Goal: Task Accomplishment & Management: Manage account settings

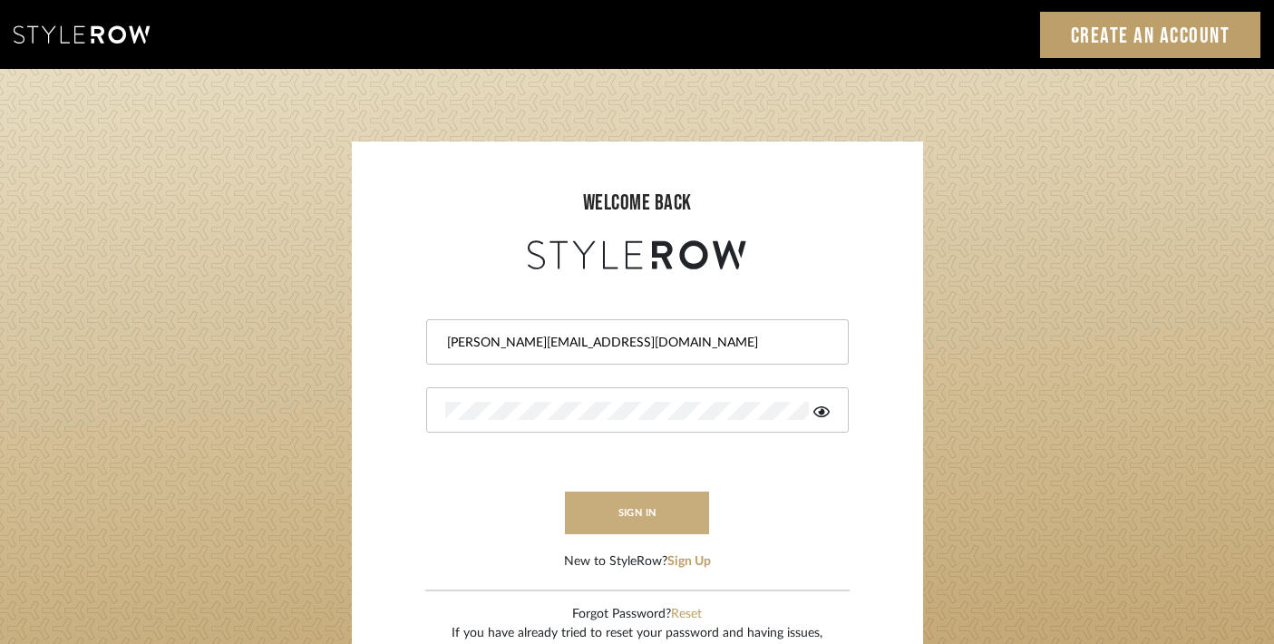
click at [601, 507] on button "sign in" at bounding box center [637, 513] width 145 height 43
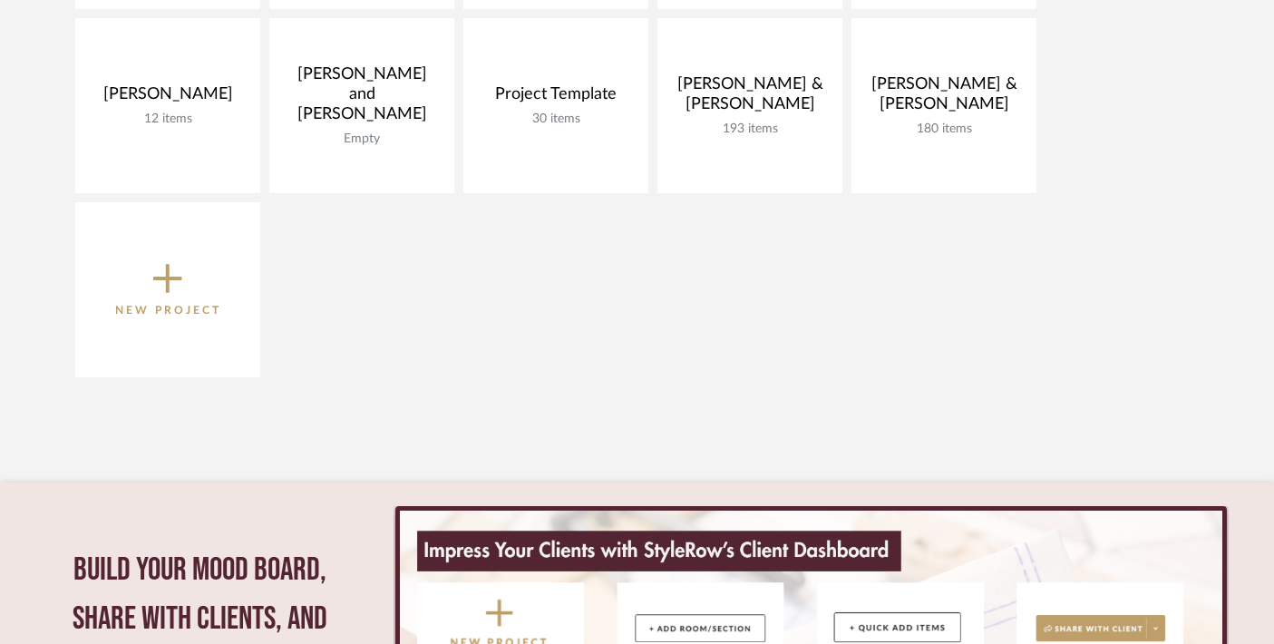
scroll to position [533, 0]
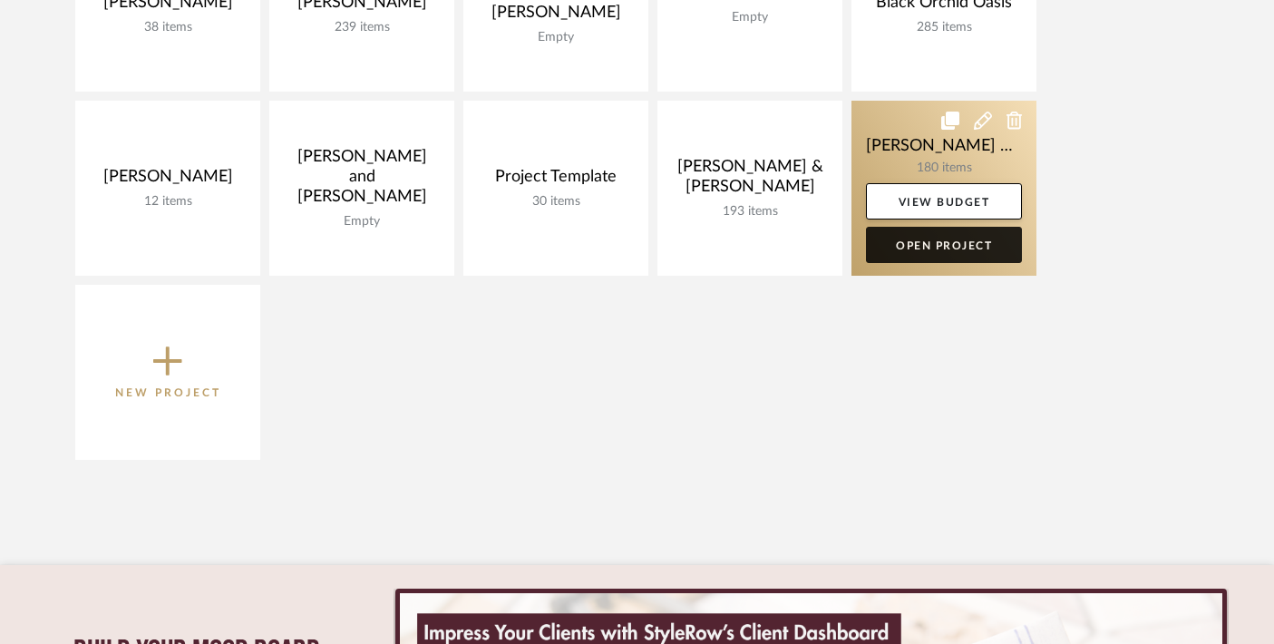
click at [927, 250] on link "Open Project" at bounding box center [944, 245] width 156 height 36
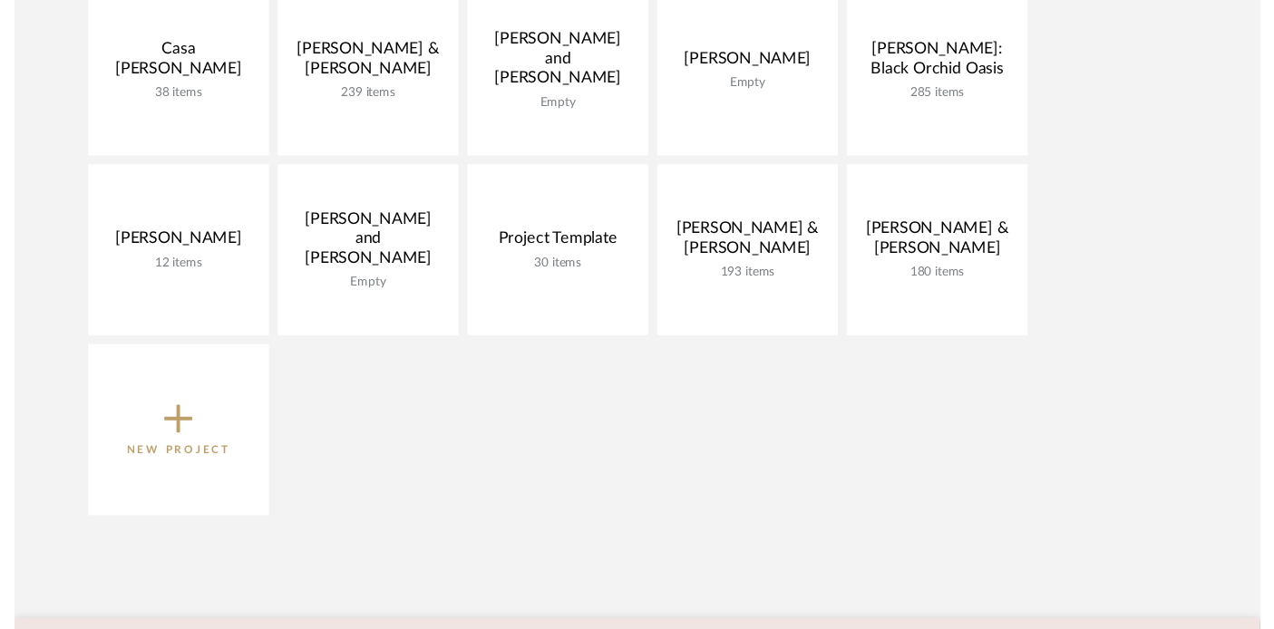
scroll to position [370, 0]
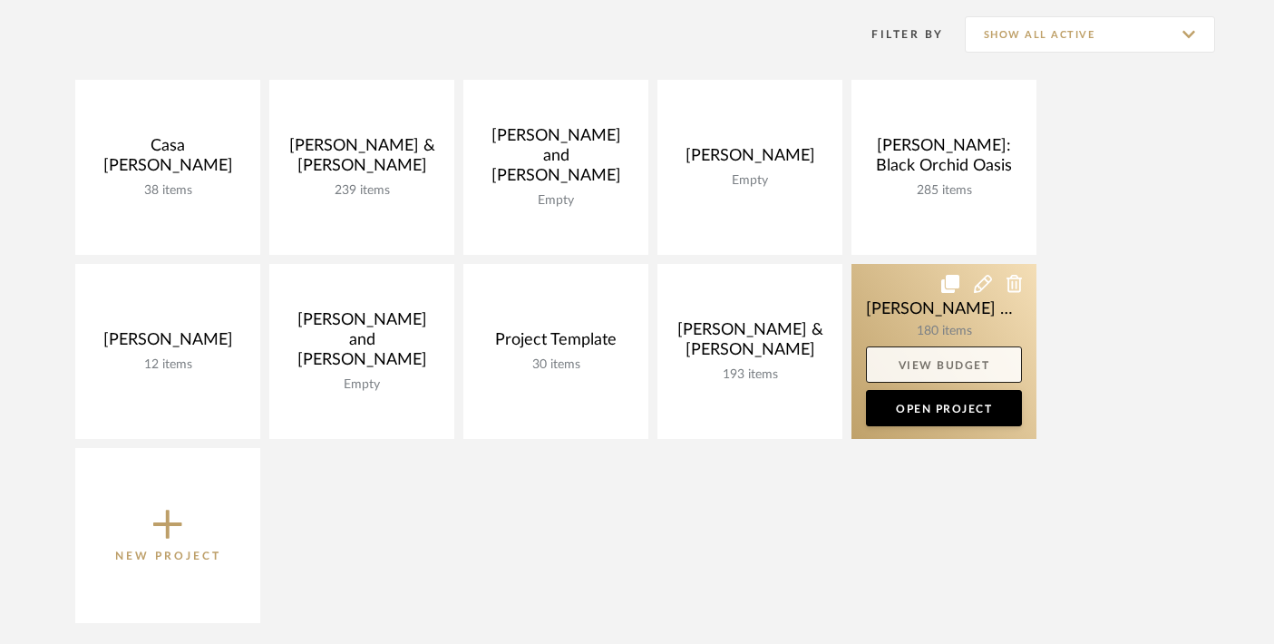
click at [932, 361] on link "View Budget" at bounding box center [944, 364] width 156 height 36
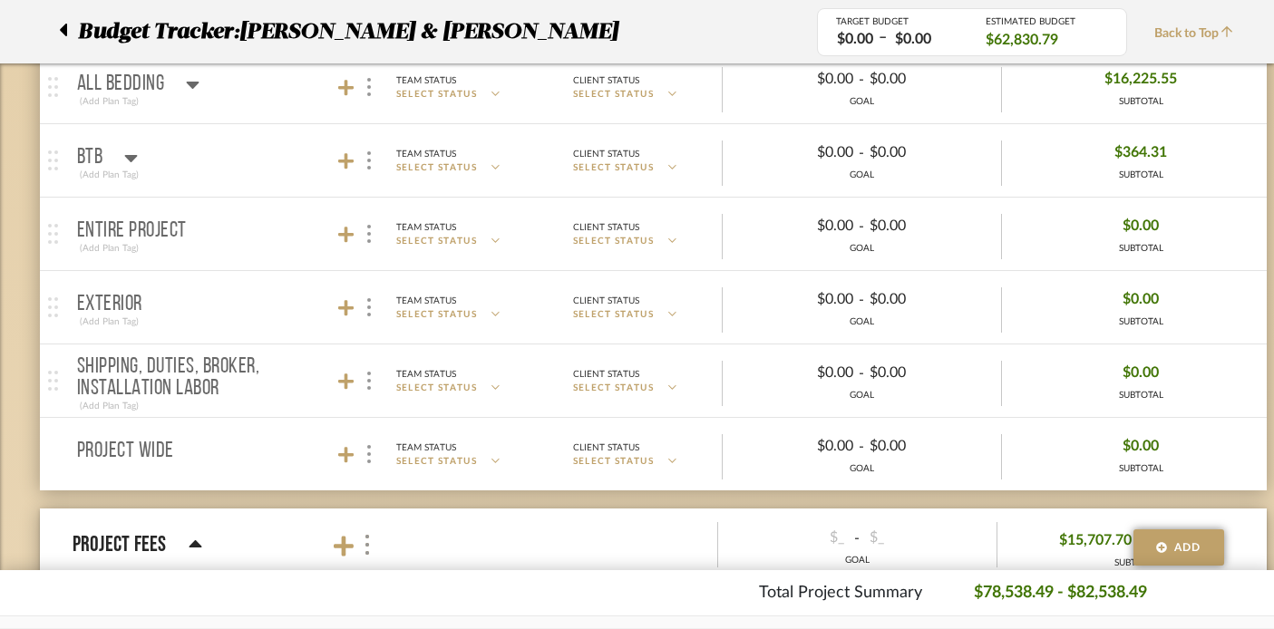
scroll to position [1235, 1]
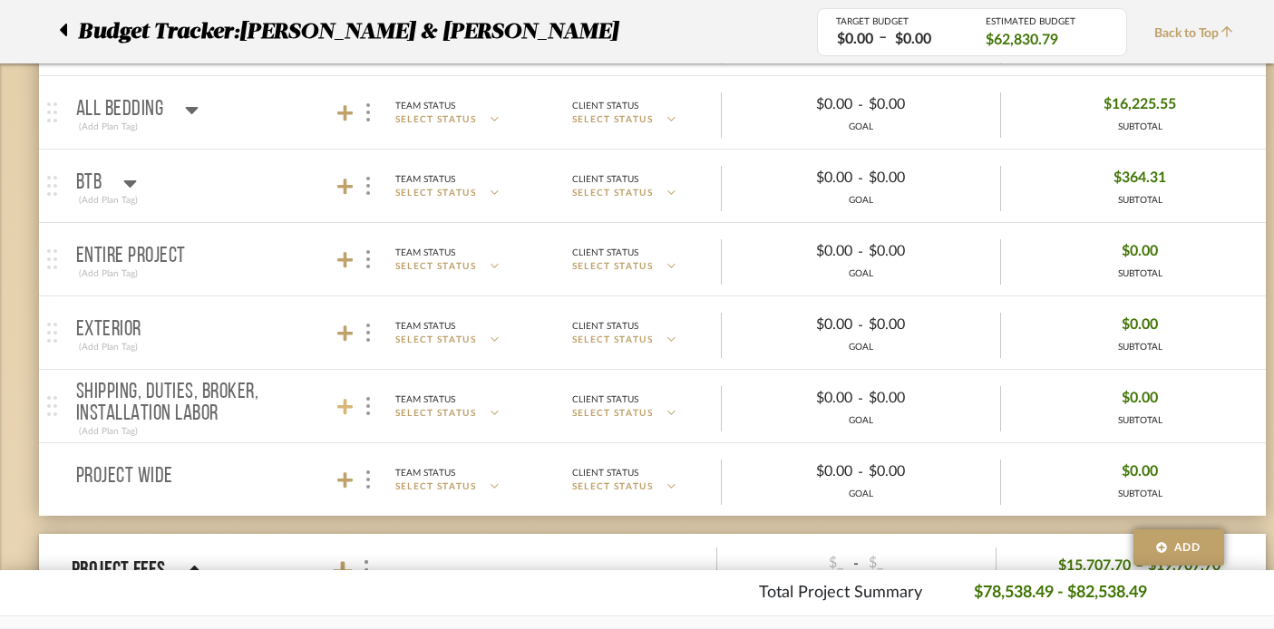
click at [339, 403] on icon at bounding box center [345, 407] width 16 height 18
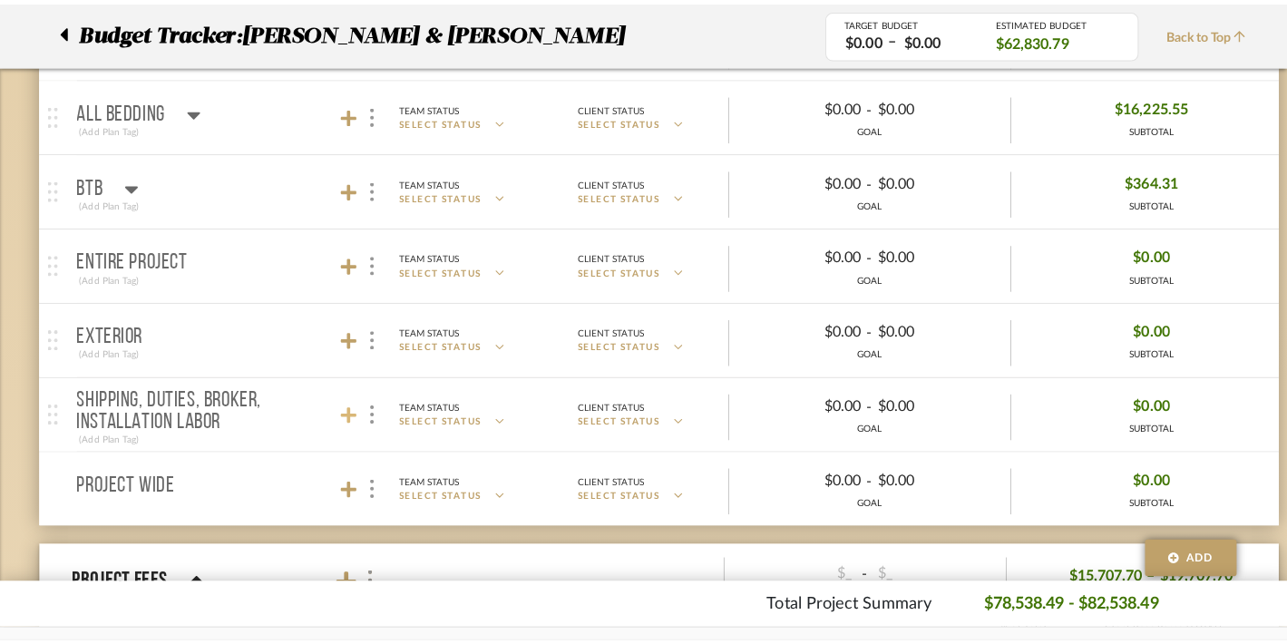
scroll to position [0, 0]
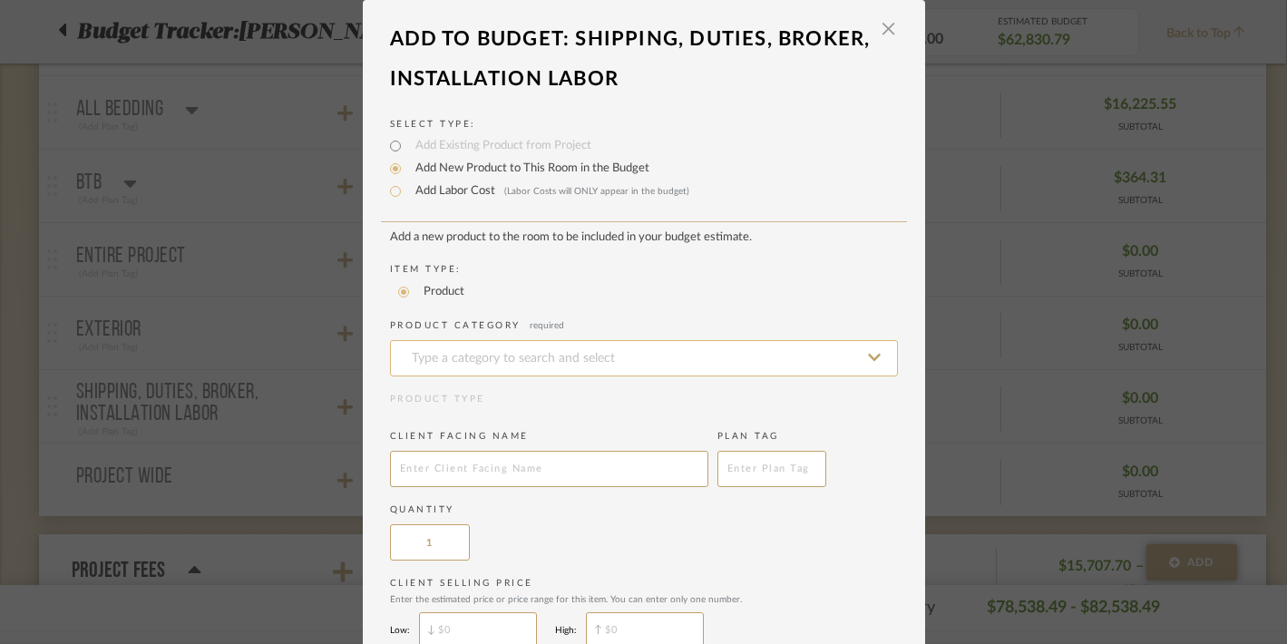
click at [414, 355] on input at bounding box center [644, 358] width 508 height 36
type input "i"
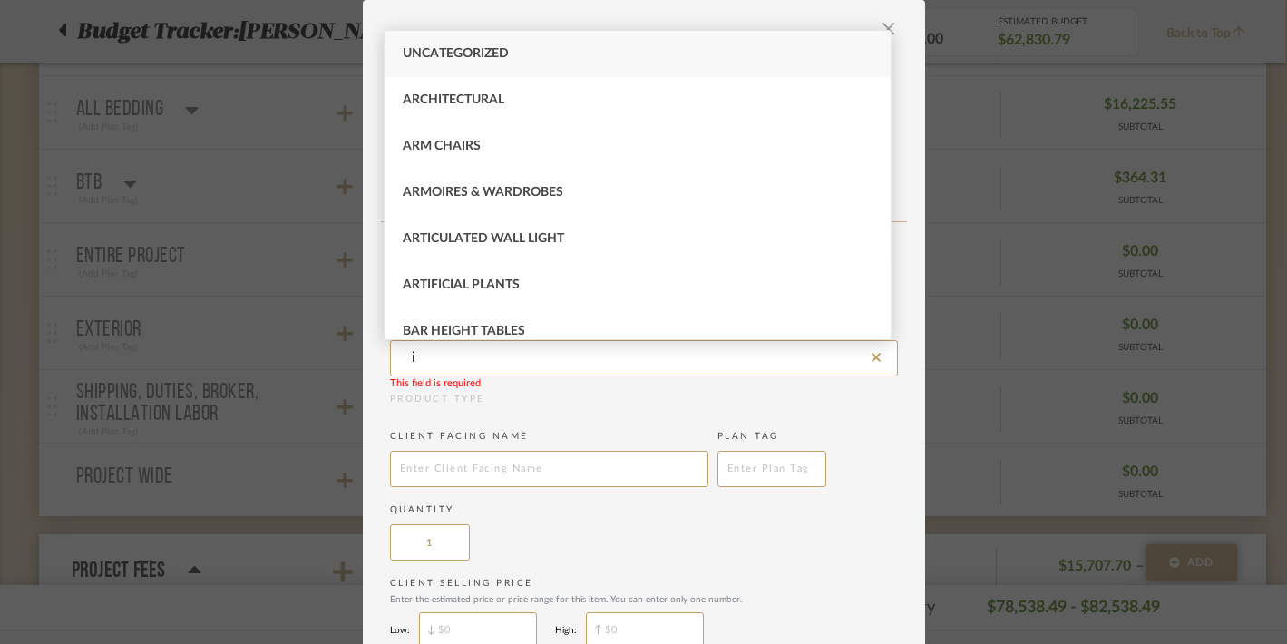
click at [428, 50] on span "Uncategorized" at bounding box center [456, 53] width 106 height 13
type input "Uncategorized"
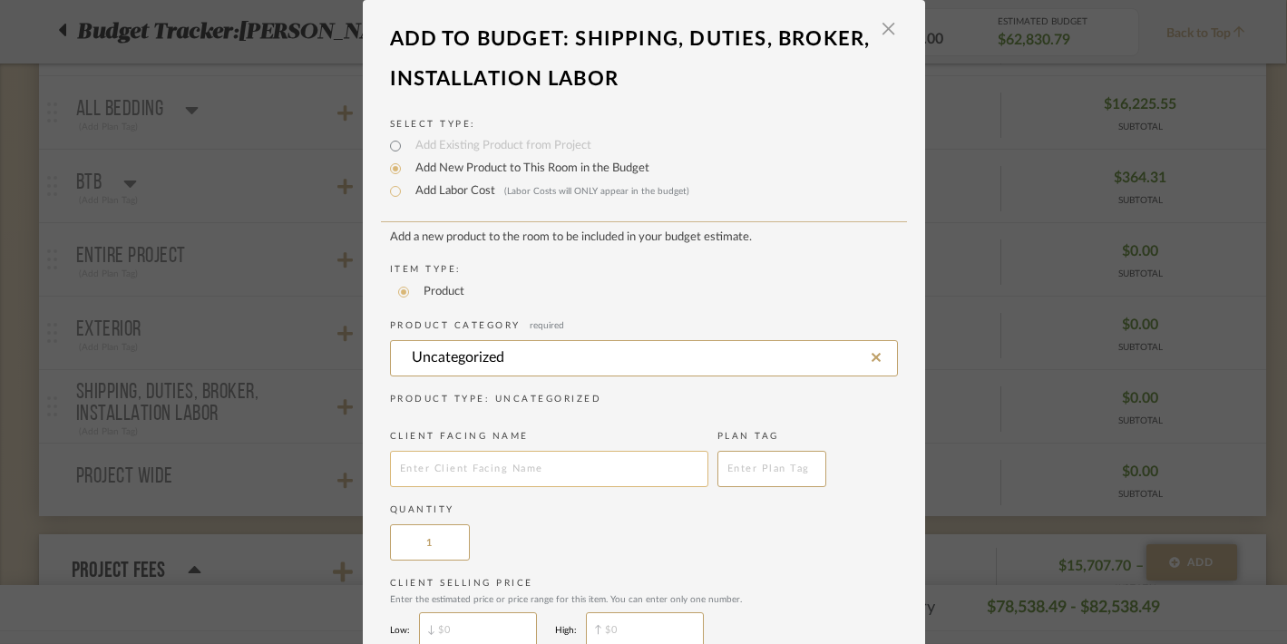
click at [410, 465] on input "text" at bounding box center [549, 469] width 318 height 36
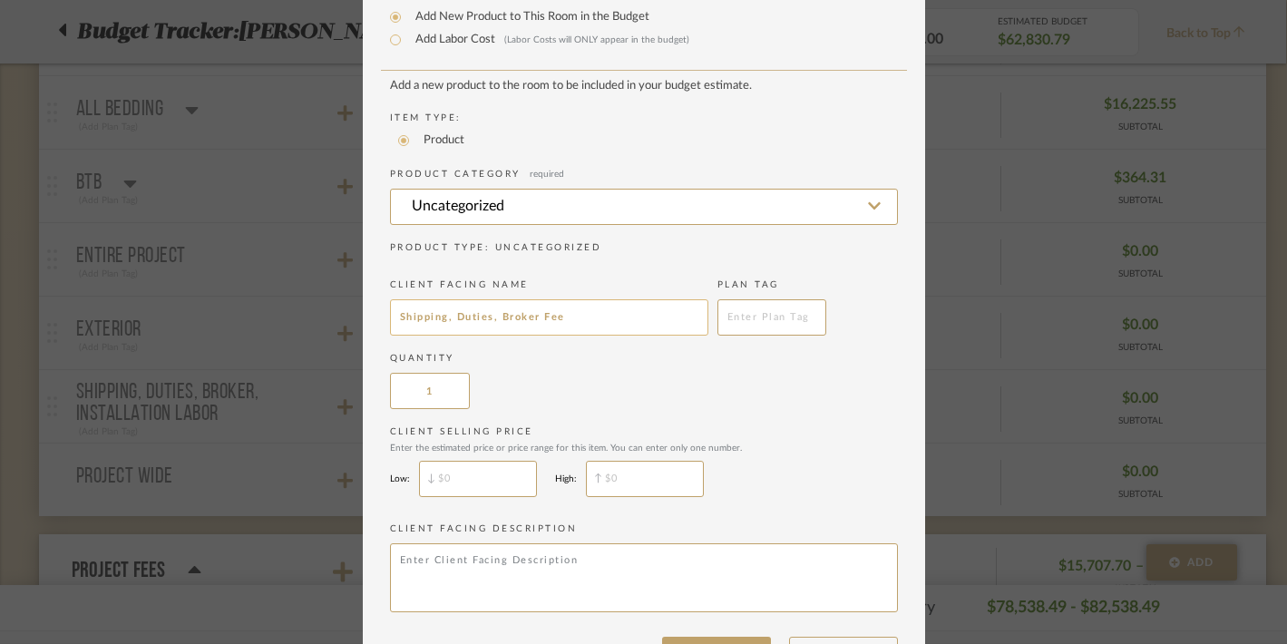
scroll to position [210, 0]
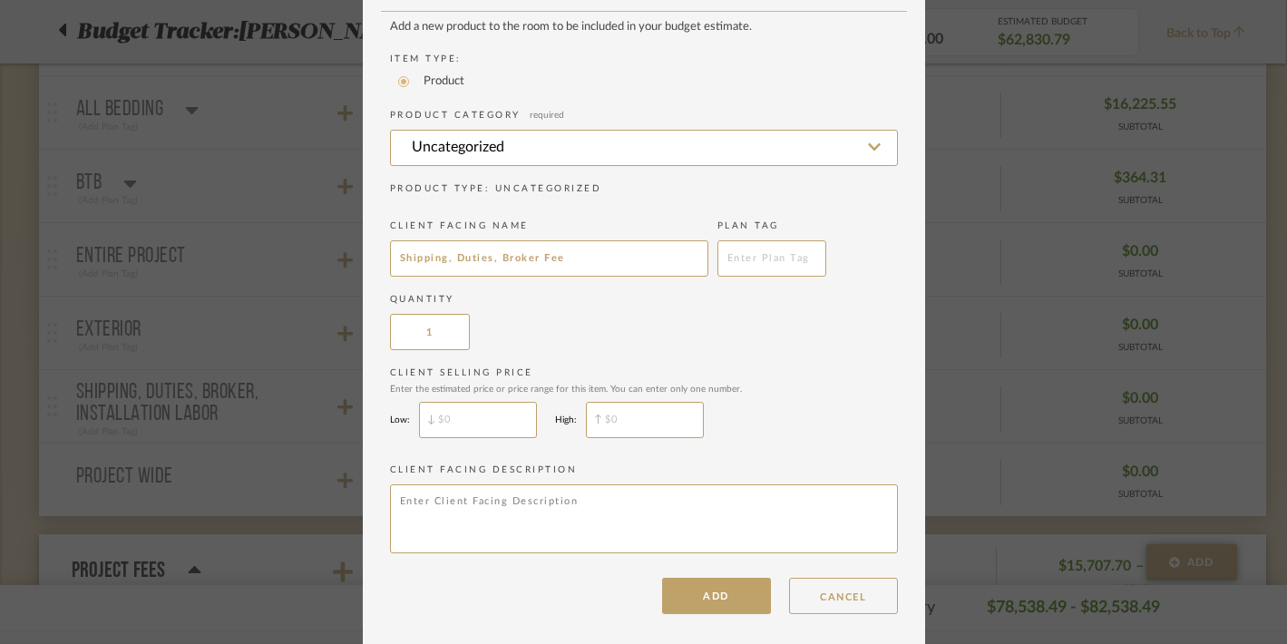
type input "Shipping, Duties, Broker Fee"
type input "$"
click at [609, 423] on input "$" at bounding box center [645, 420] width 118 height 36
type input "$"
click at [469, 429] on input "$" at bounding box center [478, 420] width 118 height 36
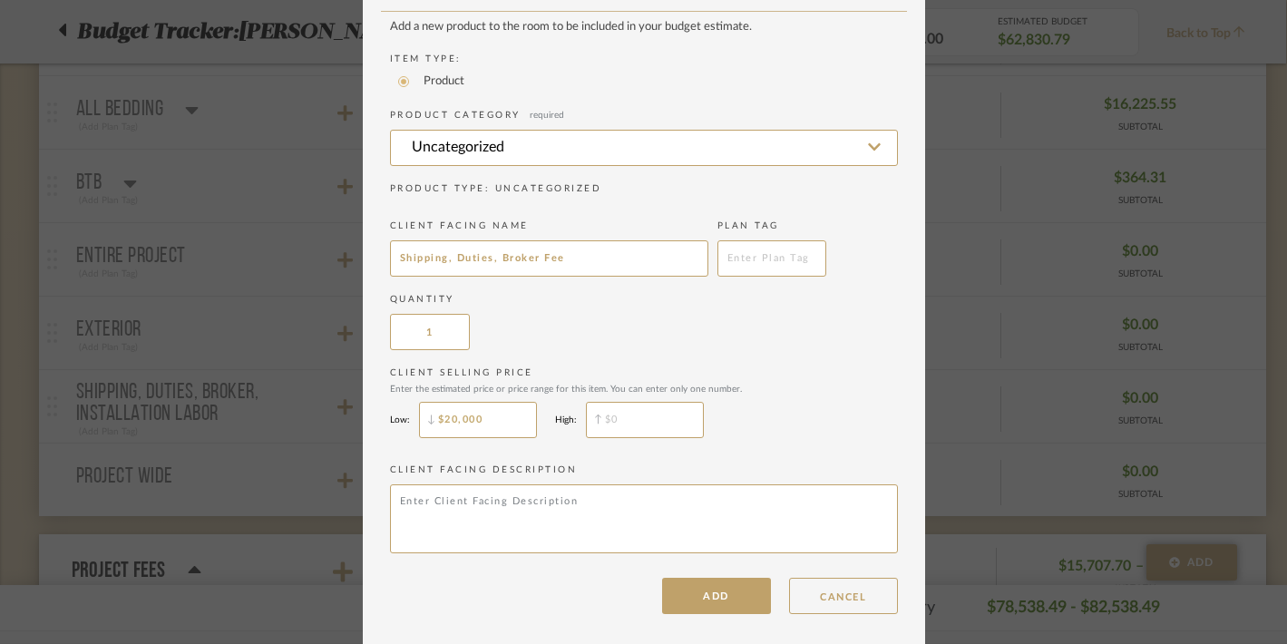
type input "$20,000"
click at [628, 421] on input "$" at bounding box center [645, 420] width 118 height 36
type input "$22,000"
click at [797, 411] on div "Client Selling Price Enter the estimated price or price range for this item. Yo…" at bounding box center [644, 406] width 508 height 81
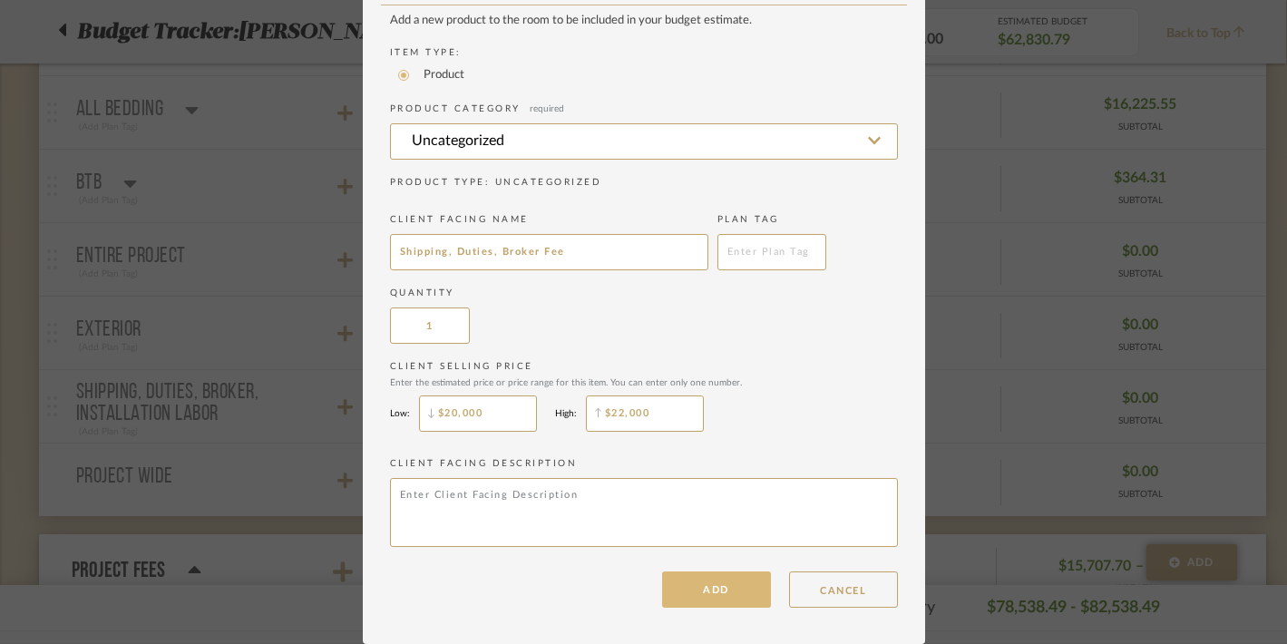
click at [714, 587] on button "ADD" at bounding box center [716, 589] width 109 height 36
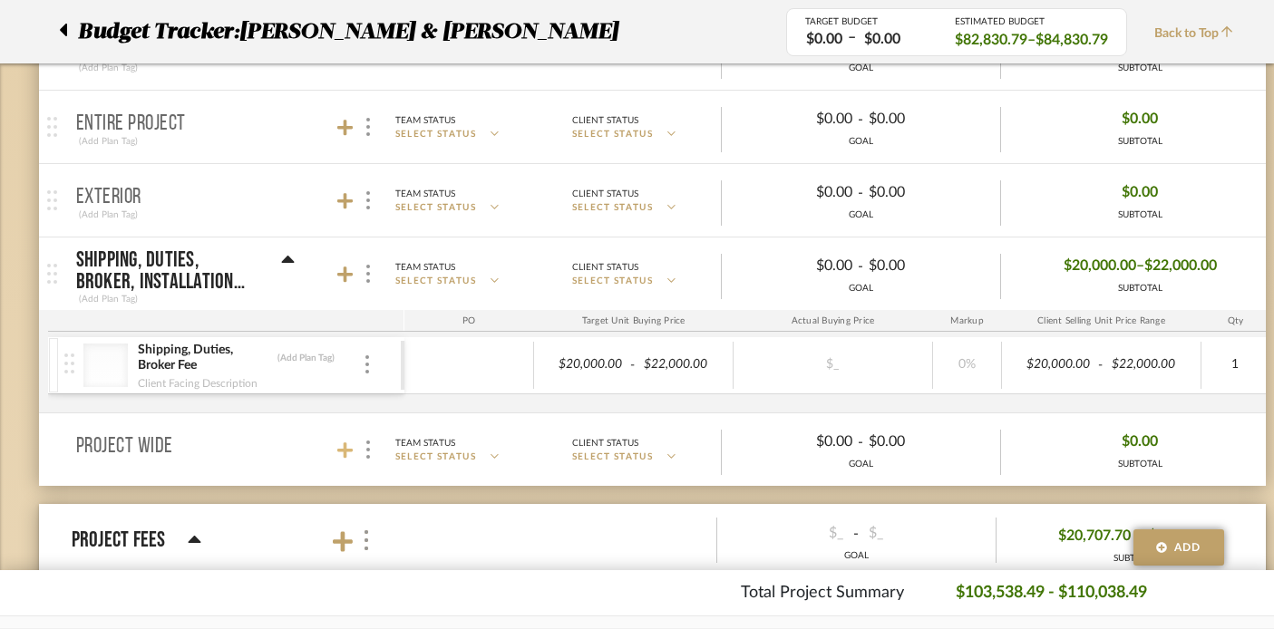
scroll to position [1399, 1]
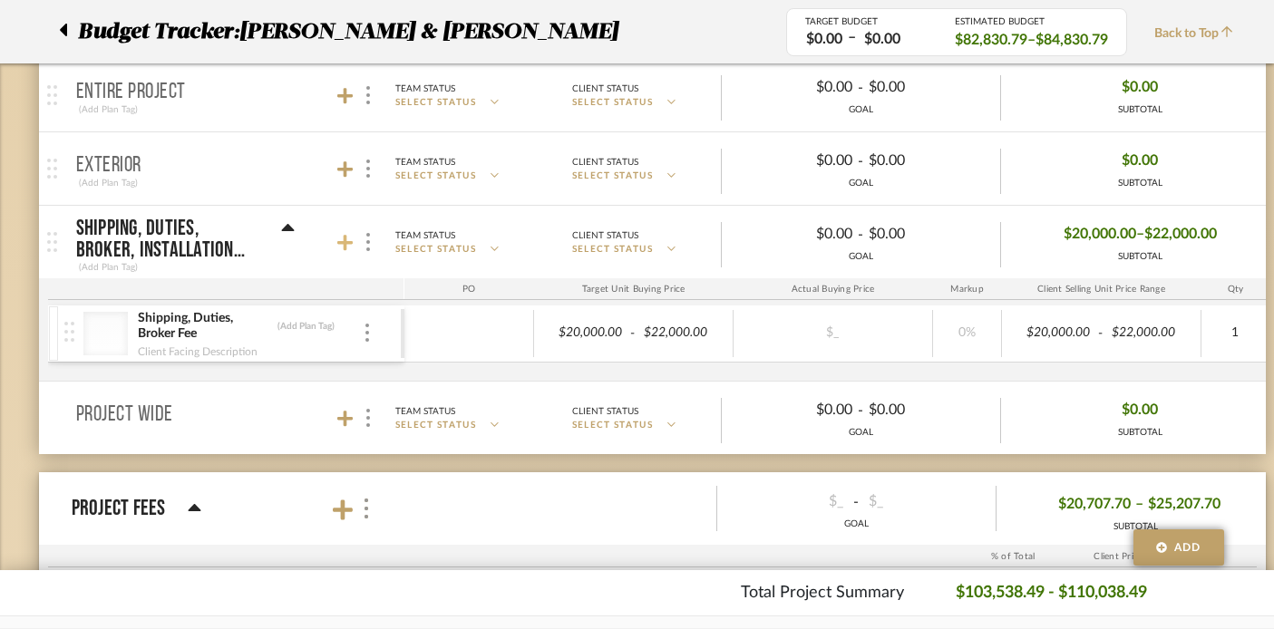
click at [343, 241] on icon at bounding box center [345, 243] width 16 height 16
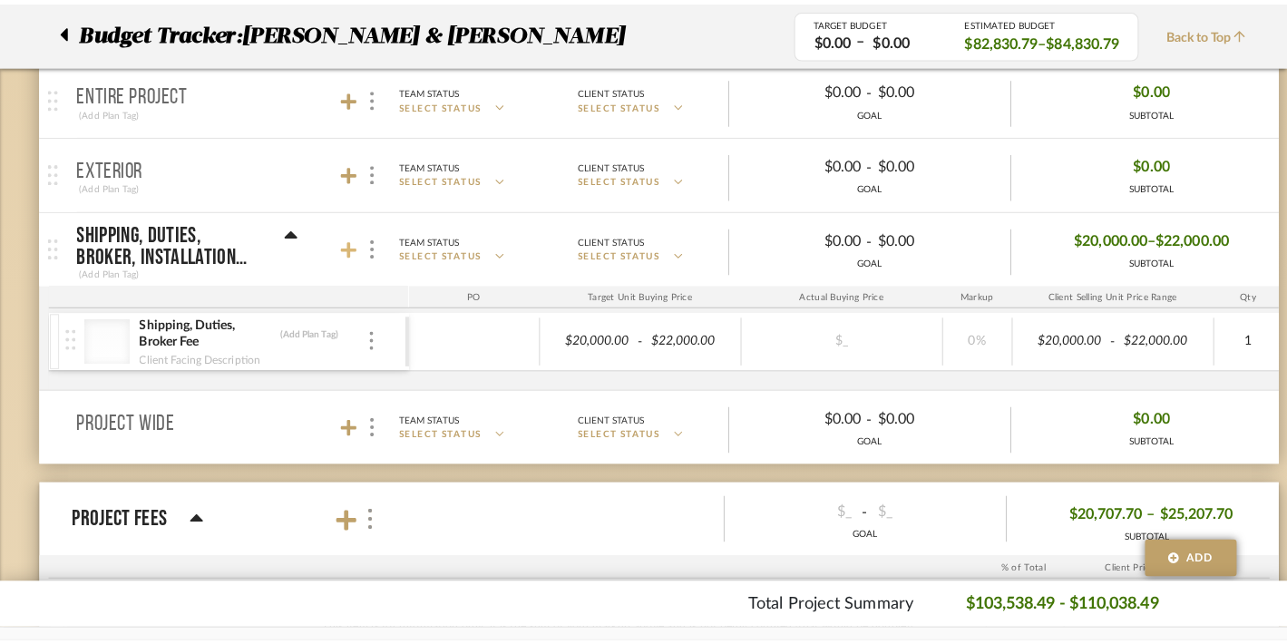
scroll to position [0, 0]
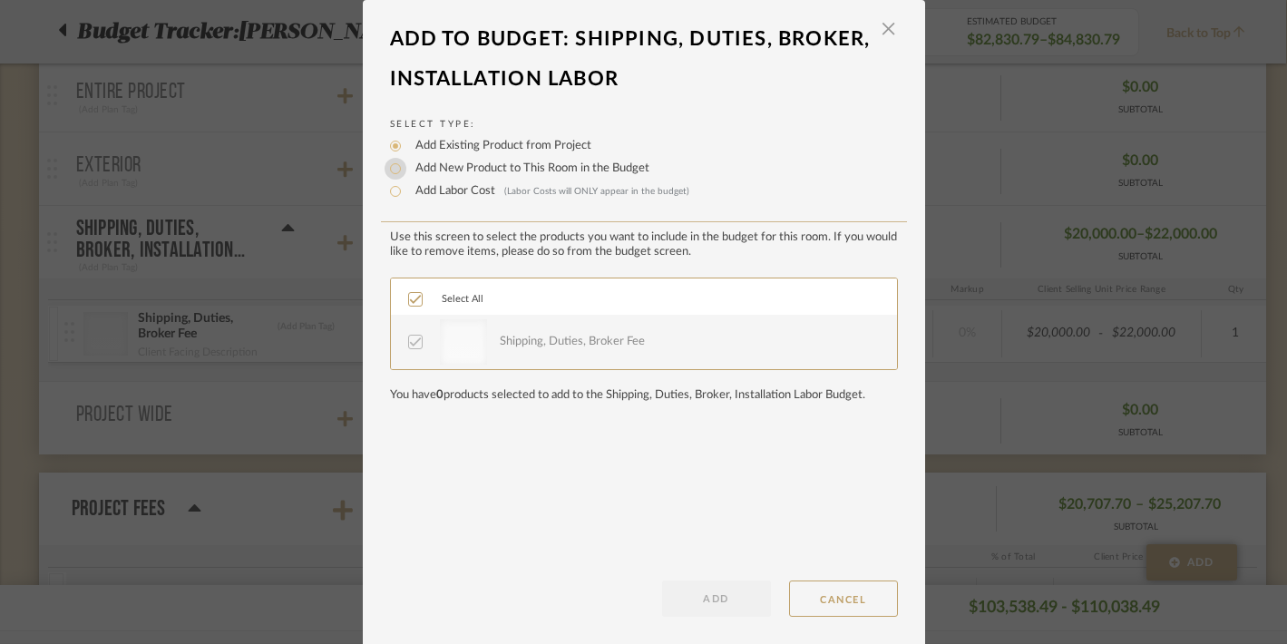
click at [388, 169] on input "Add New Product to This Room in the Budget" at bounding box center [396, 169] width 22 height 22
radio input "true"
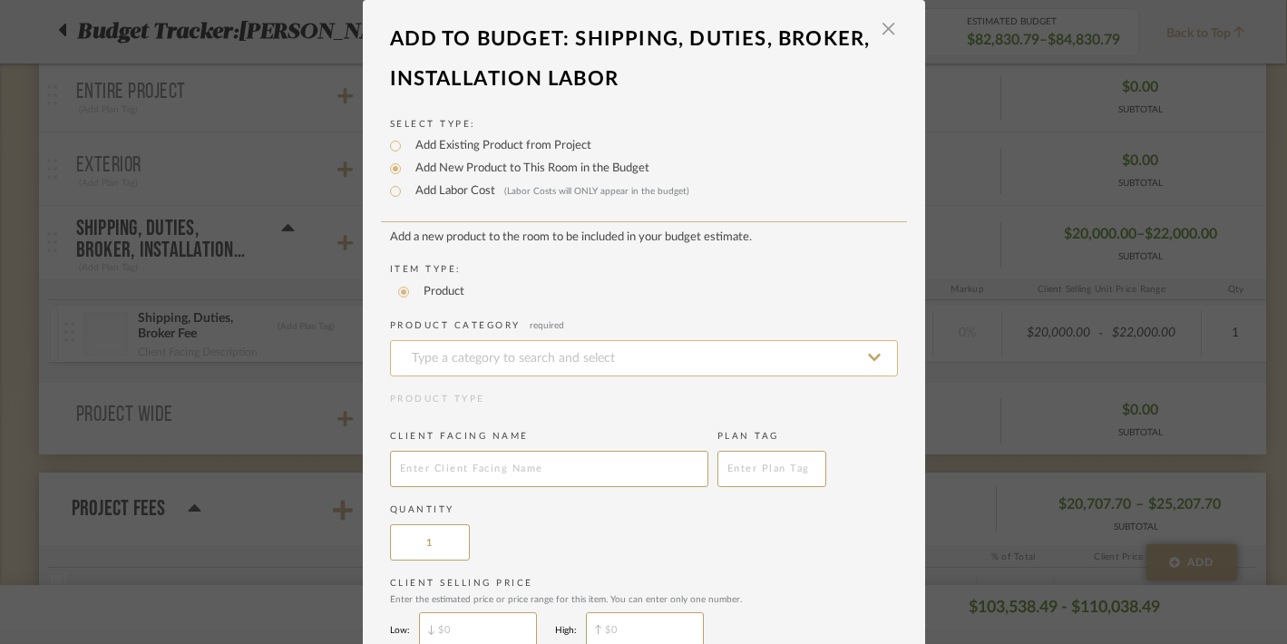
click at [459, 363] on input at bounding box center [644, 358] width 508 height 36
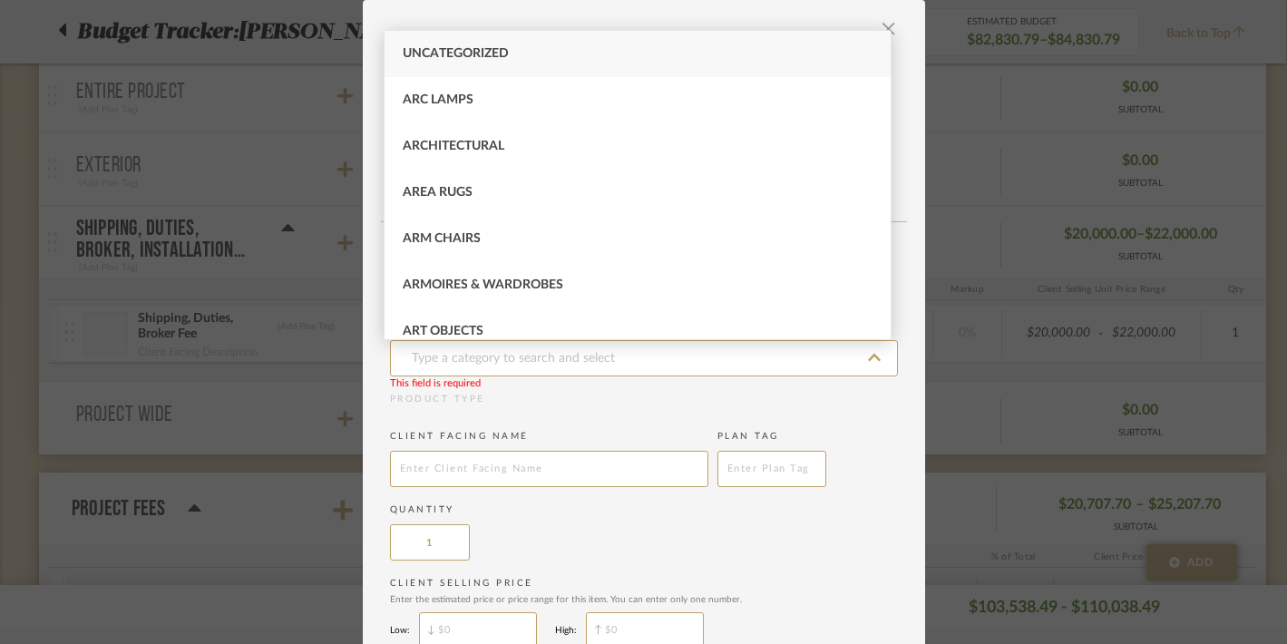
click at [424, 58] on span "Uncategorized" at bounding box center [456, 53] width 106 height 13
type input "Uncategorized"
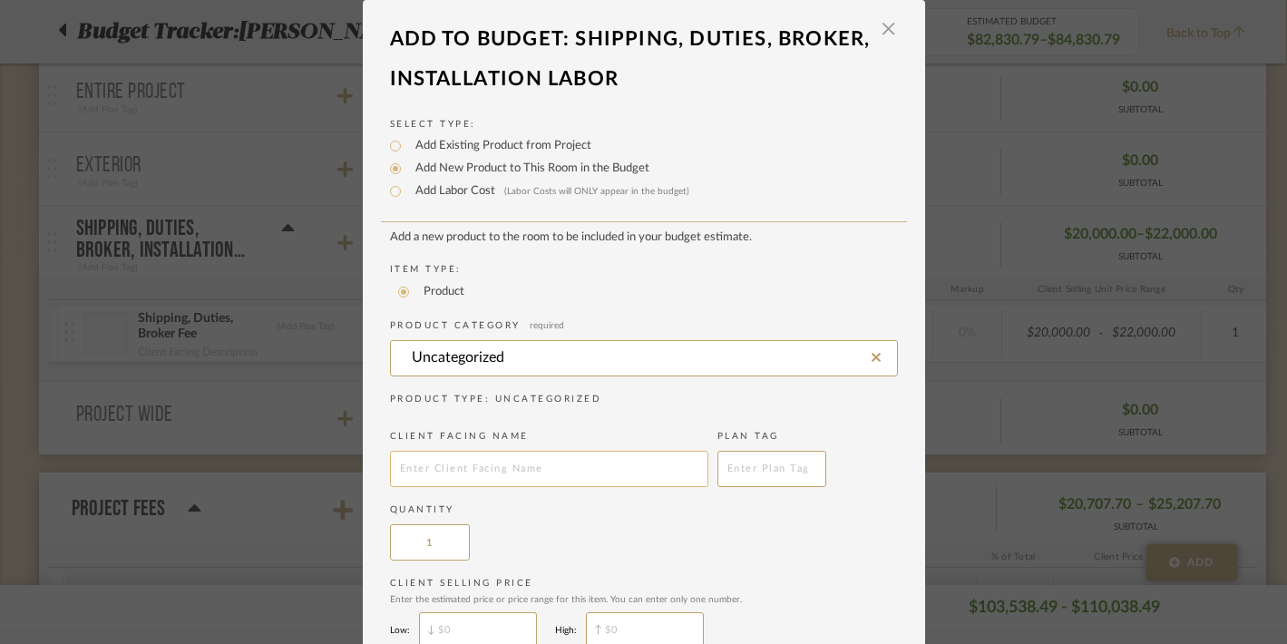
click at [421, 472] on input "text" at bounding box center [549, 469] width 318 height 36
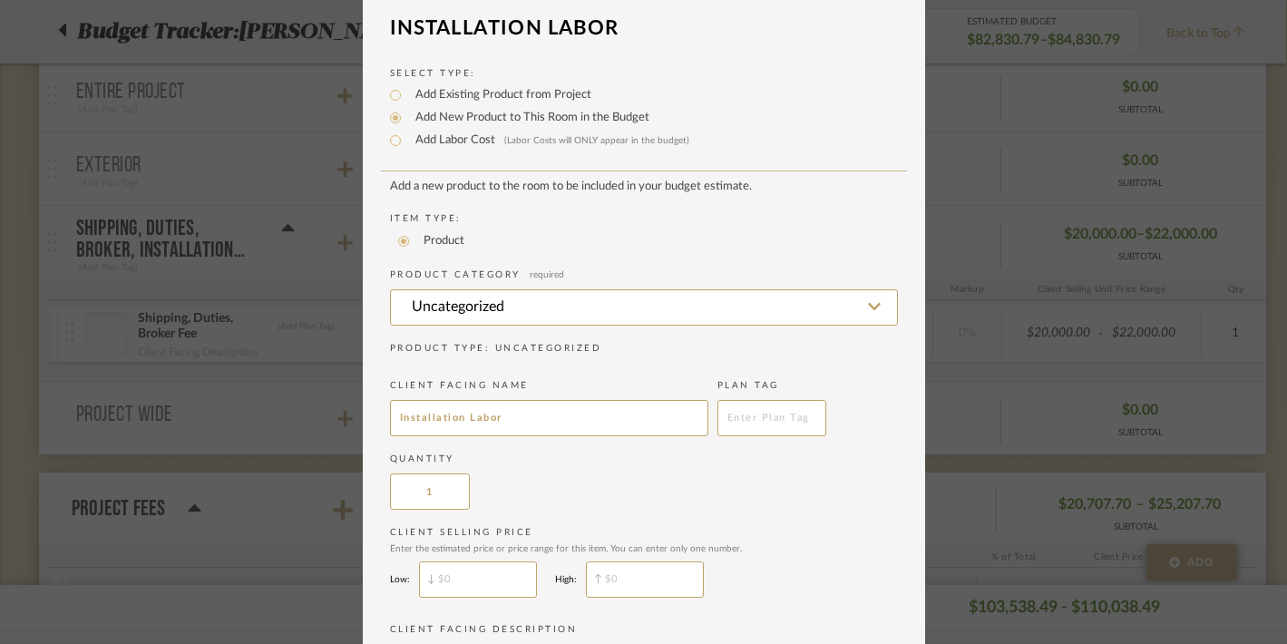
scroll to position [73, 0]
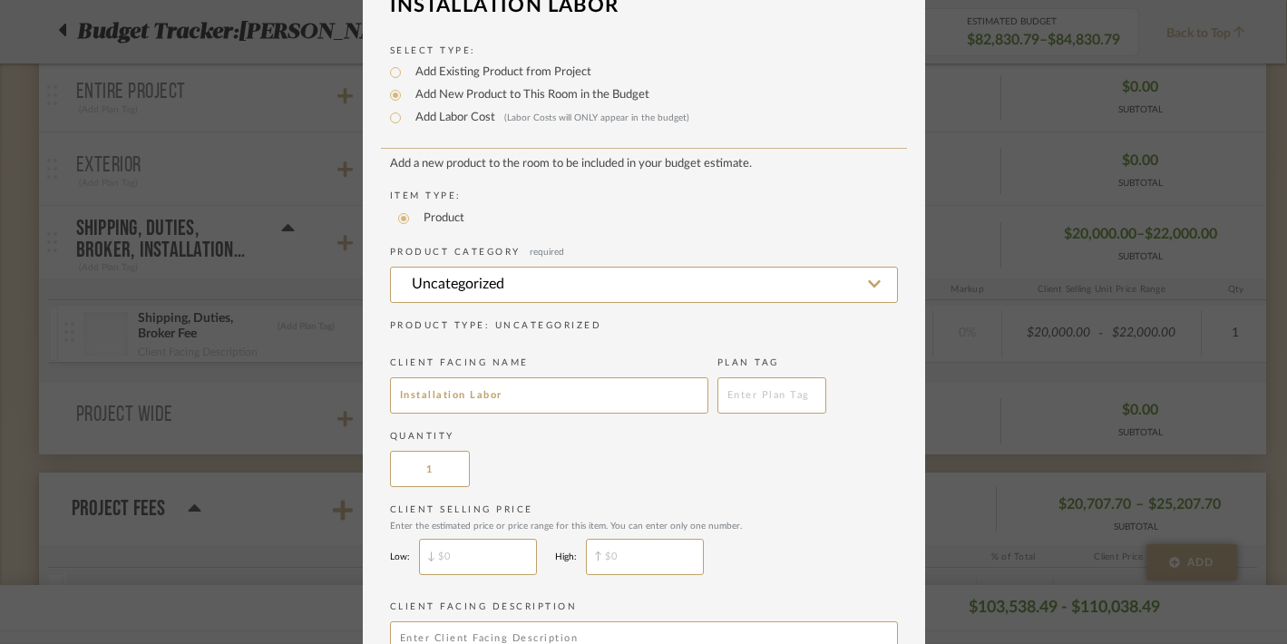
type input "Installation Labor"
type input "$"
click at [624, 550] on input "$" at bounding box center [645, 557] width 118 height 36
type input "$"
click at [484, 566] on input "$" at bounding box center [478, 557] width 118 height 36
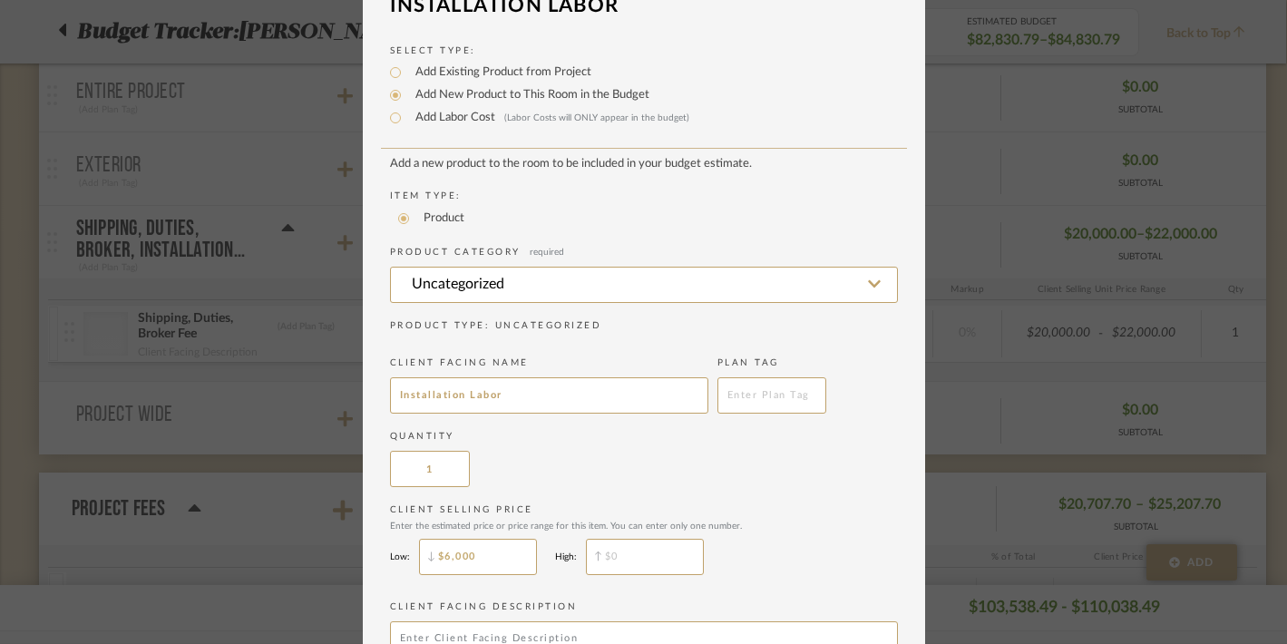
type input "$6,000"
click at [614, 555] on input "$" at bounding box center [645, 557] width 118 height 36
type input "$8,000"
click at [780, 553] on div "Client Selling Price Enter the estimated price or price range for this item. Yo…" at bounding box center [644, 543] width 508 height 81
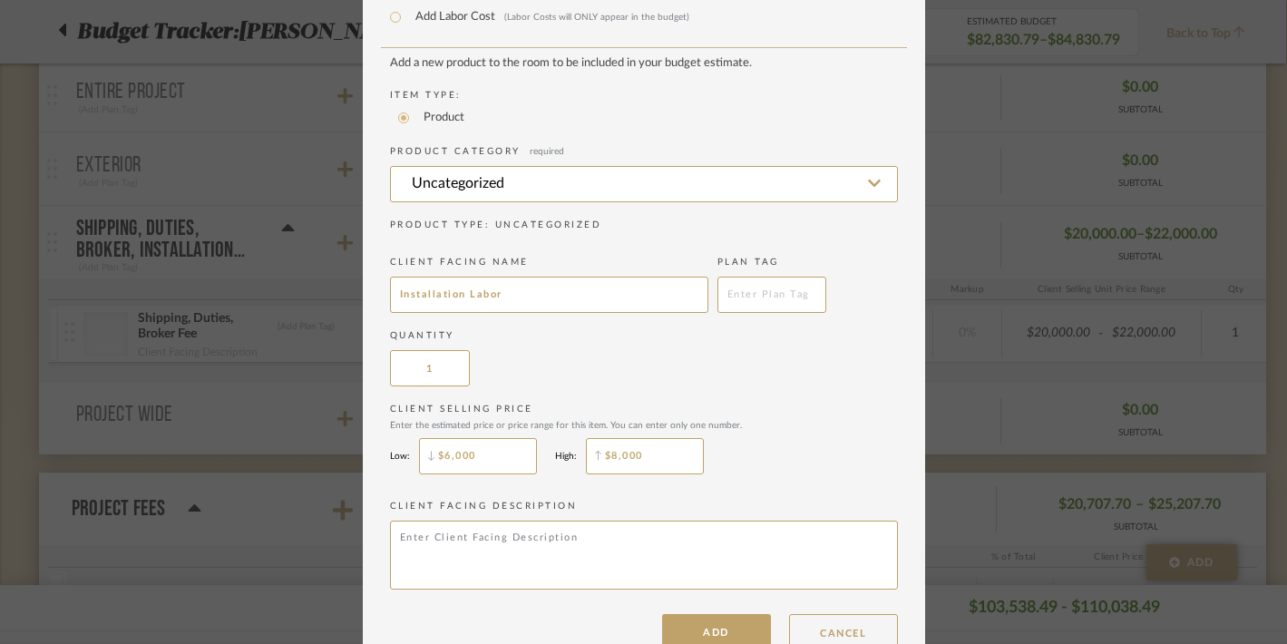
scroll to position [221, 0]
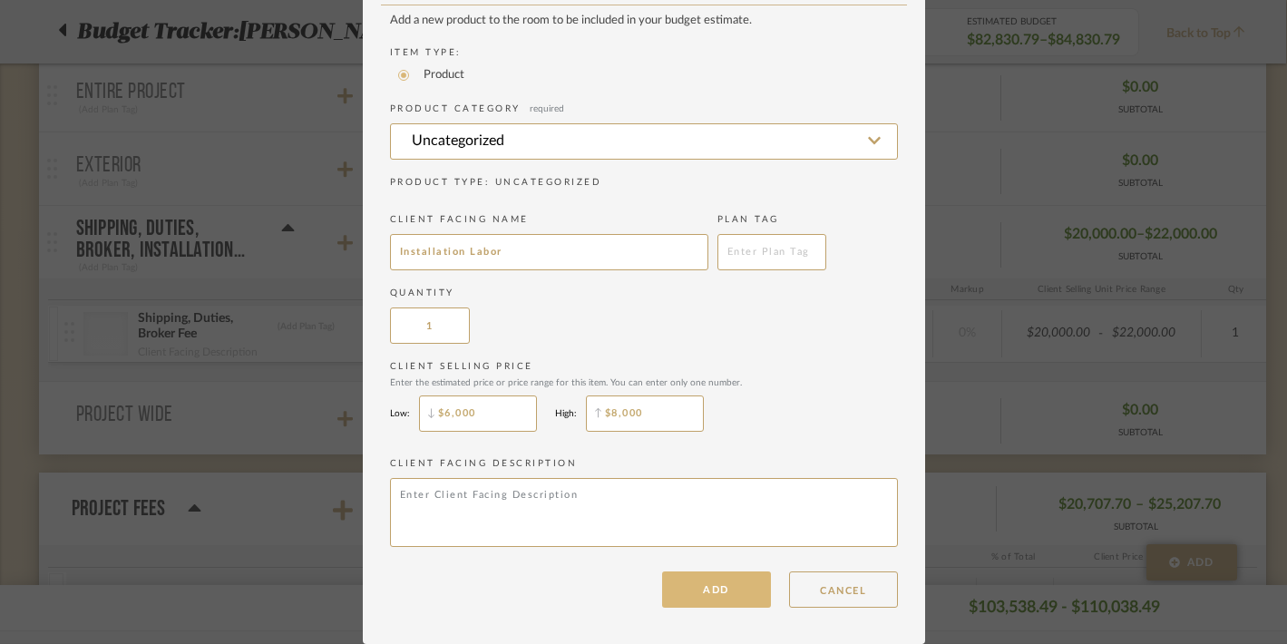
click at [716, 575] on button "ADD" at bounding box center [716, 589] width 109 height 36
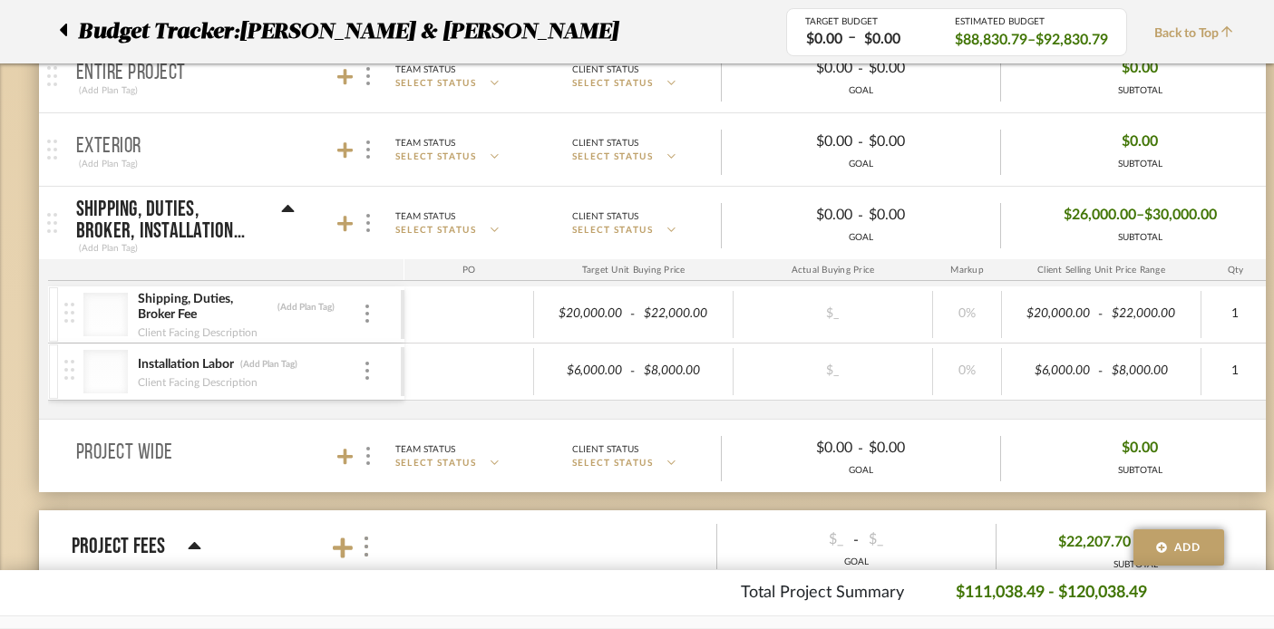
scroll to position [1359, 1]
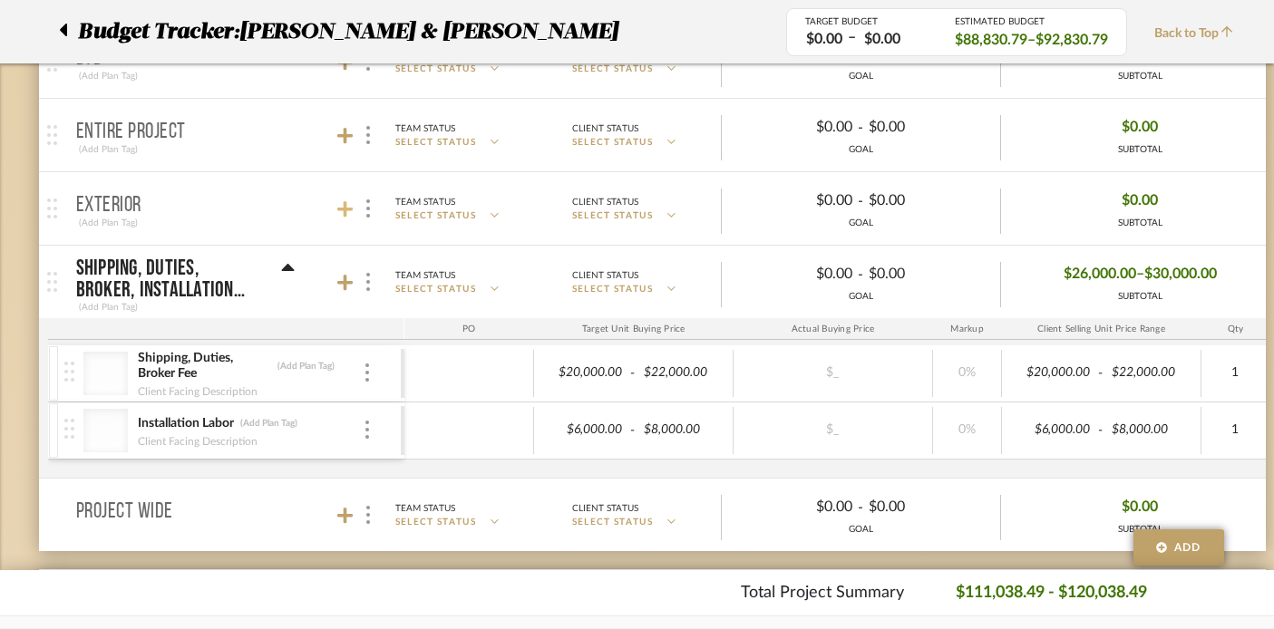
click at [346, 203] on icon at bounding box center [345, 209] width 16 height 16
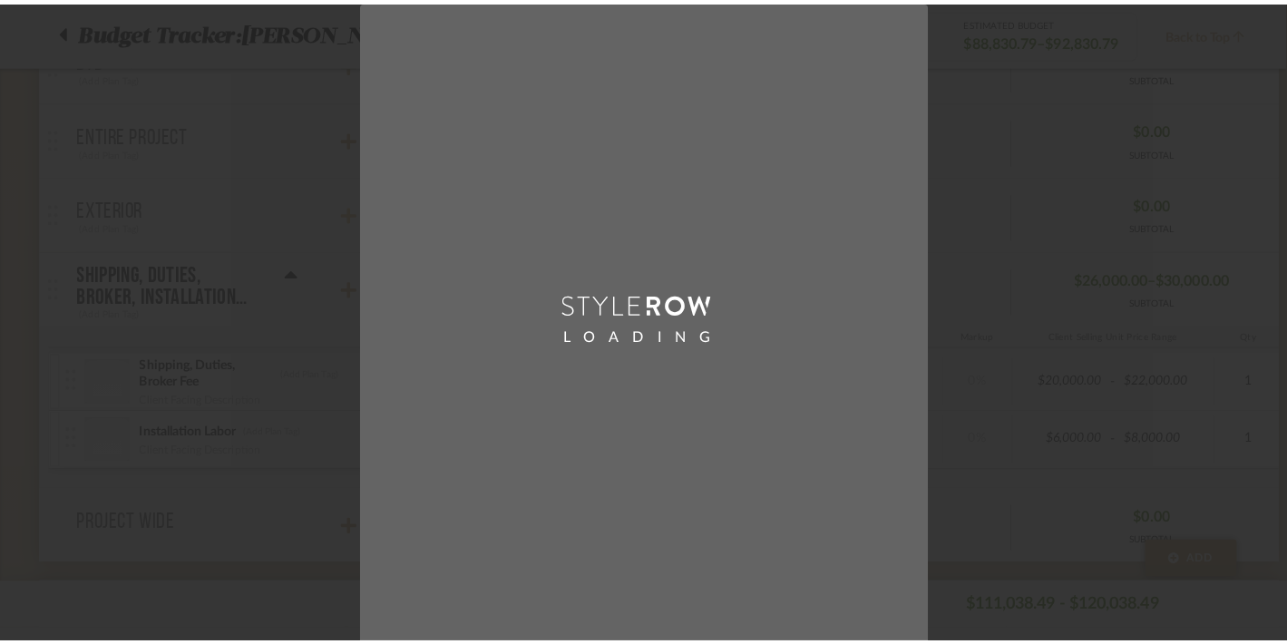
scroll to position [0, 0]
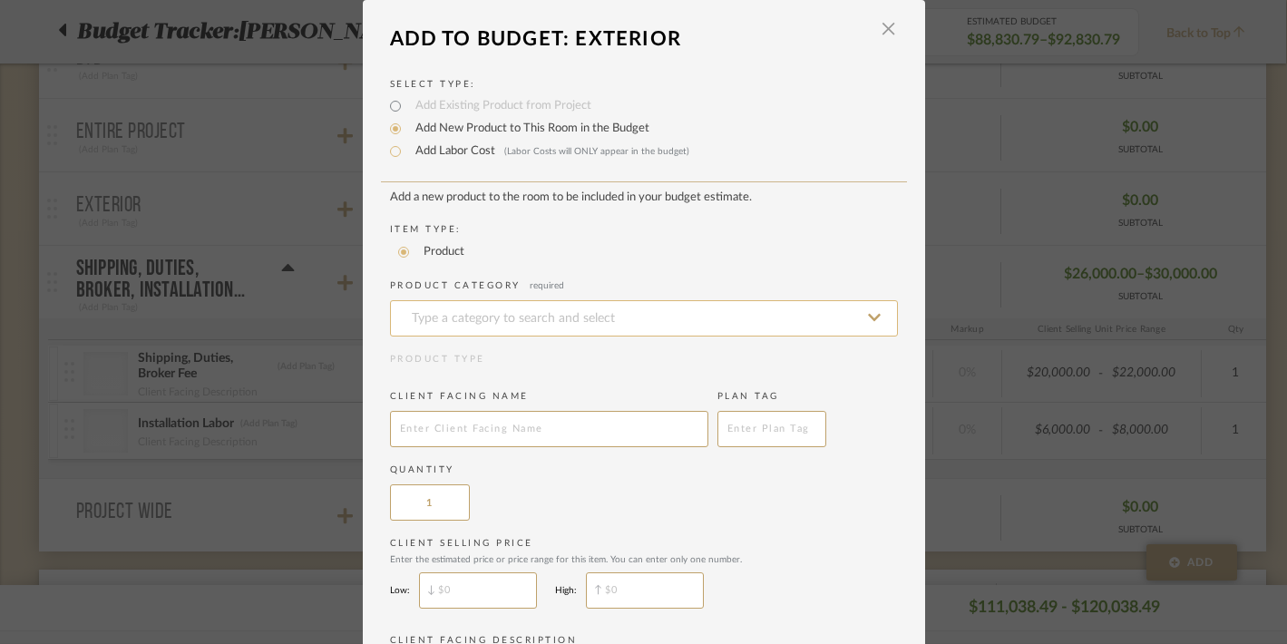
click at [434, 320] on input at bounding box center [644, 318] width 508 height 36
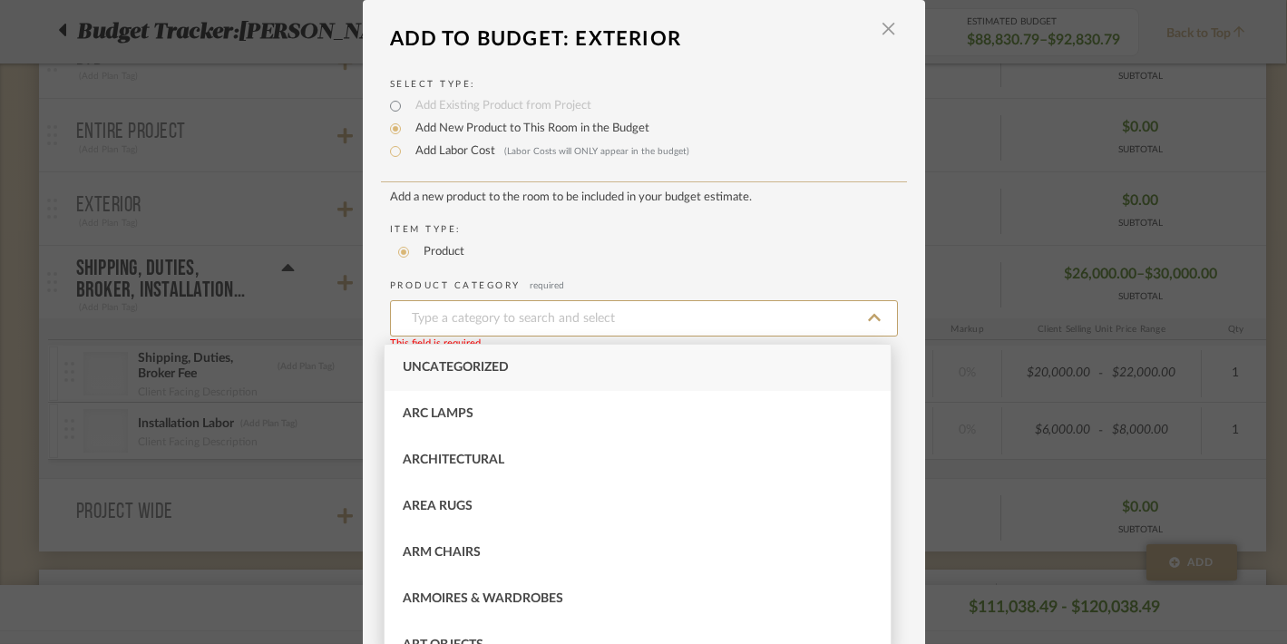
click at [428, 365] on span "Uncategorized" at bounding box center [456, 367] width 106 height 13
type input "Uncategorized"
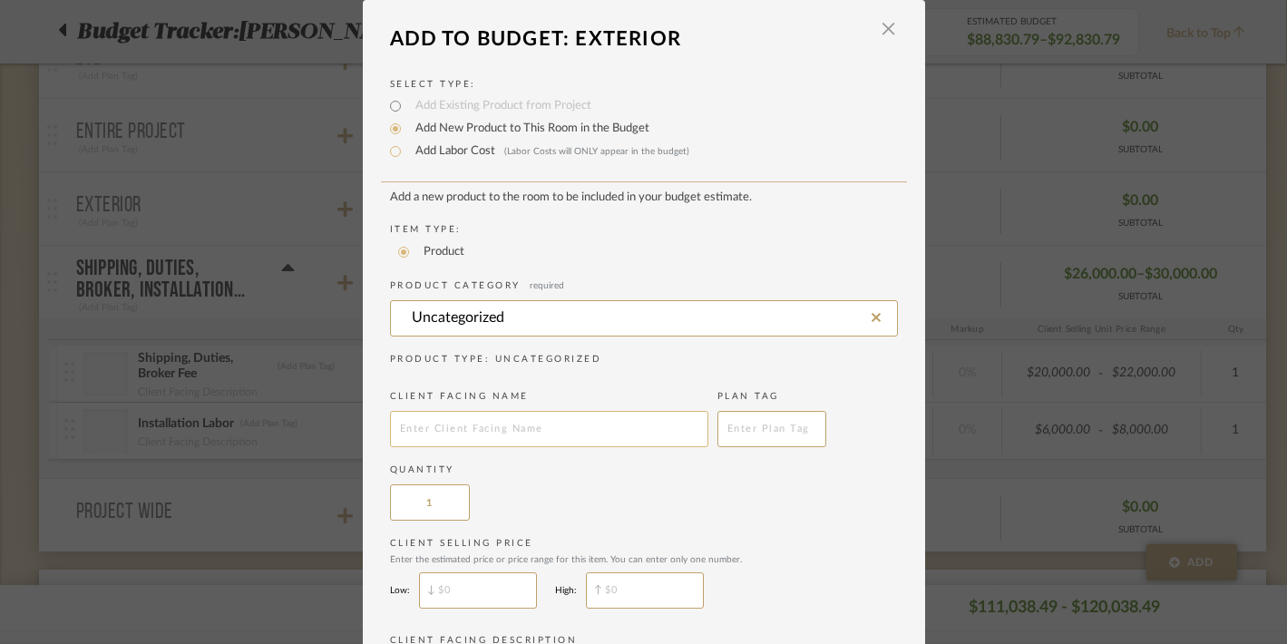
click at [421, 444] on input "text" at bounding box center [549, 429] width 318 height 36
type input "p"
type input "Live Plants for pots"
click at [546, 494] on div "Quantity 1" at bounding box center [644, 491] width 508 height 57
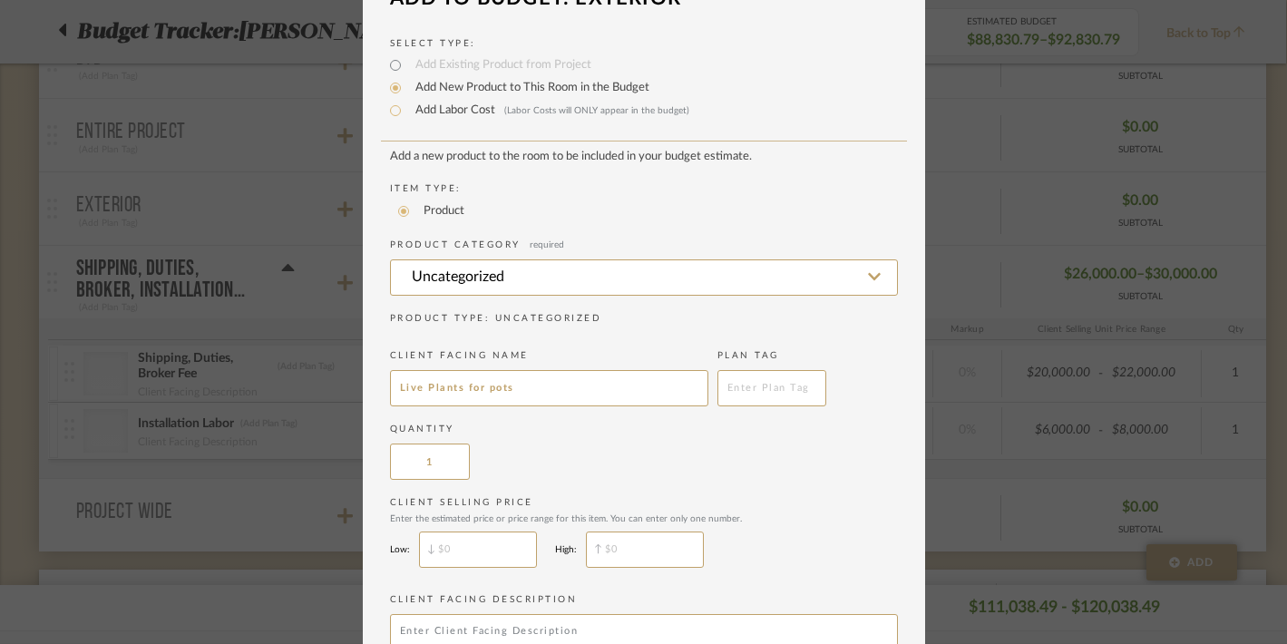
scroll to position [60, 0]
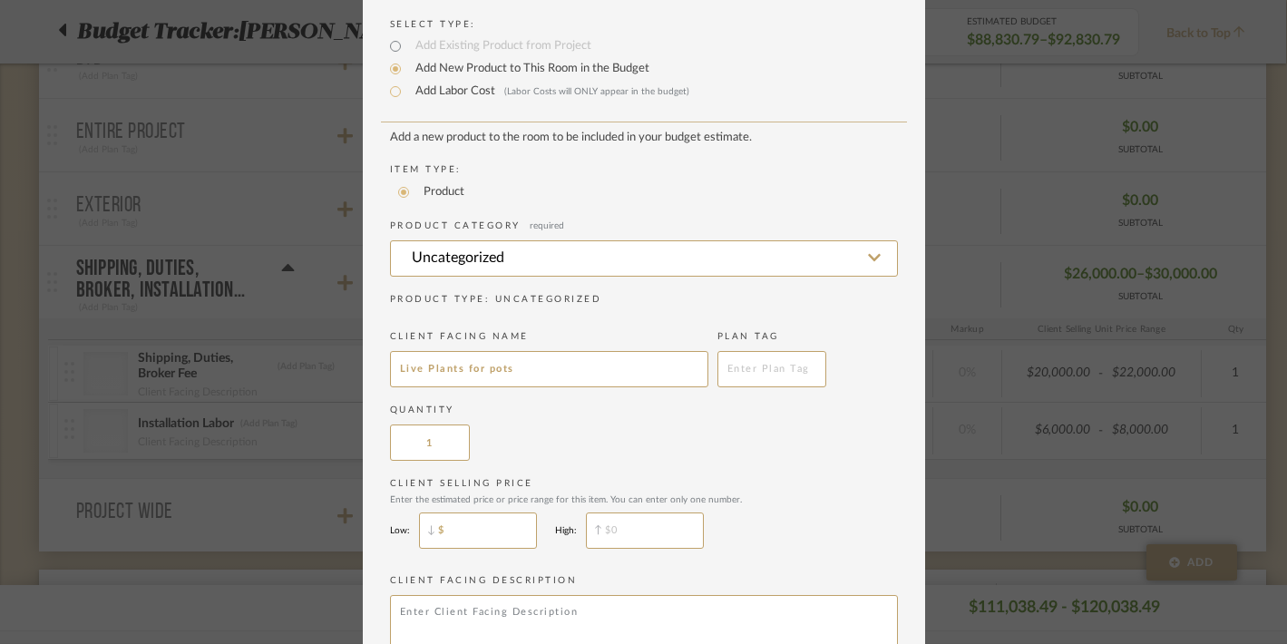
click at [455, 533] on input "$" at bounding box center [478, 530] width 118 height 36
type input "$1,000"
click at [626, 540] on input "$" at bounding box center [645, 530] width 118 height 36
type input "$1,500"
click at [819, 569] on add-new-product-placeholder "Add a new product to the room to be included in your budget estimate. Item Type…" at bounding box center [644, 401] width 508 height 540
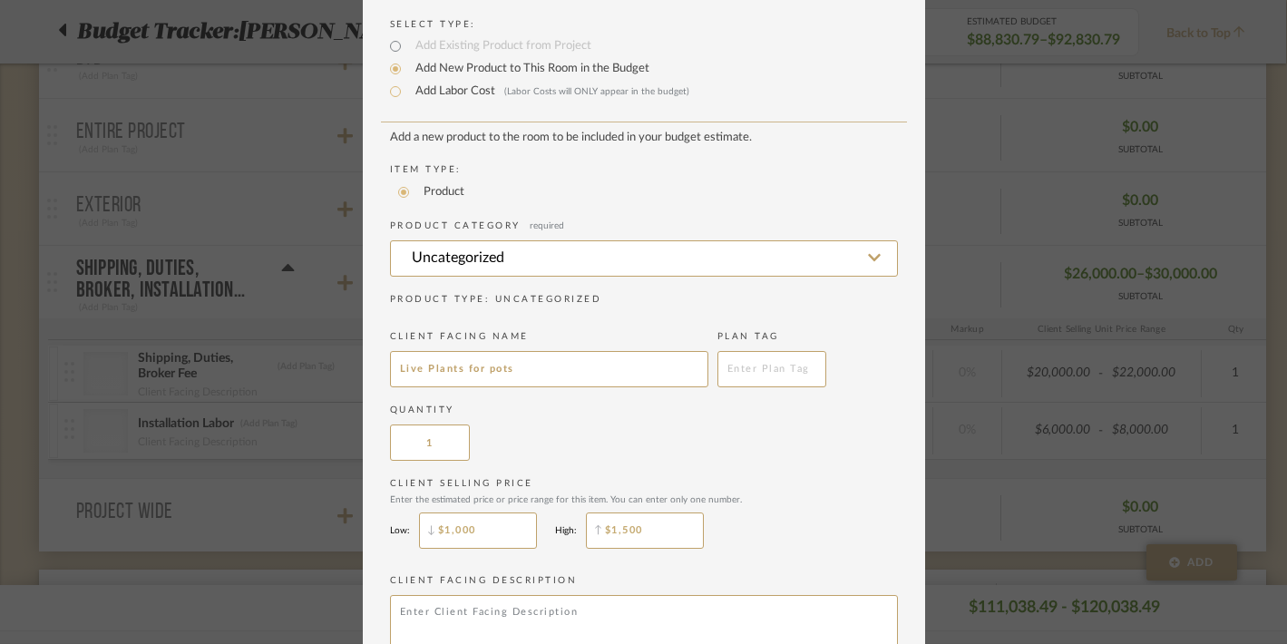
scroll to position [181, 0]
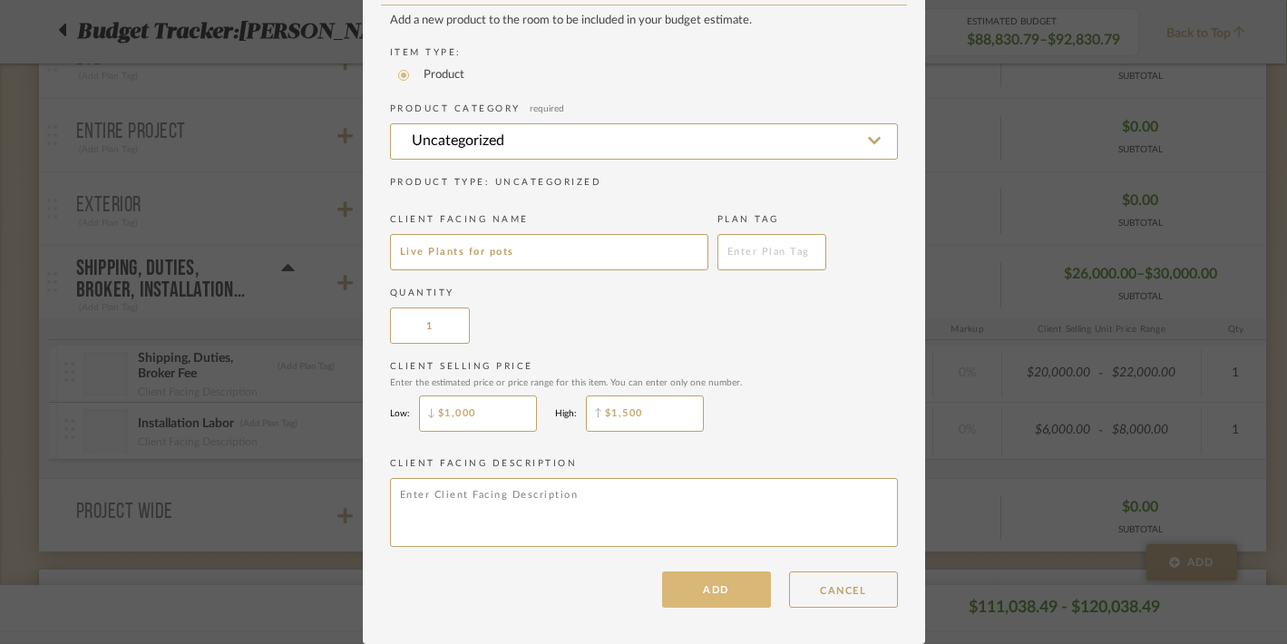
click at [696, 584] on button "ADD" at bounding box center [716, 589] width 109 height 36
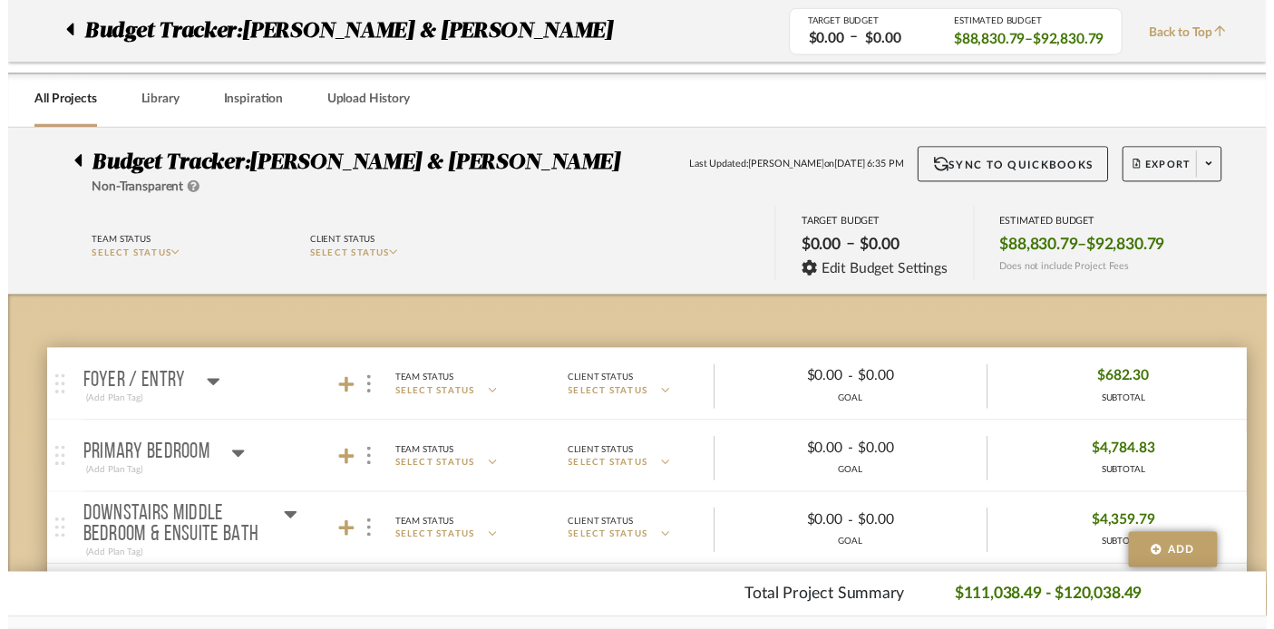
scroll to position [1359, 1]
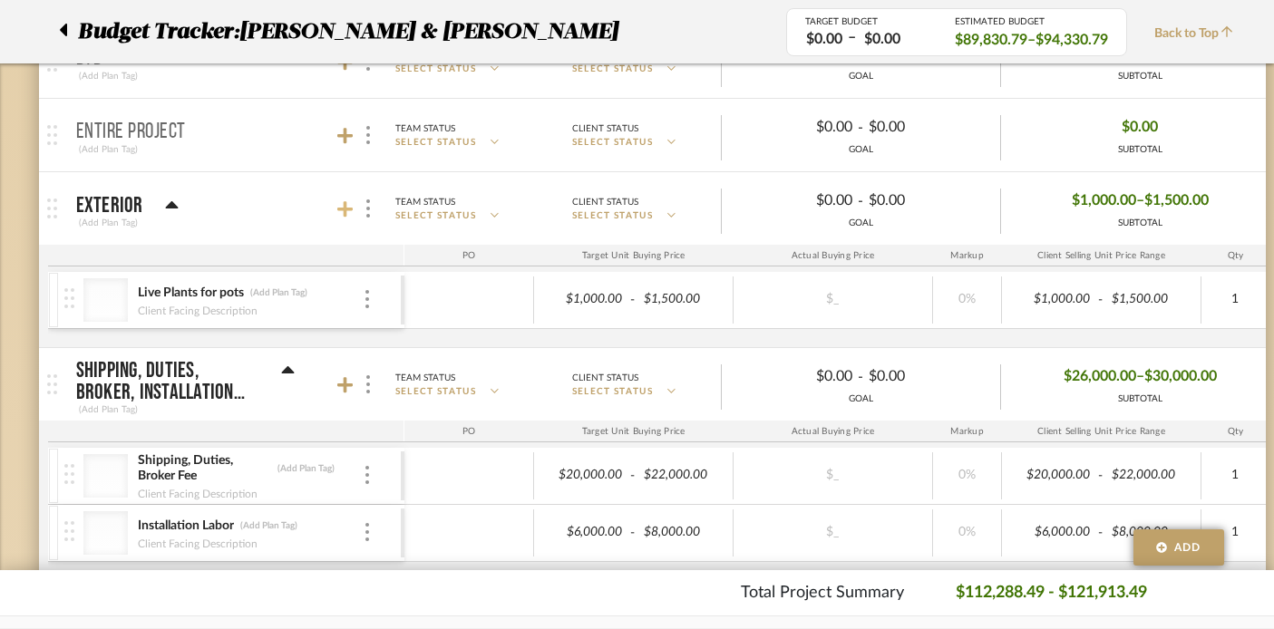
click at [340, 207] on icon at bounding box center [345, 209] width 16 height 18
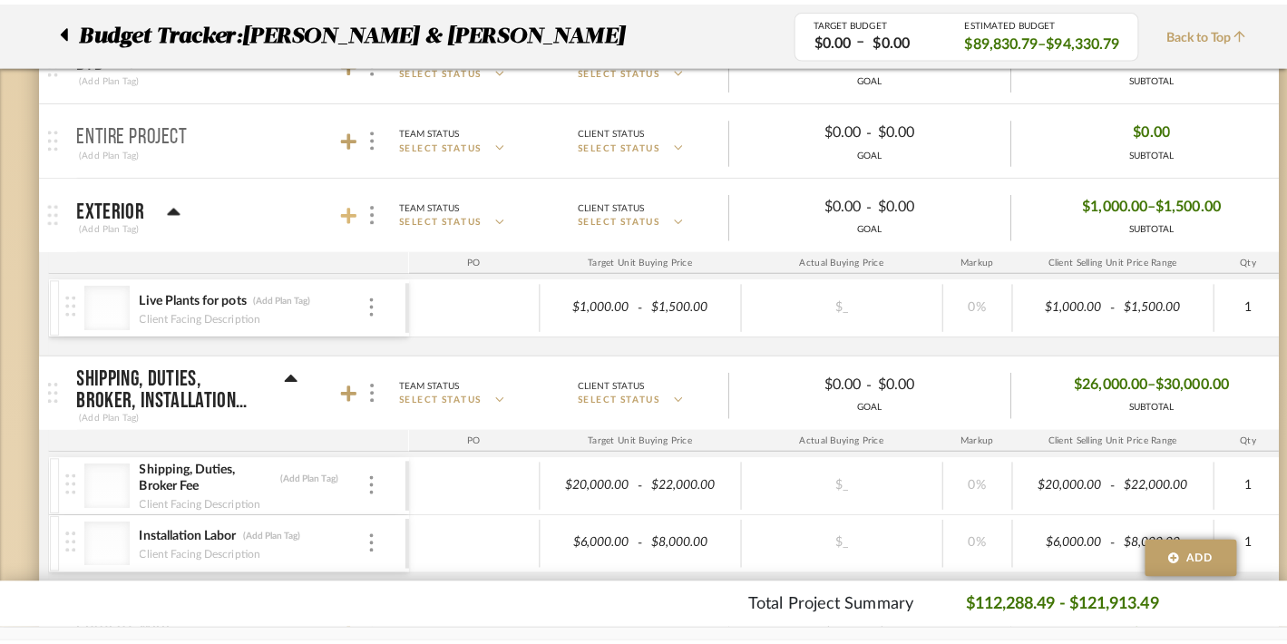
scroll to position [0, 0]
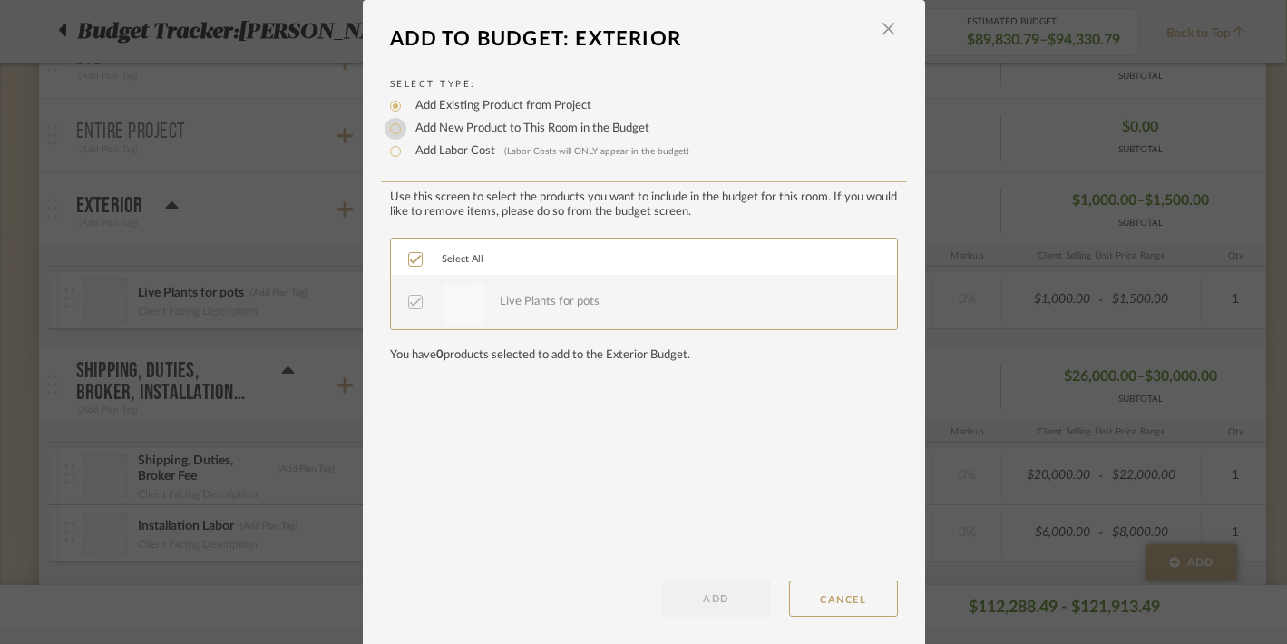
click at [387, 128] on input "Add New Product to This Room in the Budget" at bounding box center [396, 129] width 22 height 22
radio input "true"
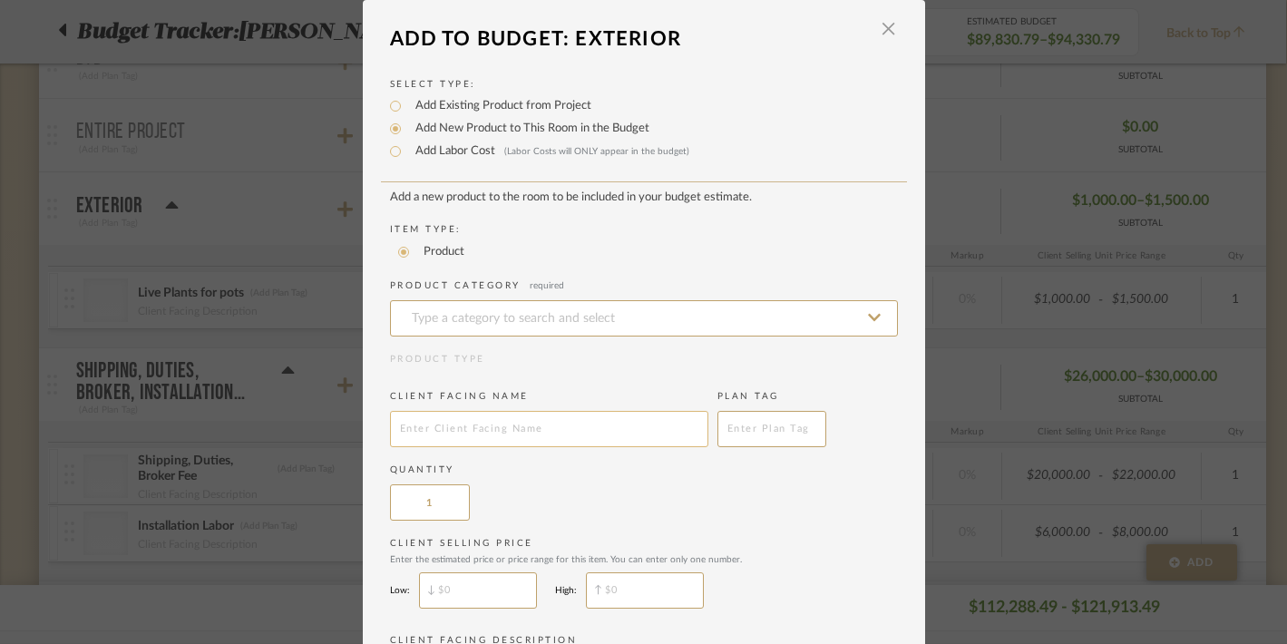
click at [478, 426] on input "text" at bounding box center [549, 429] width 318 height 36
type input "Outdoor Furniture Covers"
click at [632, 510] on div "Quantity 1" at bounding box center [644, 491] width 508 height 57
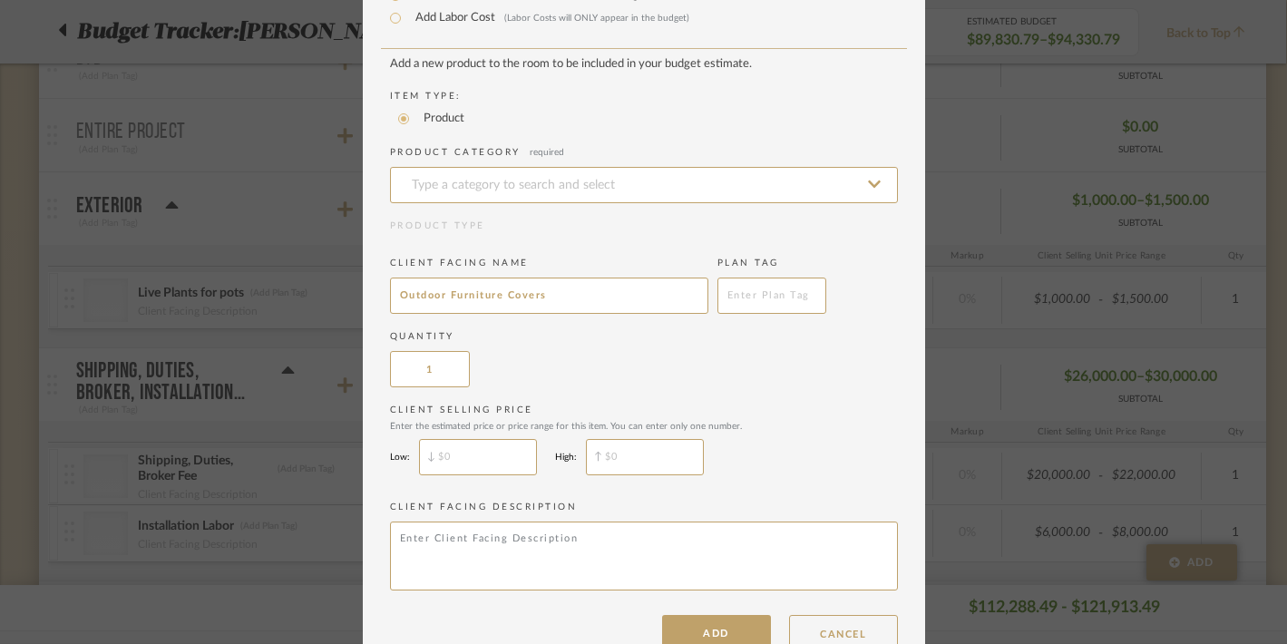
scroll to position [181, 0]
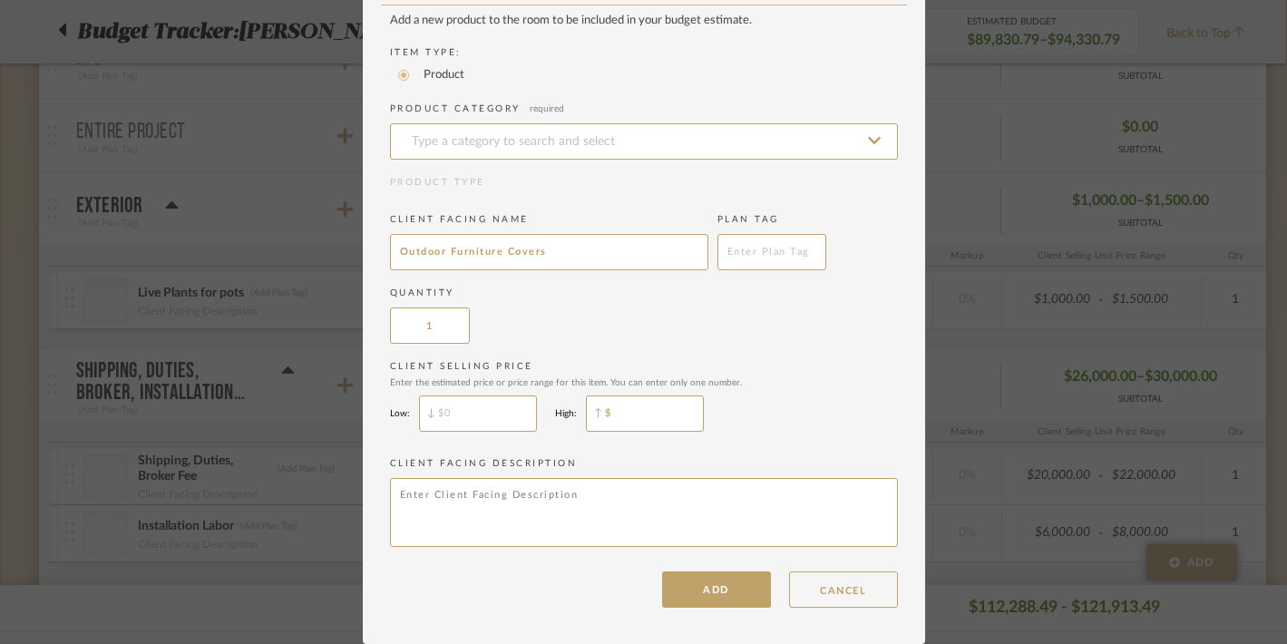
click at [631, 418] on input "$" at bounding box center [645, 413] width 118 height 36
type input "$1,200"
click at [462, 424] on input "$" at bounding box center [478, 413] width 118 height 36
type input "$1,000"
click at [694, 612] on dialog-content "Add To Budget: Exterior × Select Type: Add Existing Product from Project Add Ne…" at bounding box center [644, 233] width 562 height 821
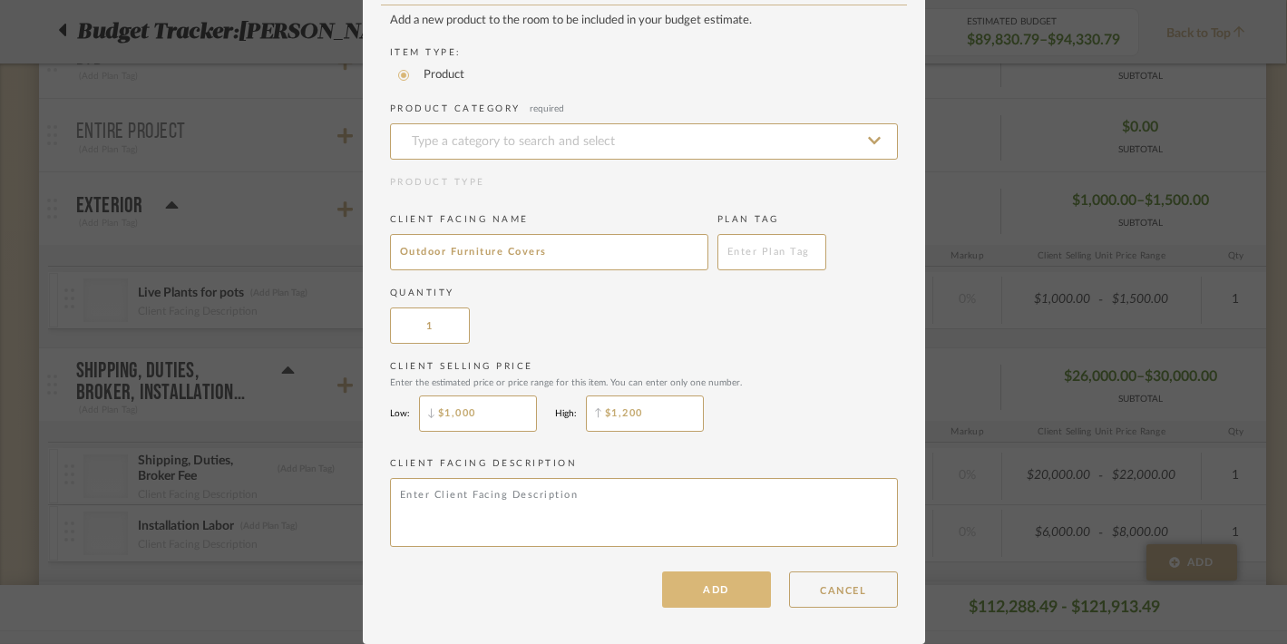
click at [698, 589] on button "ADD" at bounding box center [716, 589] width 109 height 36
click at [480, 138] on input at bounding box center [644, 141] width 508 height 36
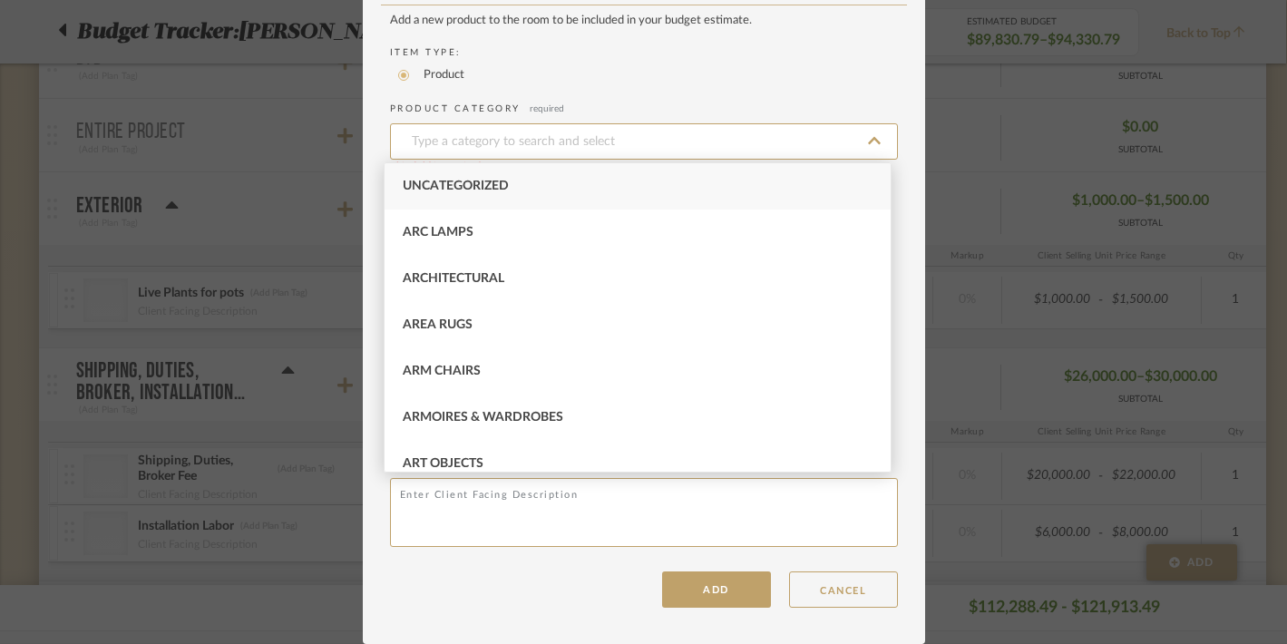
click at [468, 178] on div "Uncategorized" at bounding box center [638, 186] width 506 height 46
type input "Uncategorized"
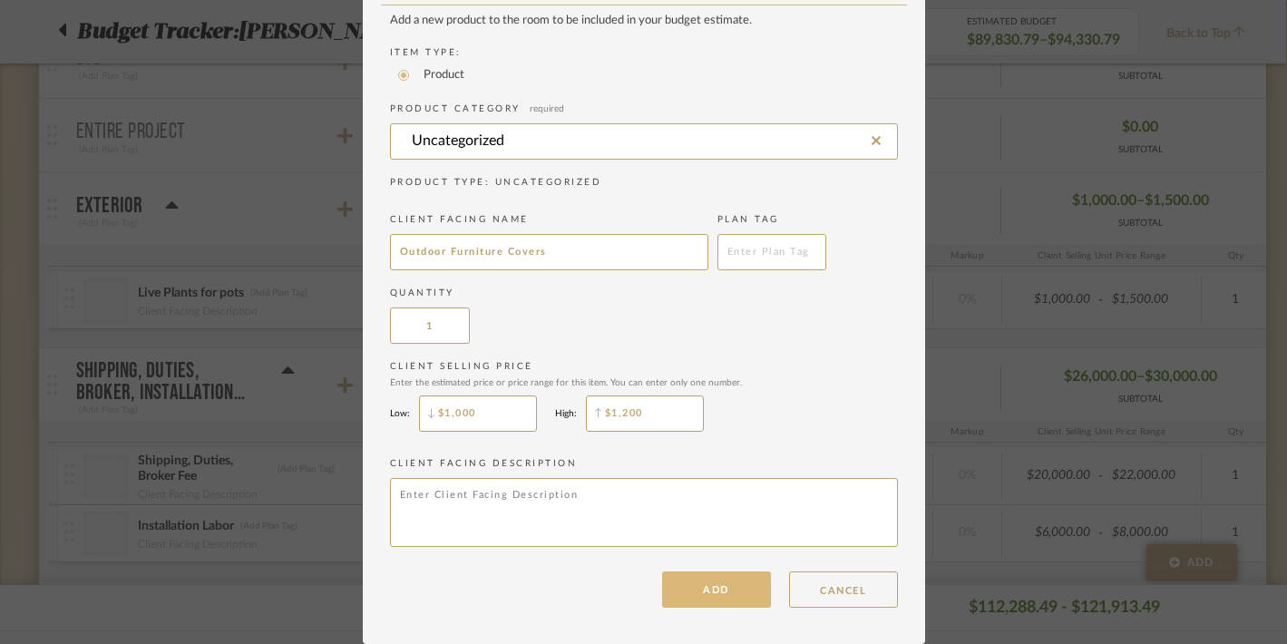
click at [687, 592] on button "ADD" at bounding box center [716, 589] width 109 height 36
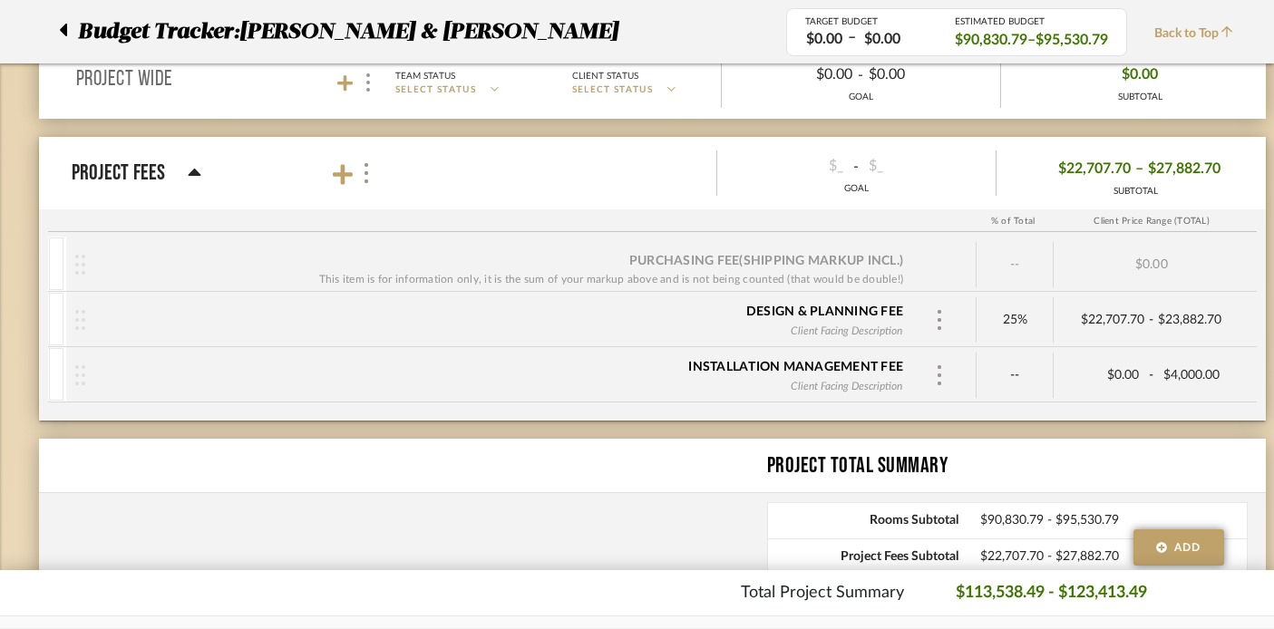
scroll to position [1946, 1]
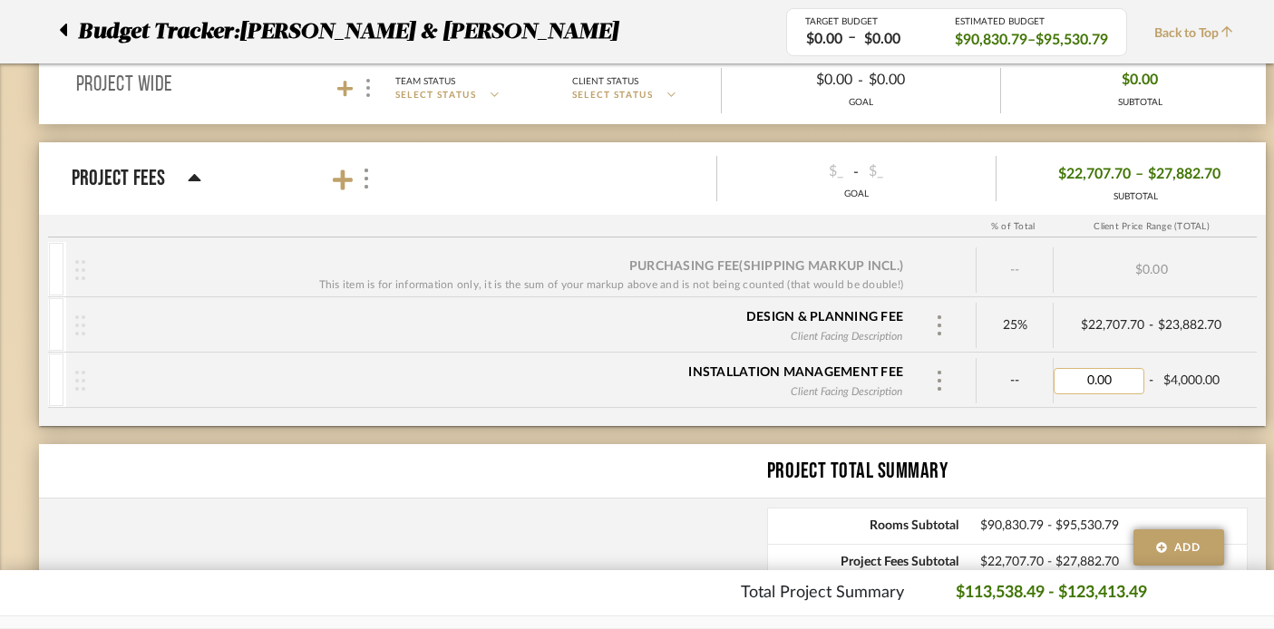
click at [1122, 384] on input "0.00" at bounding box center [1099, 381] width 91 height 26
type input "$0.04"
click at [1128, 382] on input "40000.04" at bounding box center [1099, 381] width 91 height 26
type input "$40,000.00"
click at [1081, 409] on div "Purchasing Fee (Shipping markup incl.) This item is for information only, it is…" at bounding box center [652, 334] width 1227 height 184
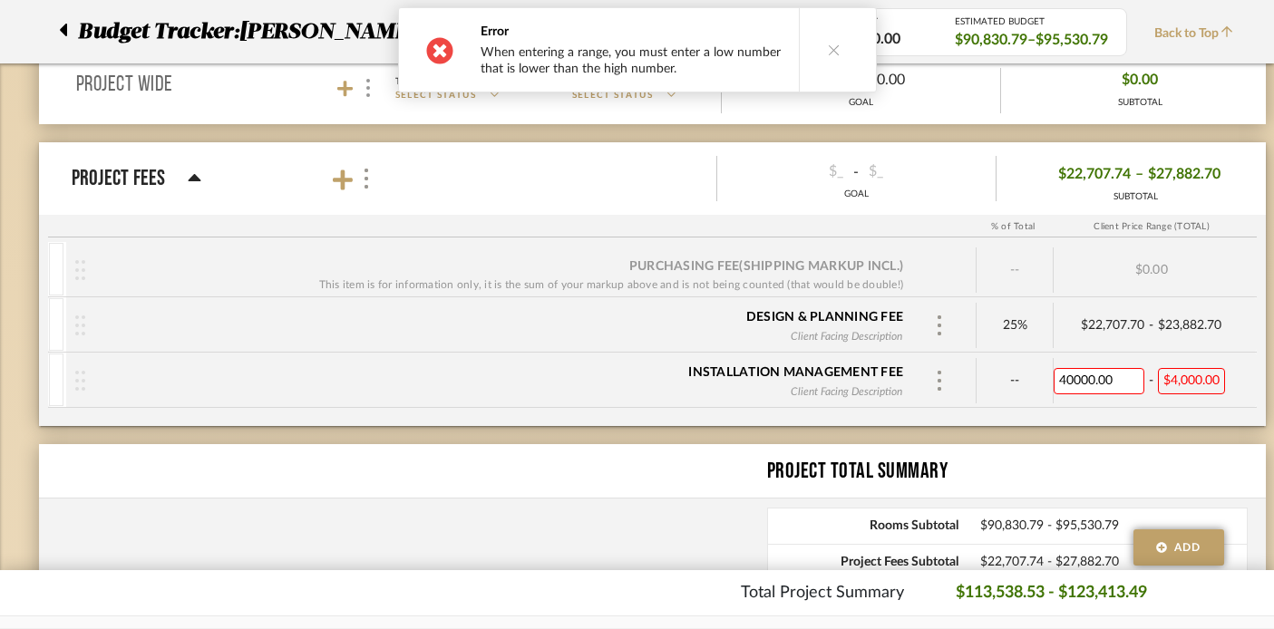
click at [1075, 382] on input "40000.00" at bounding box center [1099, 381] width 91 height 26
type input "4000.00"
click at [1075, 410] on div "Purchasing Fee (Shipping markup incl.) This item is for information only, it is…" at bounding box center [652, 334] width 1227 height 184
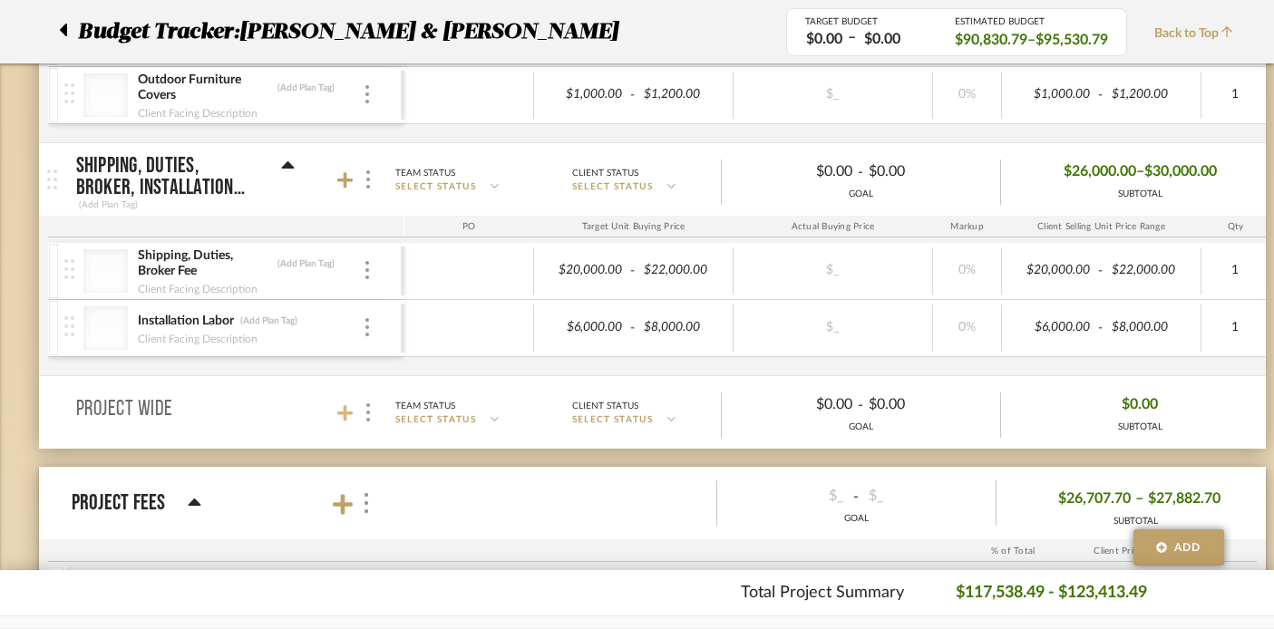
scroll to position [1606, 1]
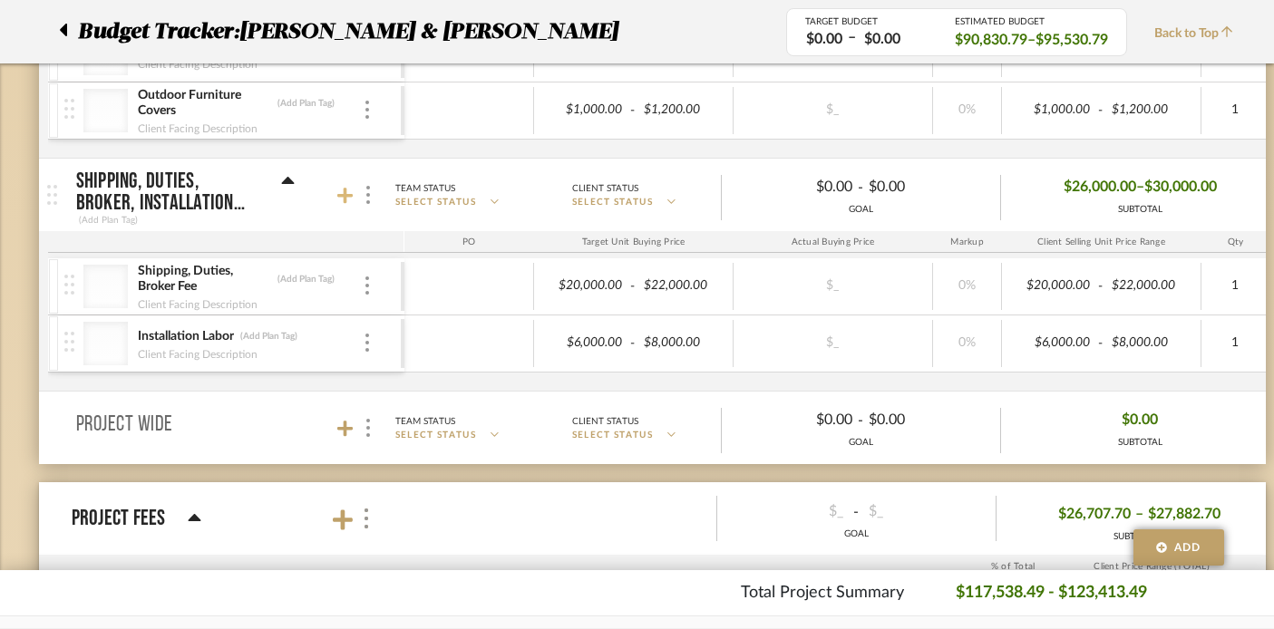
click at [346, 190] on icon at bounding box center [345, 196] width 16 height 18
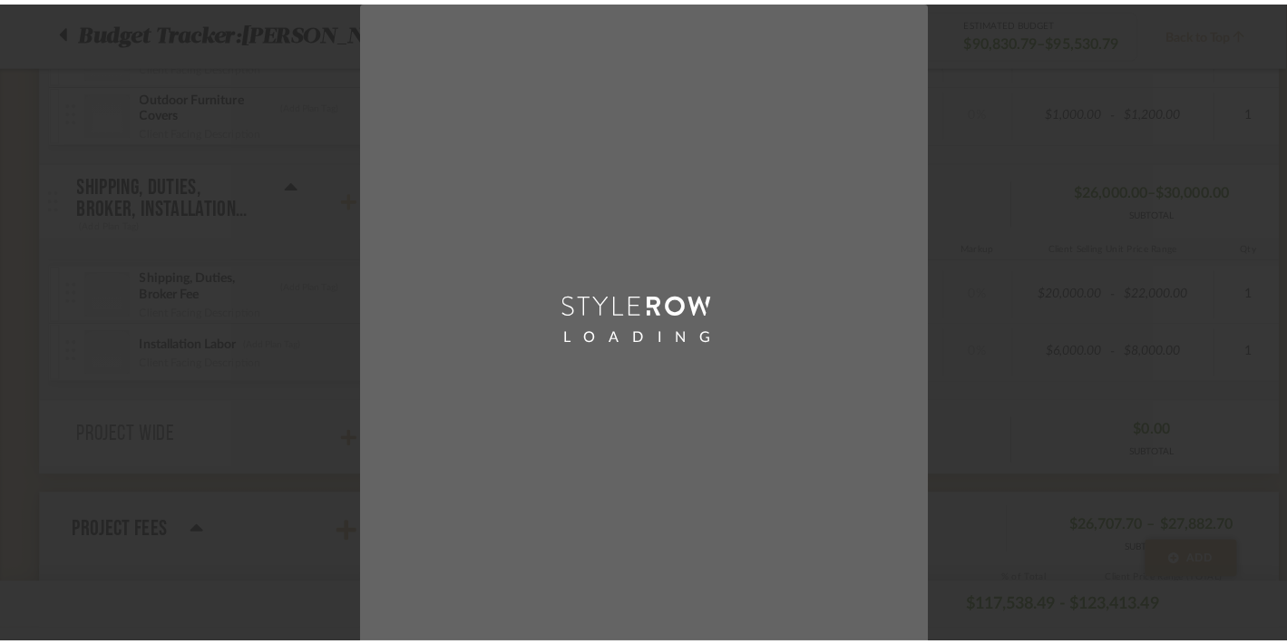
scroll to position [0, 0]
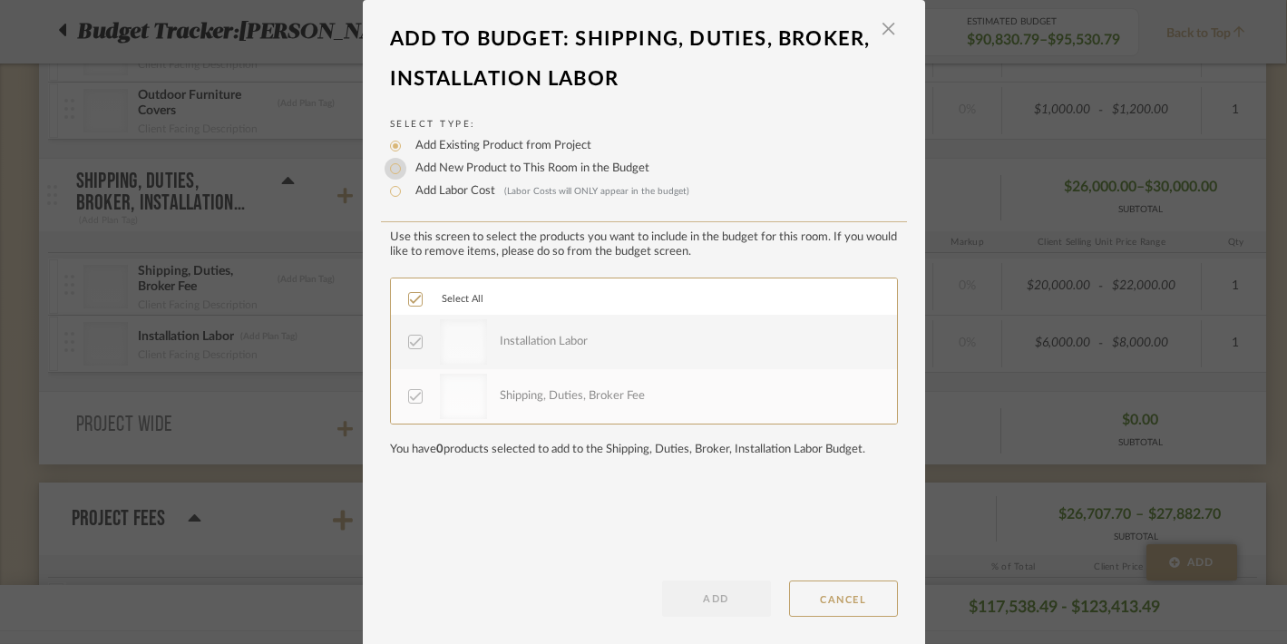
click at [390, 173] on input "Add New Product to This Room in the Budget" at bounding box center [396, 169] width 22 height 22
radio input "true"
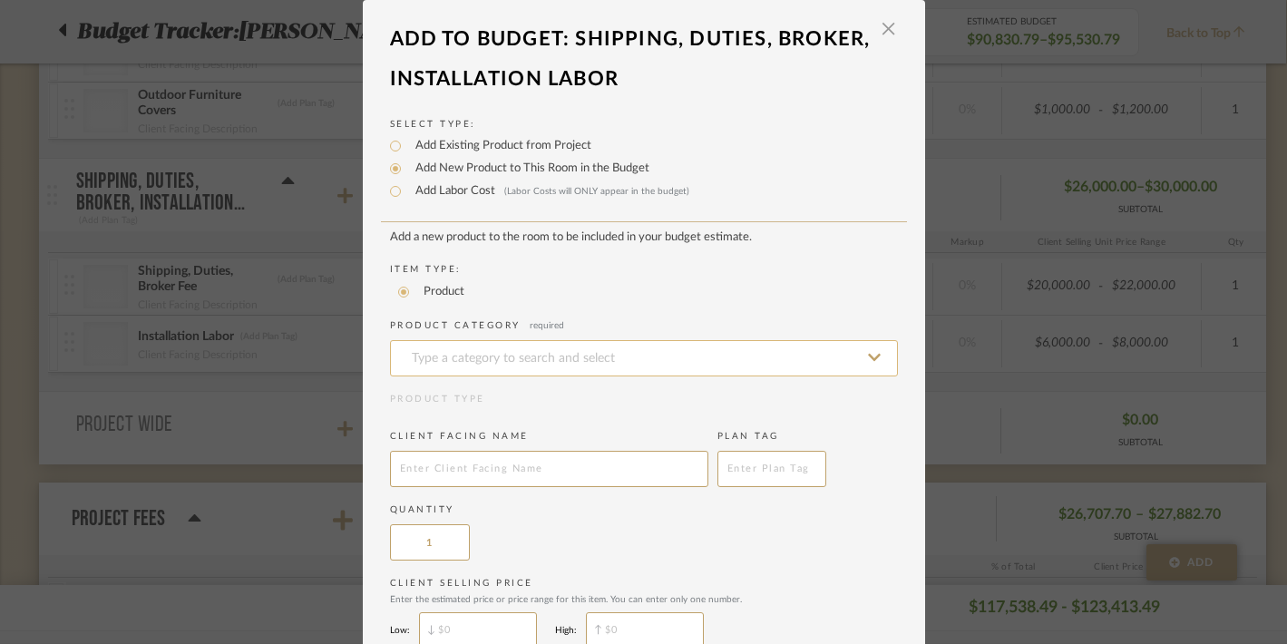
click at [467, 361] on input at bounding box center [644, 358] width 508 height 36
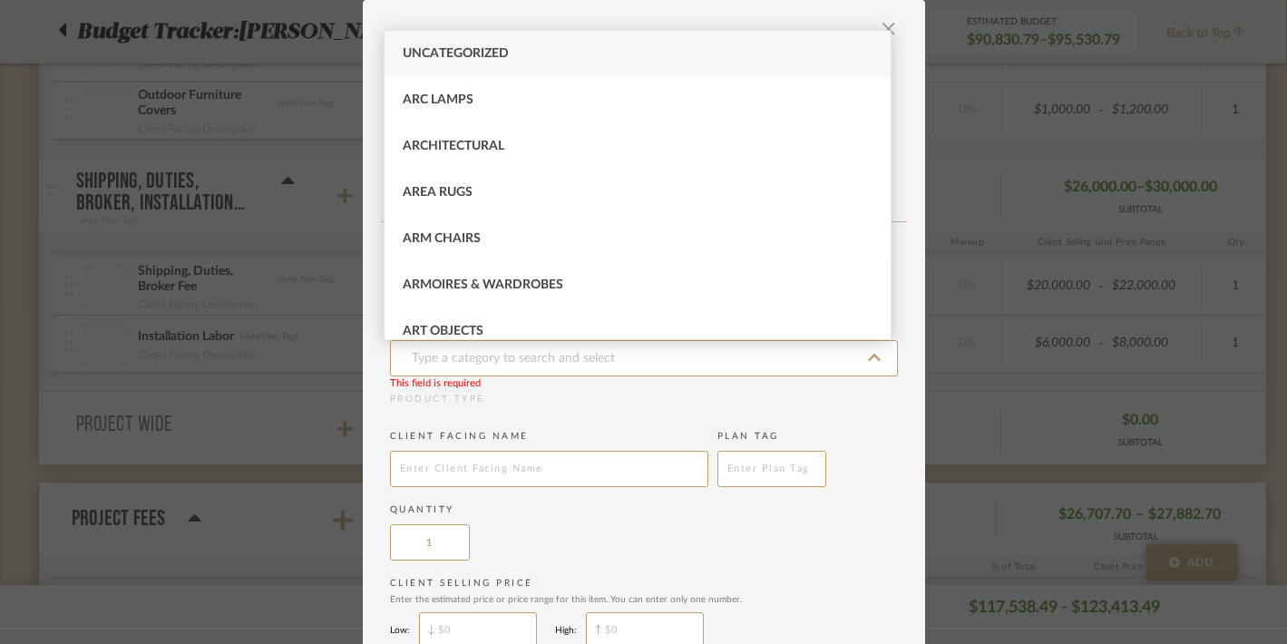
click at [413, 50] on span "Uncategorized" at bounding box center [456, 53] width 106 height 13
type input "Uncategorized"
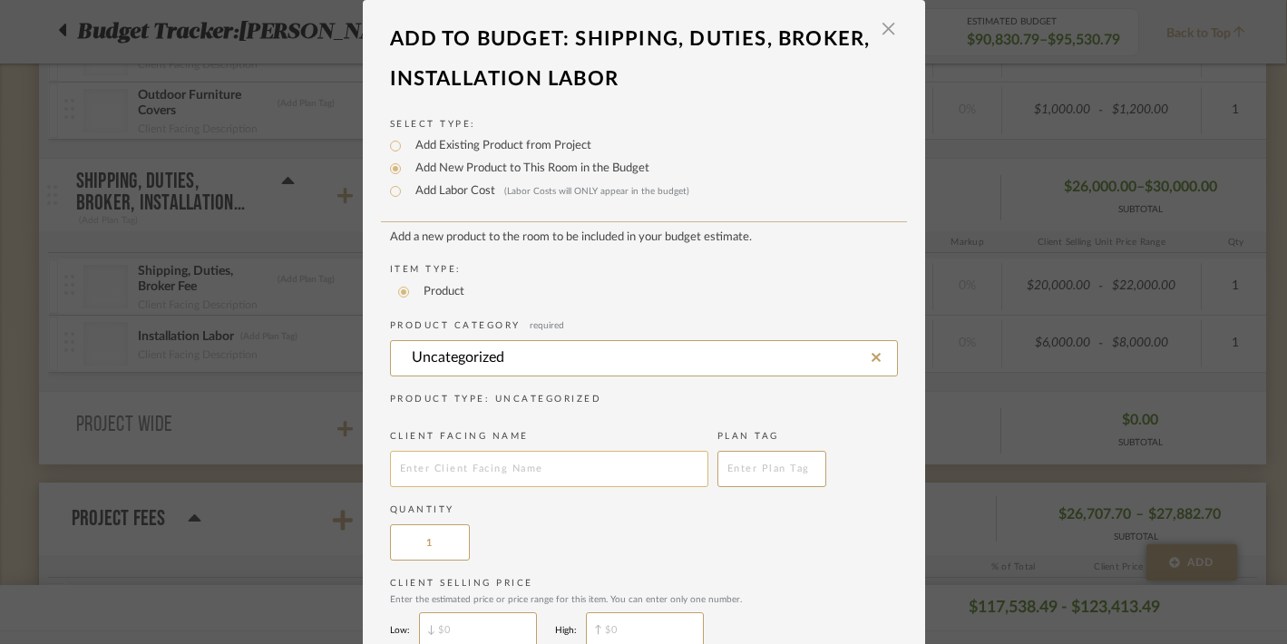
click at [401, 476] on input "text" at bounding box center [549, 469] width 318 height 36
type input "Reimbursements"
click at [553, 531] on div "Quantity 1" at bounding box center [644, 531] width 508 height 57
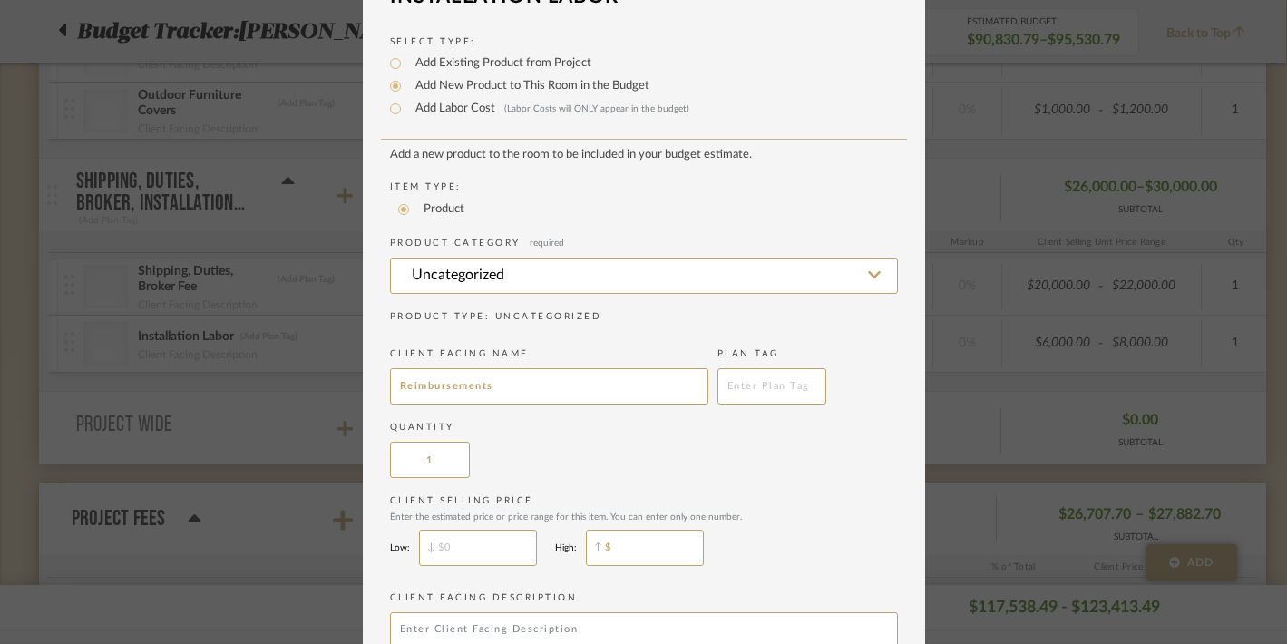
click at [617, 543] on input "$" at bounding box center [645, 548] width 118 height 36
type input "$1,000"
click at [480, 556] on input "$" at bounding box center [478, 548] width 118 height 36
type input "$"
type input "$500"
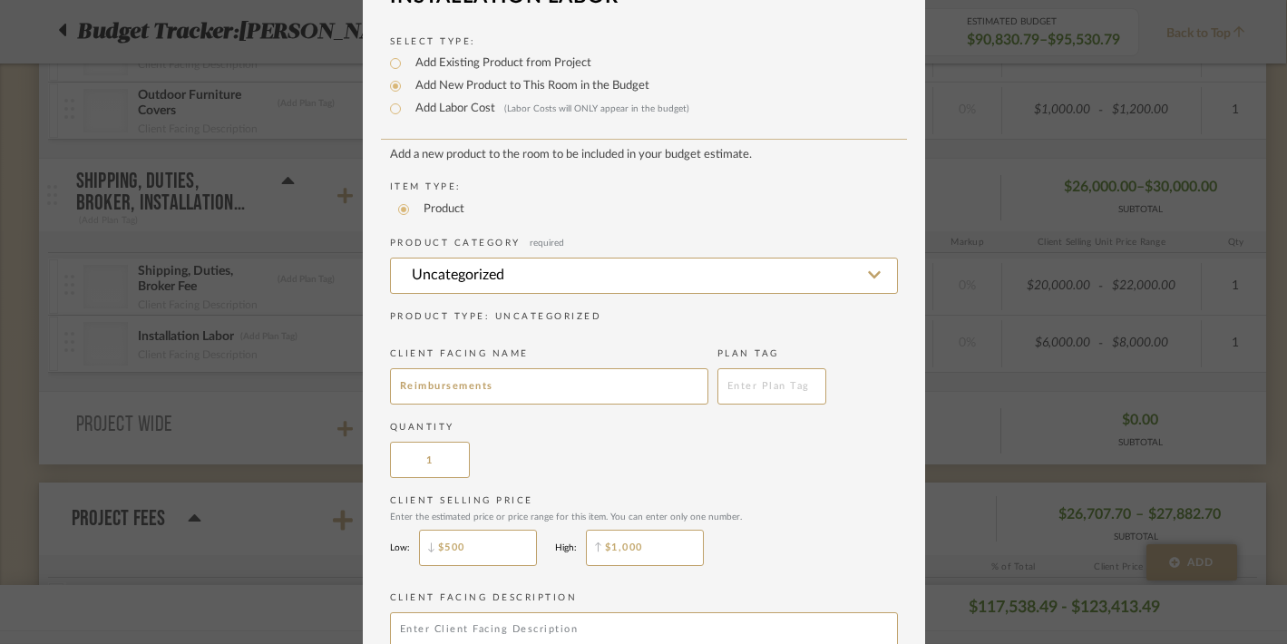
click at [852, 556] on div "Client Selling Price Enter the estimated price or price range for this item. Yo…" at bounding box center [644, 534] width 508 height 81
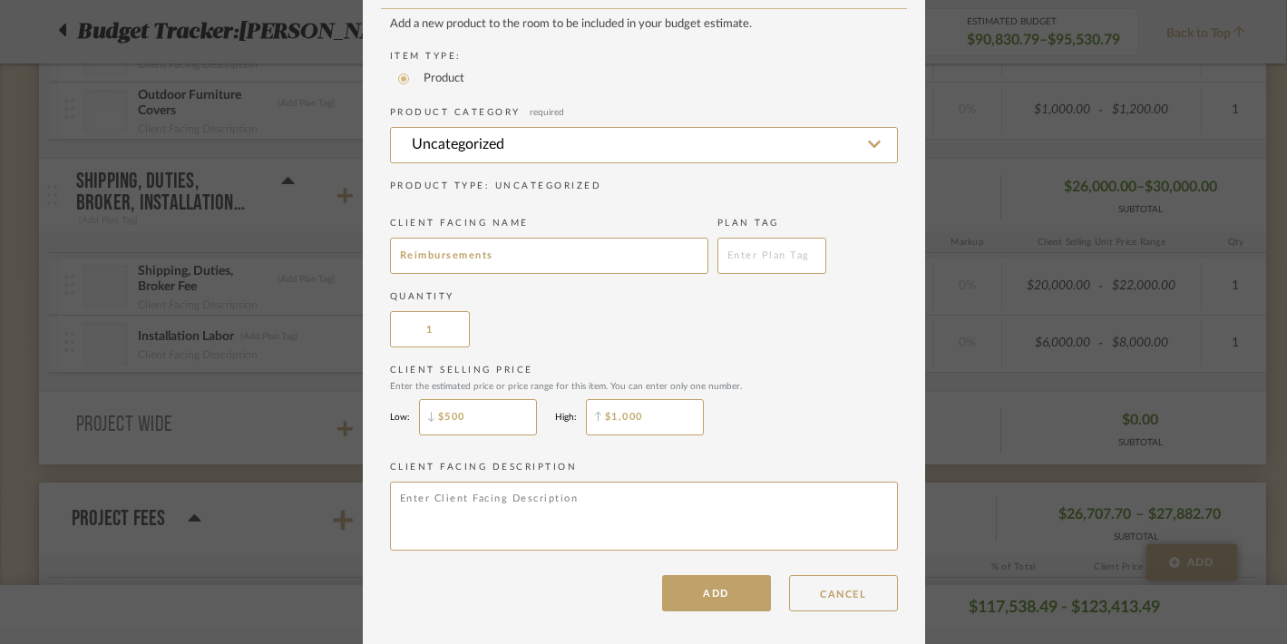
scroll to position [221, 0]
click at [715, 593] on button "ADD" at bounding box center [716, 589] width 109 height 36
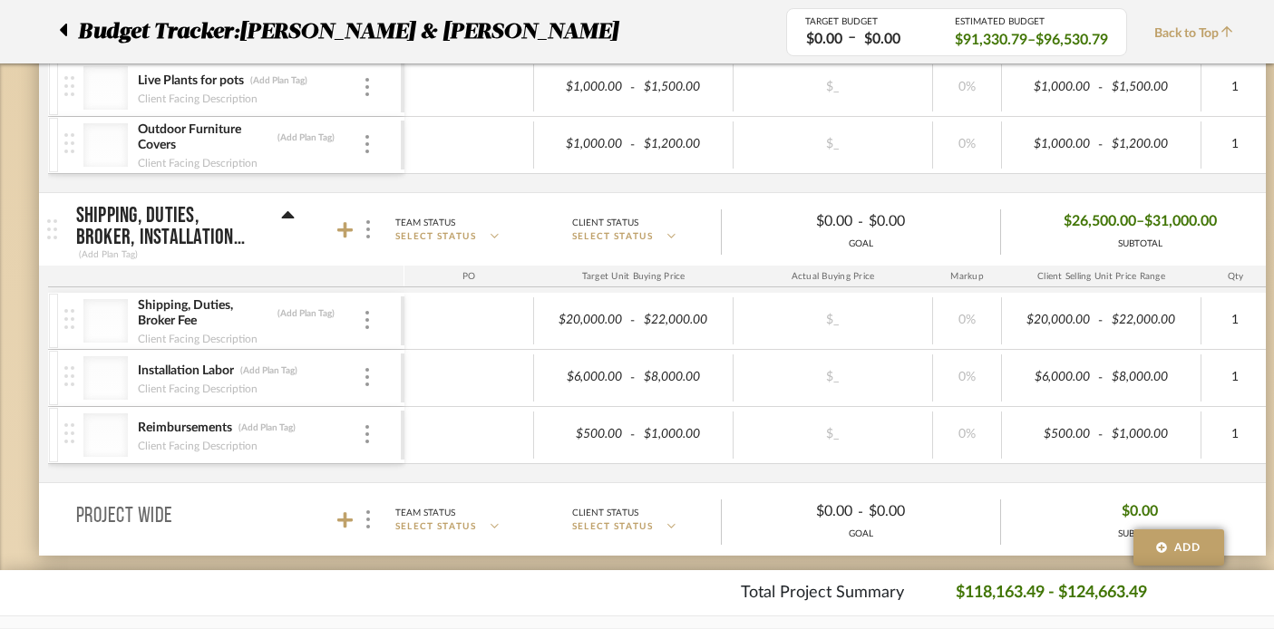
scroll to position [1592, 1]
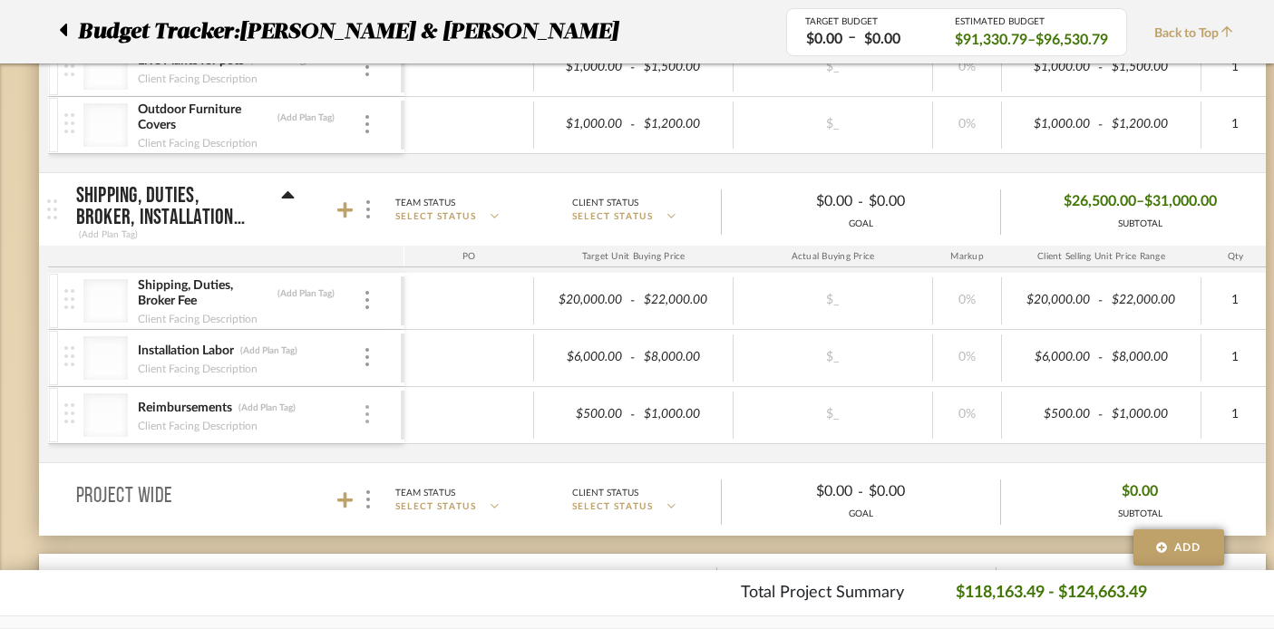
click at [368, 416] on div at bounding box center [367, 415] width 9 height 20
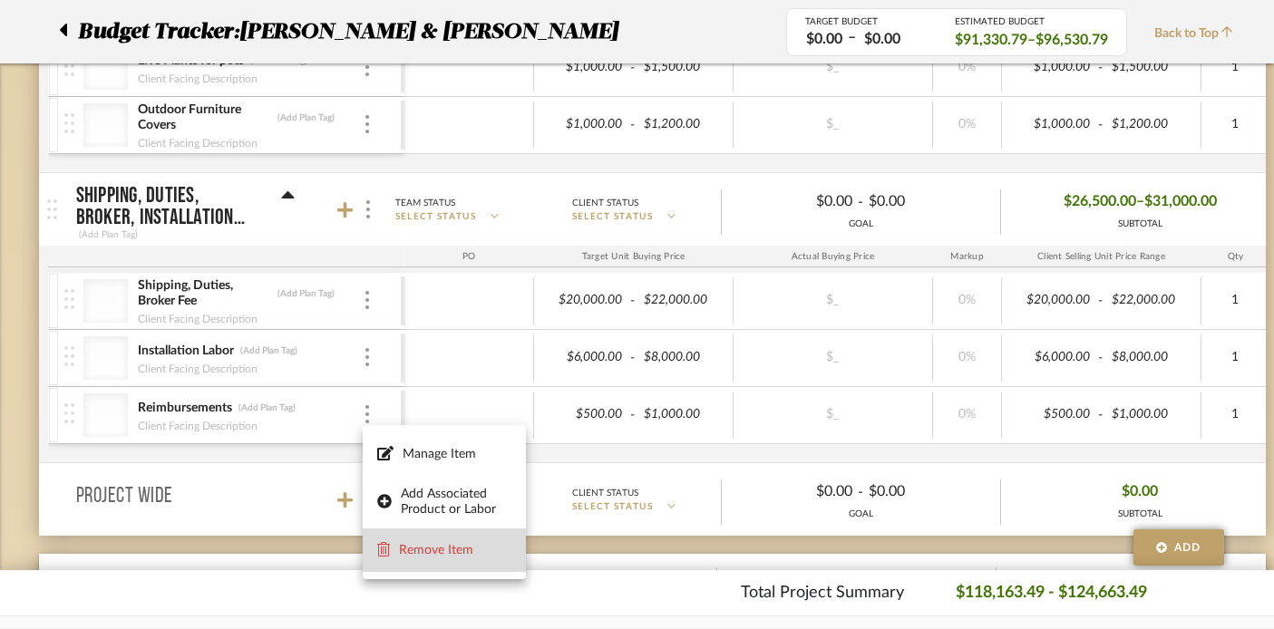
click at [395, 550] on span "Remove Item" at bounding box center [444, 550] width 134 height 17
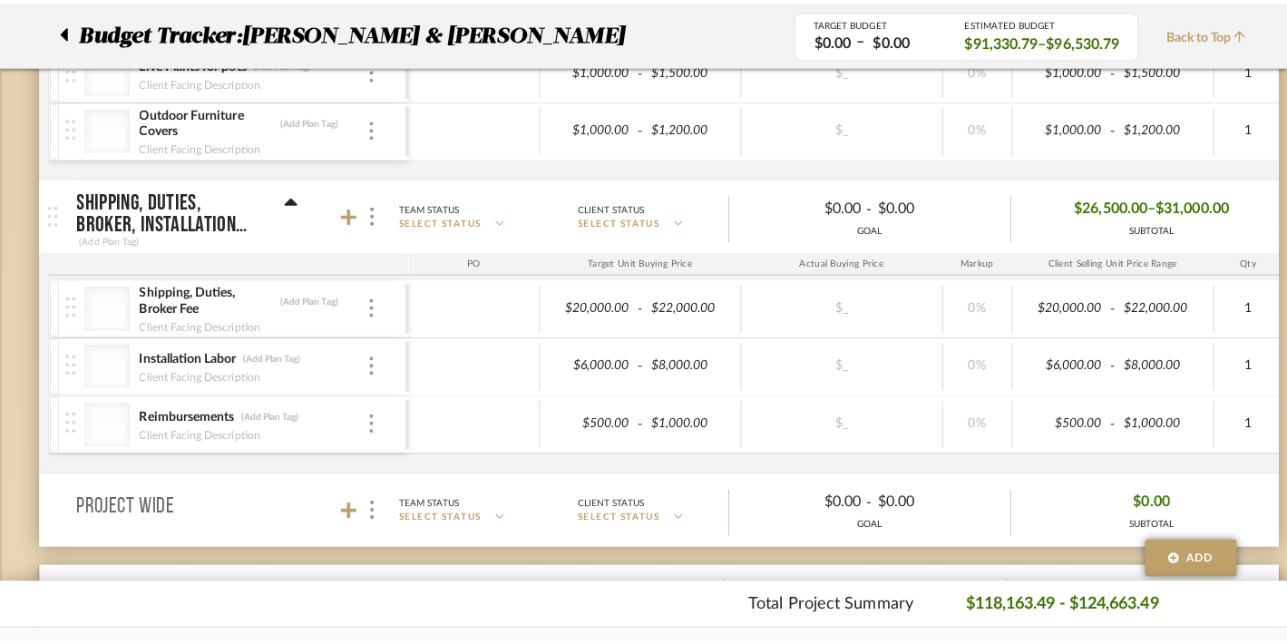
scroll to position [0, 0]
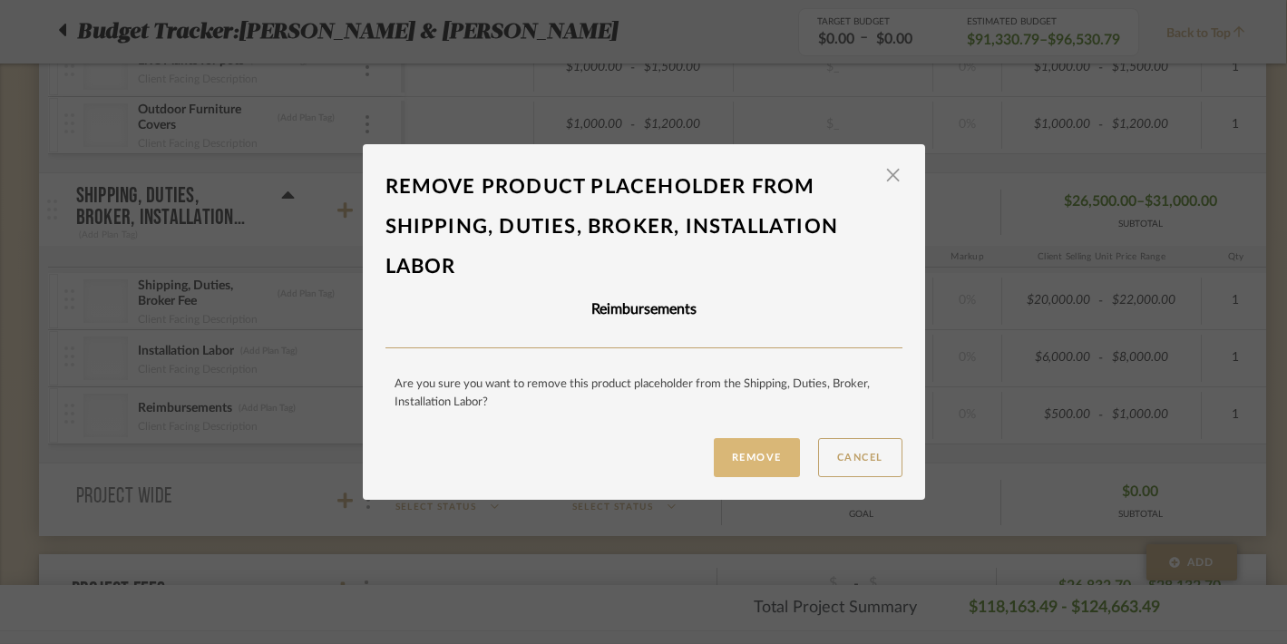
click at [753, 455] on button "Remove" at bounding box center [757, 457] width 86 height 39
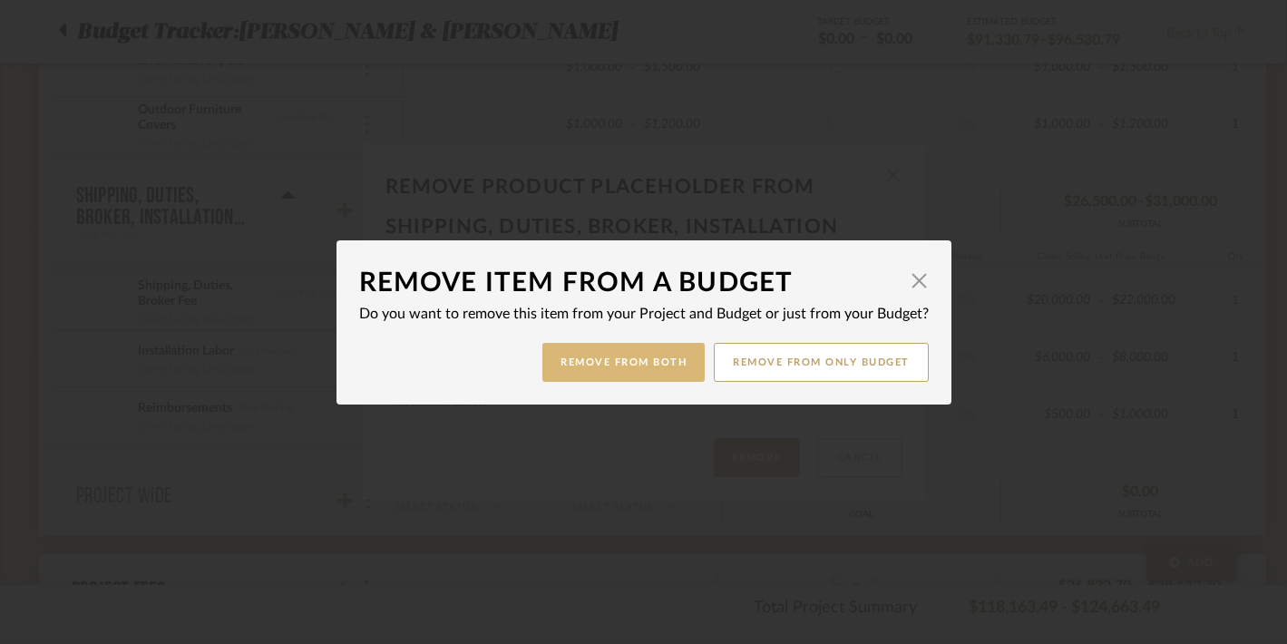
click at [619, 357] on button "Remove from Both" at bounding box center [623, 362] width 162 height 39
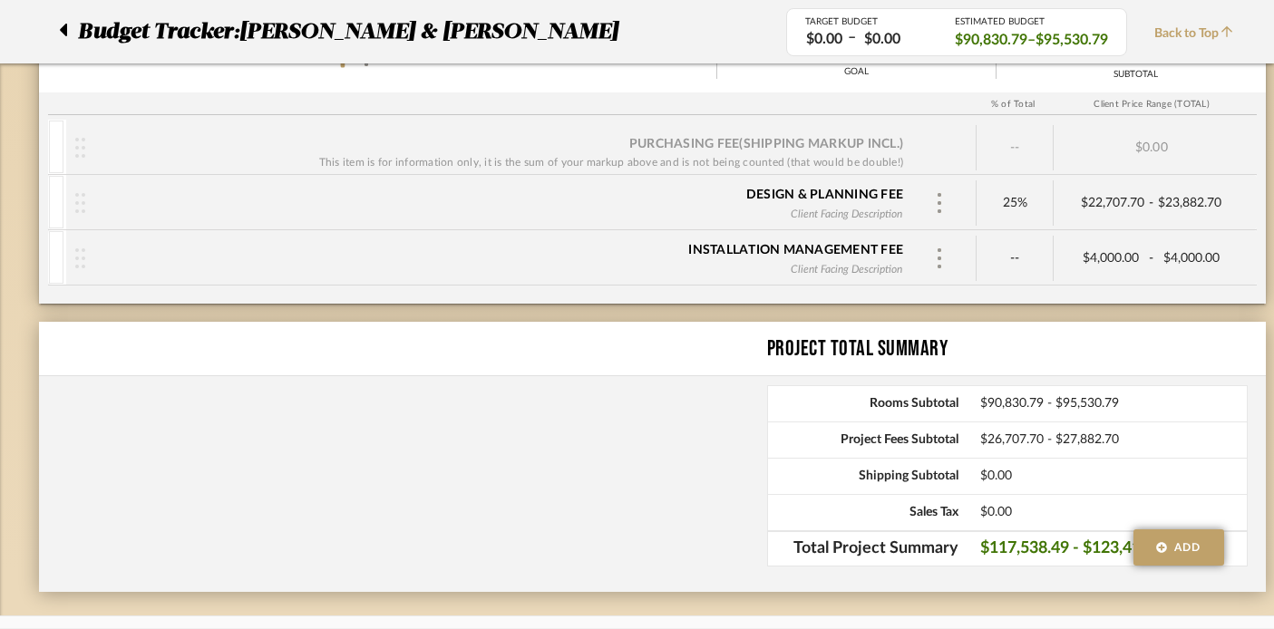
scroll to position [1997, 1]
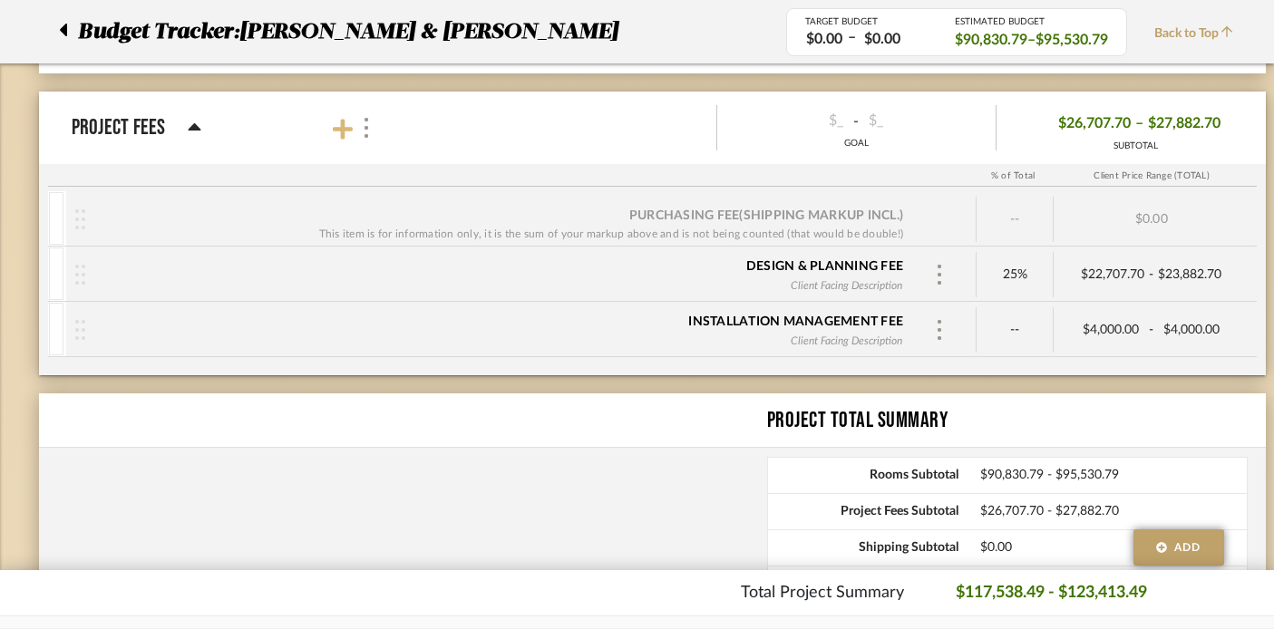
click at [338, 134] on icon at bounding box center [343, 129] width 20 height 23
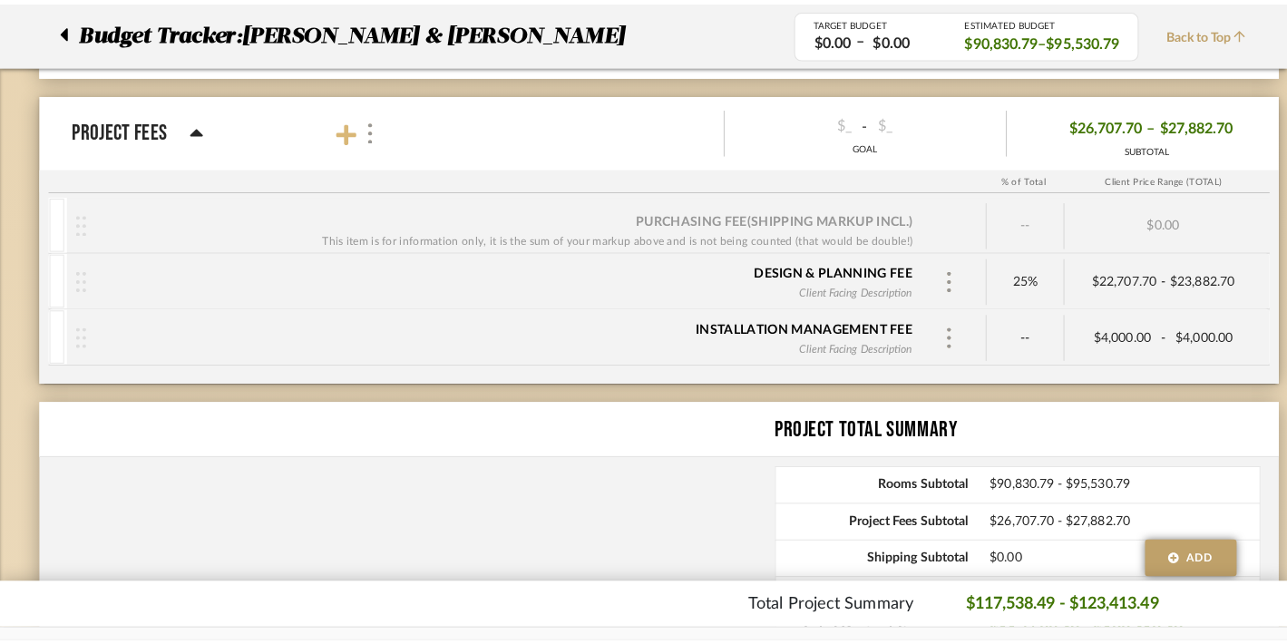
scroll to position [0, 0]
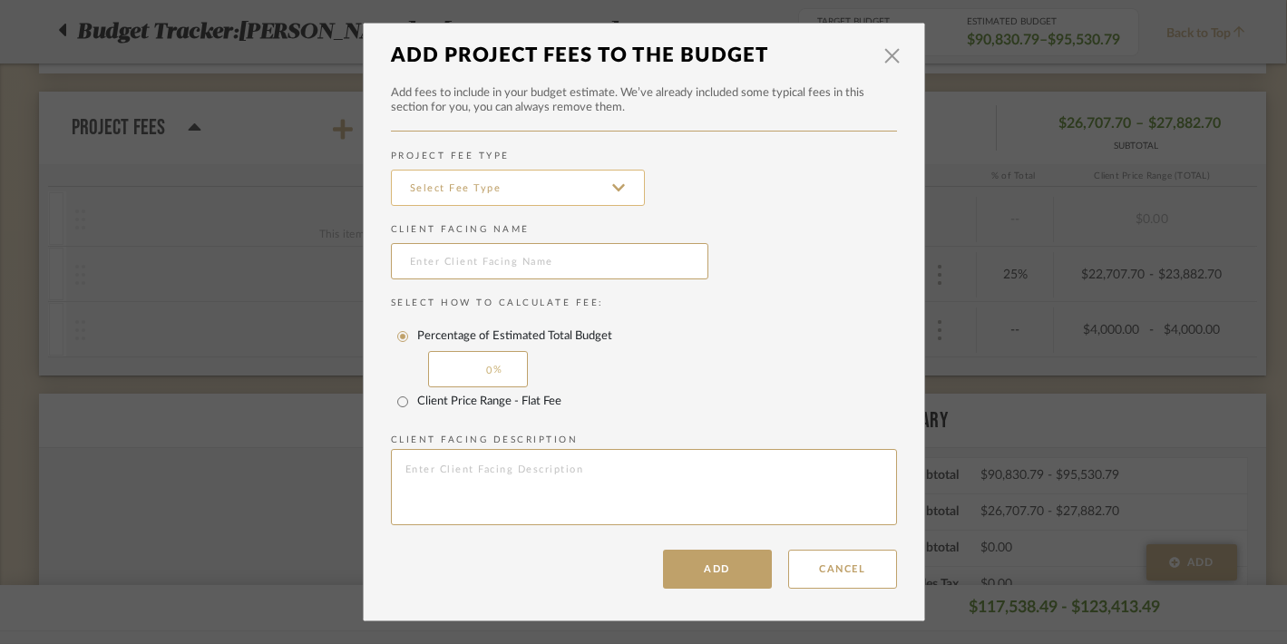
click at [414, 181] on input at bounding box center [518, 188] width 254 height 36
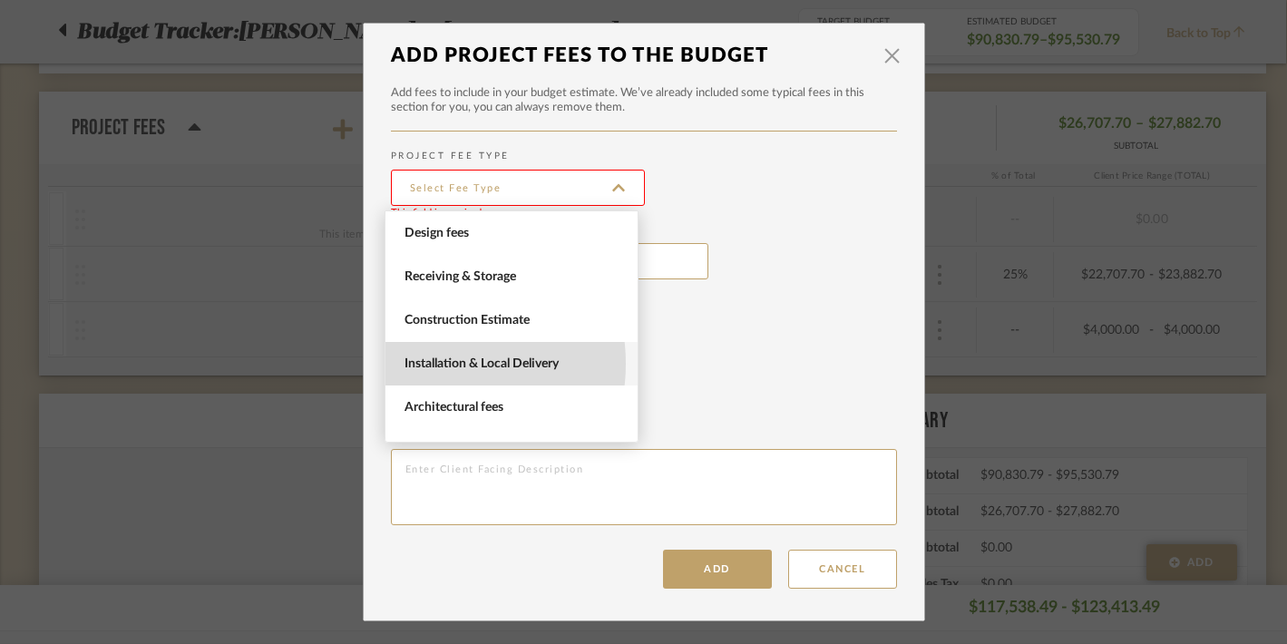
click at [430, 364] on span "Installation & Local Delivery" at bounding box center [513, 363] width 219 height 15
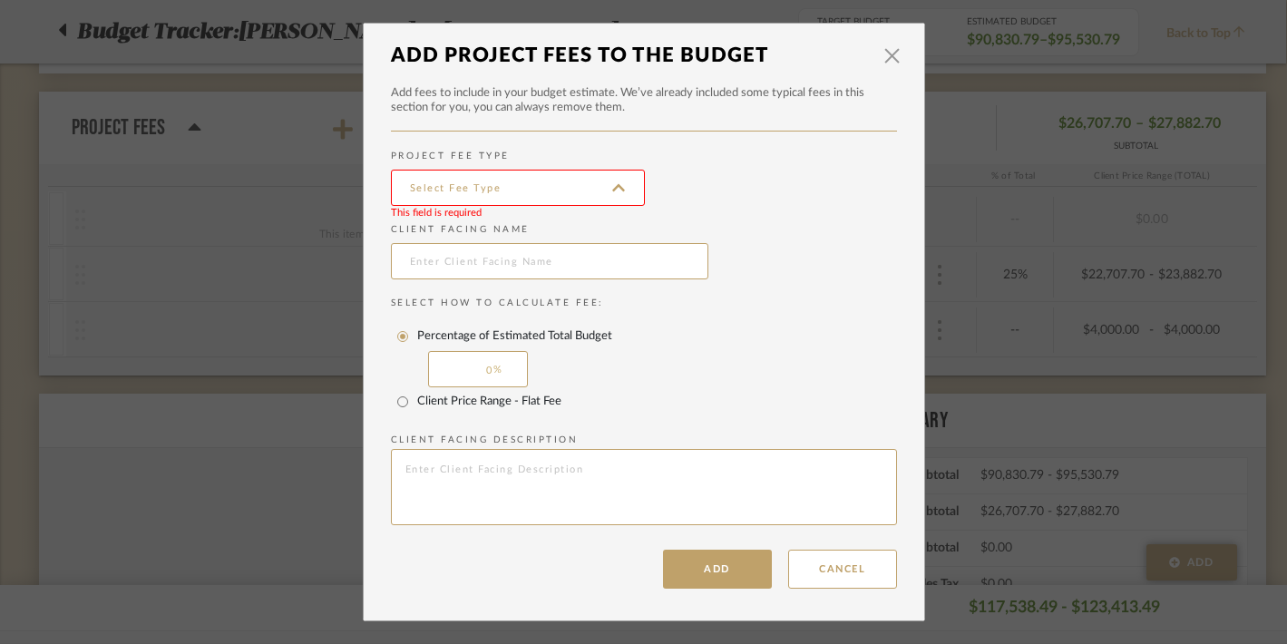
type input "Installation & Local Delivery"
click at [410, 240] on div at bounding box center [549, 265] width 317 height 52
click at [410, 270] on input "text" at bounding box center [549, 261] width 317 height 36
type input "I"
type input "Reimbursements"
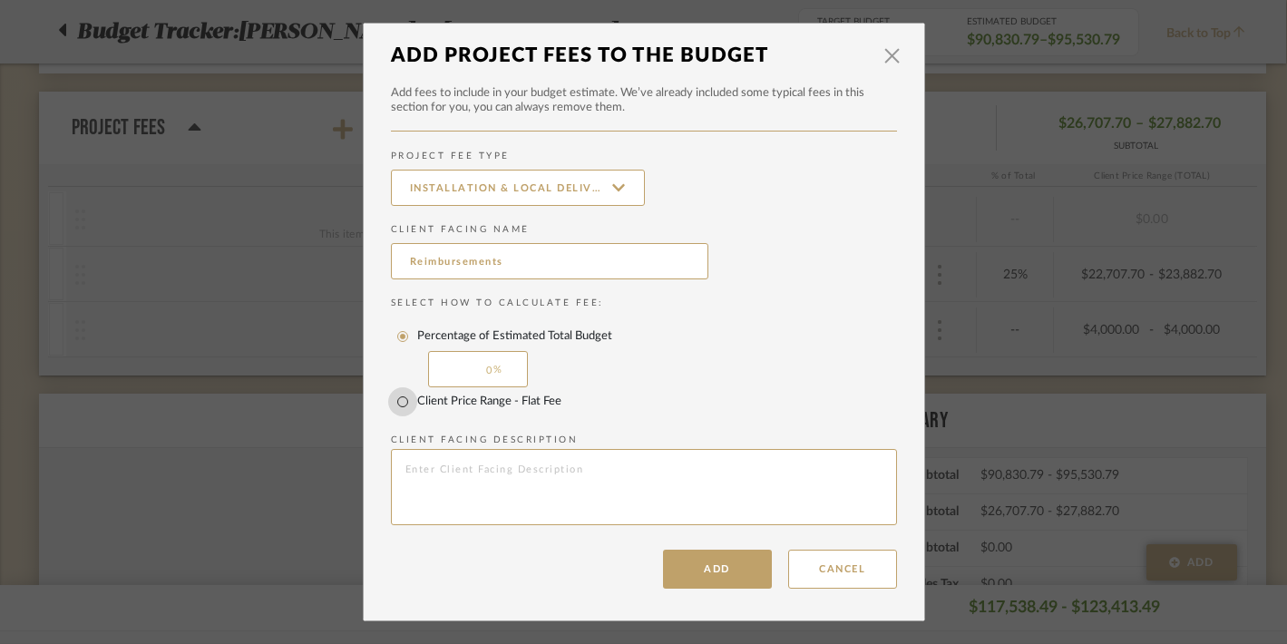
click at [388, 405] on input "Client Price Range - Flat Fee" at bounding box center [402, 401] width 29 height 29
radio input "true"
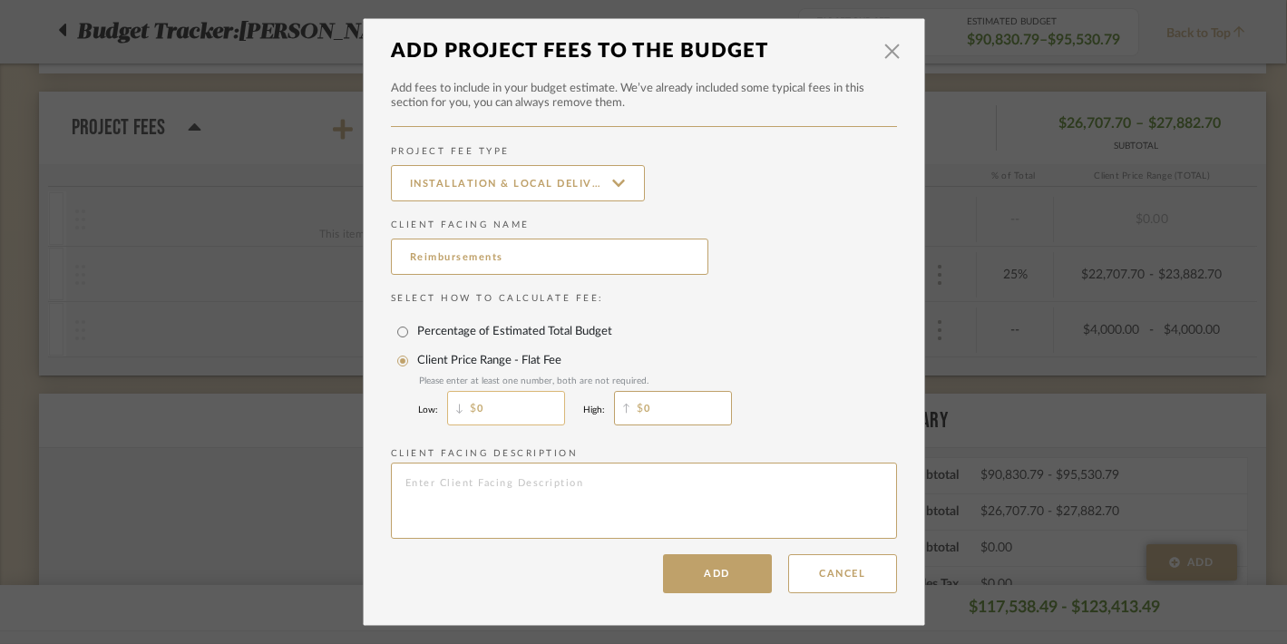
click at [530, 414] on input "0" at bounding box center [506, 408] width 118 height 34
type input "500"
click at [696, 411] on input "0" at bounding box center [673, 408] width 118 height 34
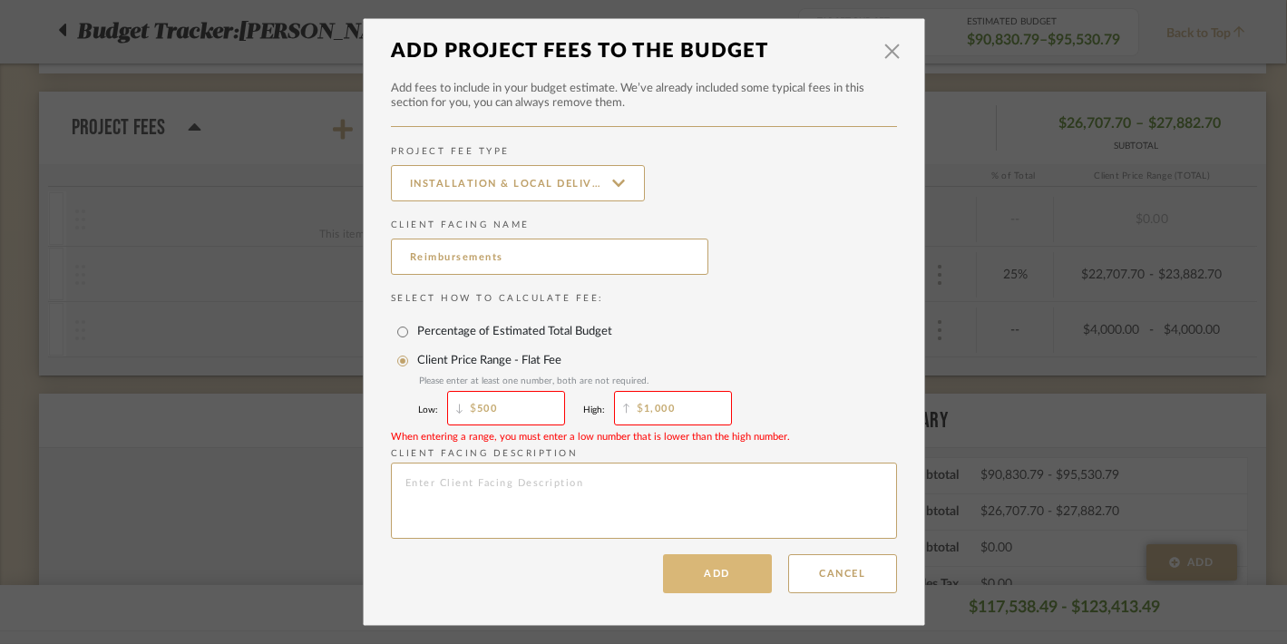
type input "1,000"
click at [706, 570] on button "Add" at bounding box center [717, 573] width 109 height 39
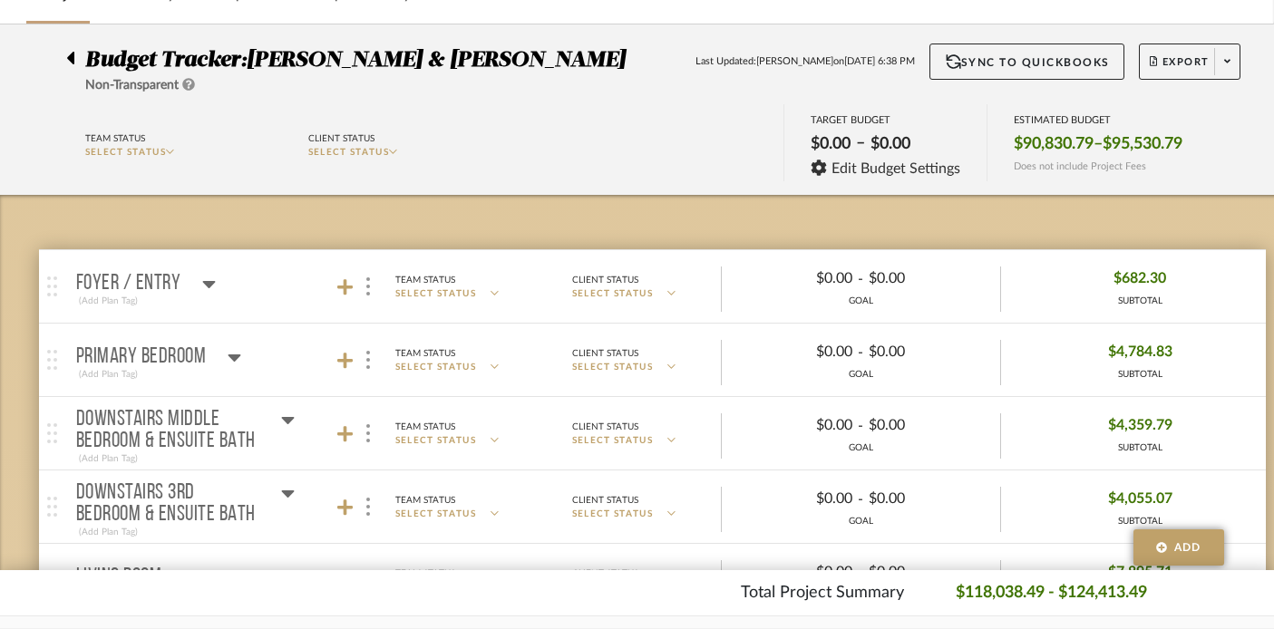
scroll to position [102, 1]
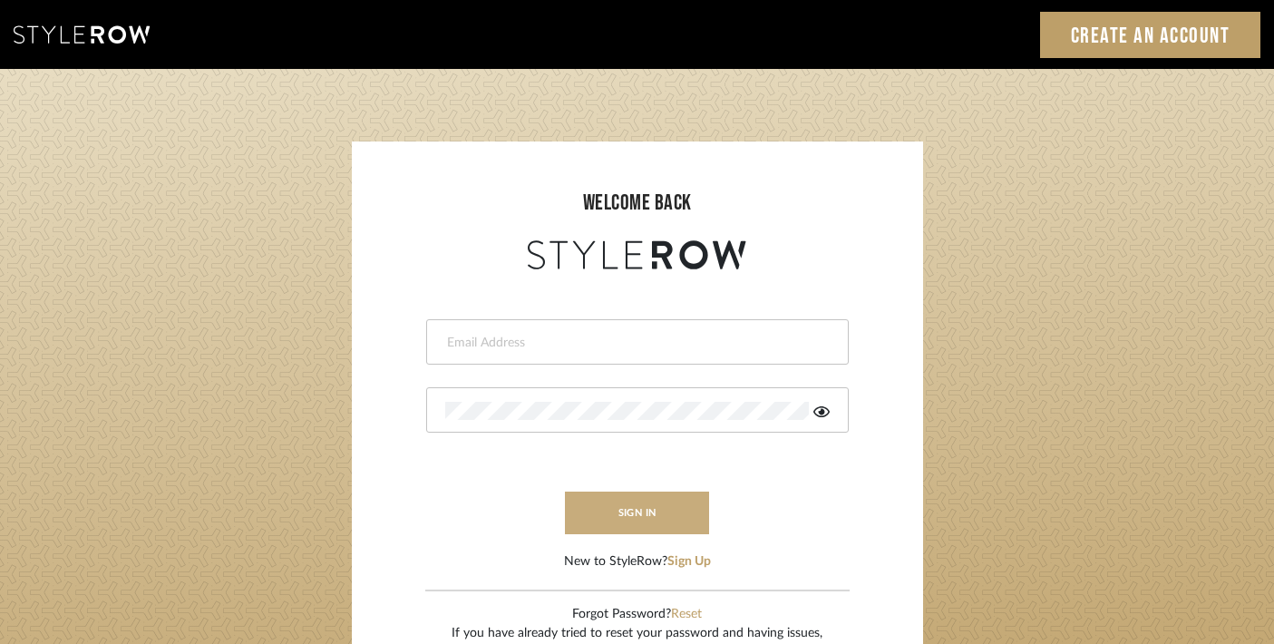
type input "trisha@tfoxproductions.com"
click at [631, 514] on button "sign in" at bounding box center [637, 513] width 145 height 43
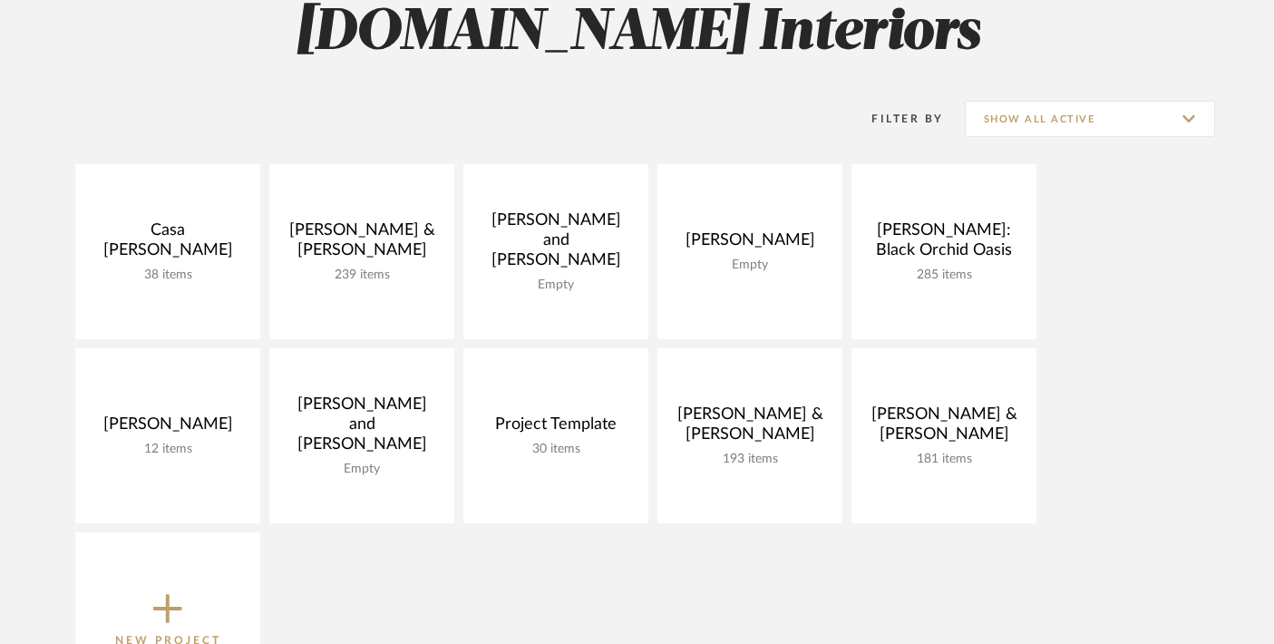
scroll to position [293, 0]
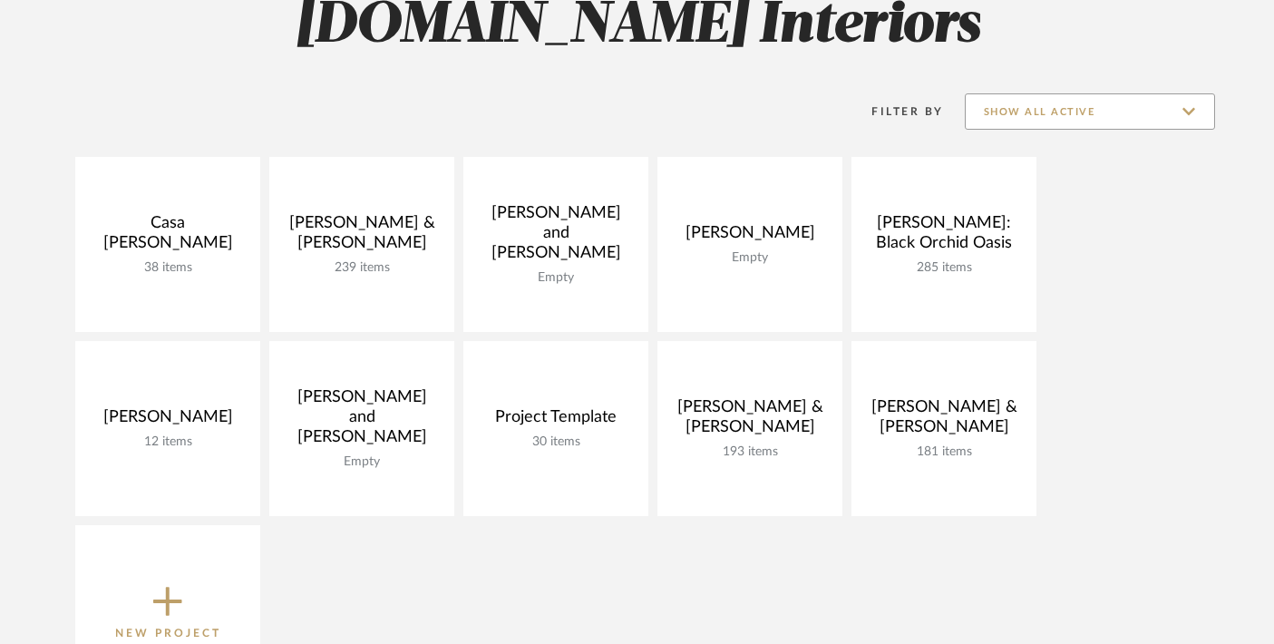
click at [1040, 102] on input "Show All Active" at bounding box center [1090, 111] width 250 height 36
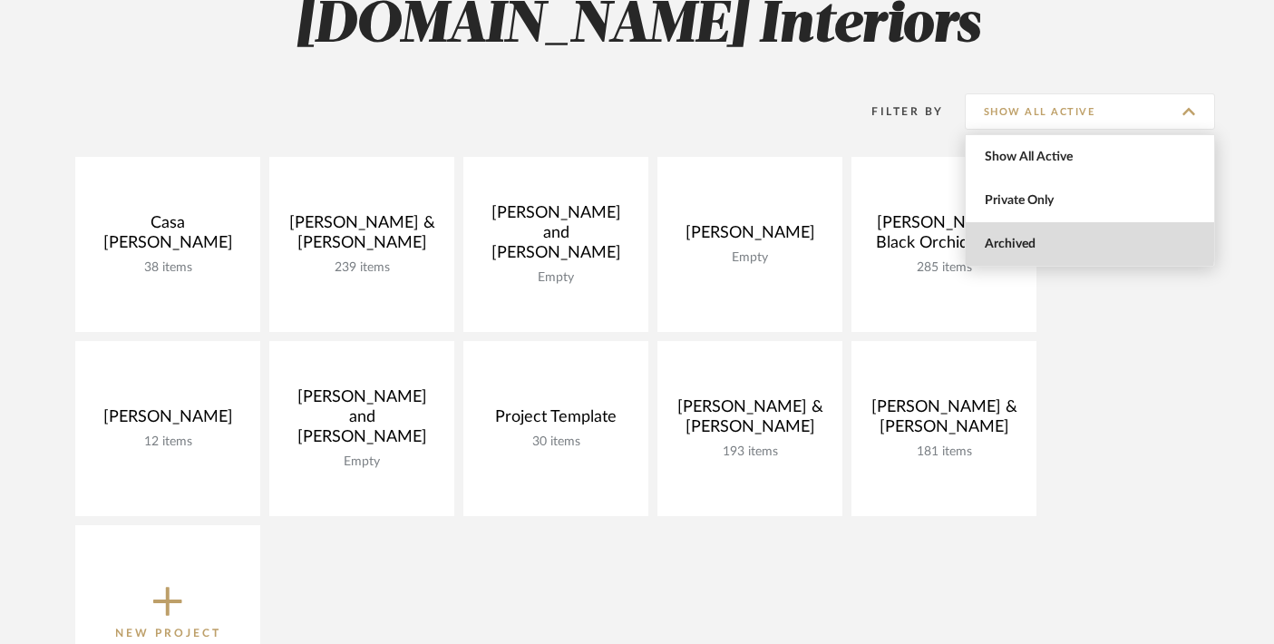
click at [1016, 241] on span "Archived" at bounding box center [1092, 244] width 215 height 15
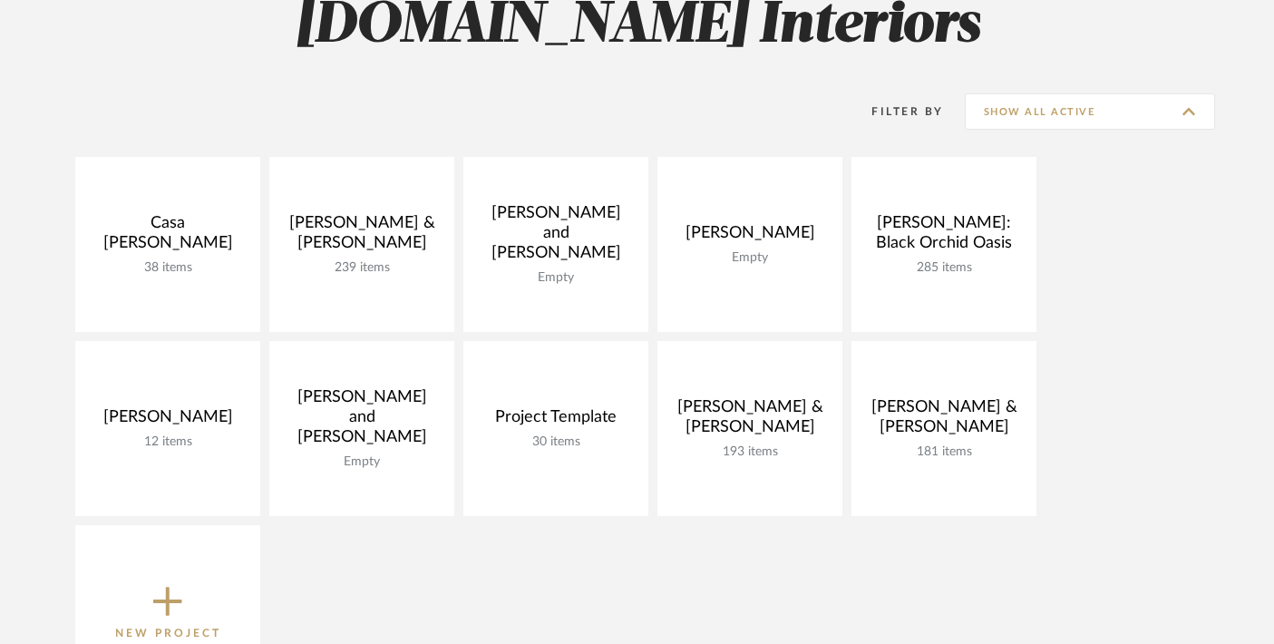
type input "Archived"
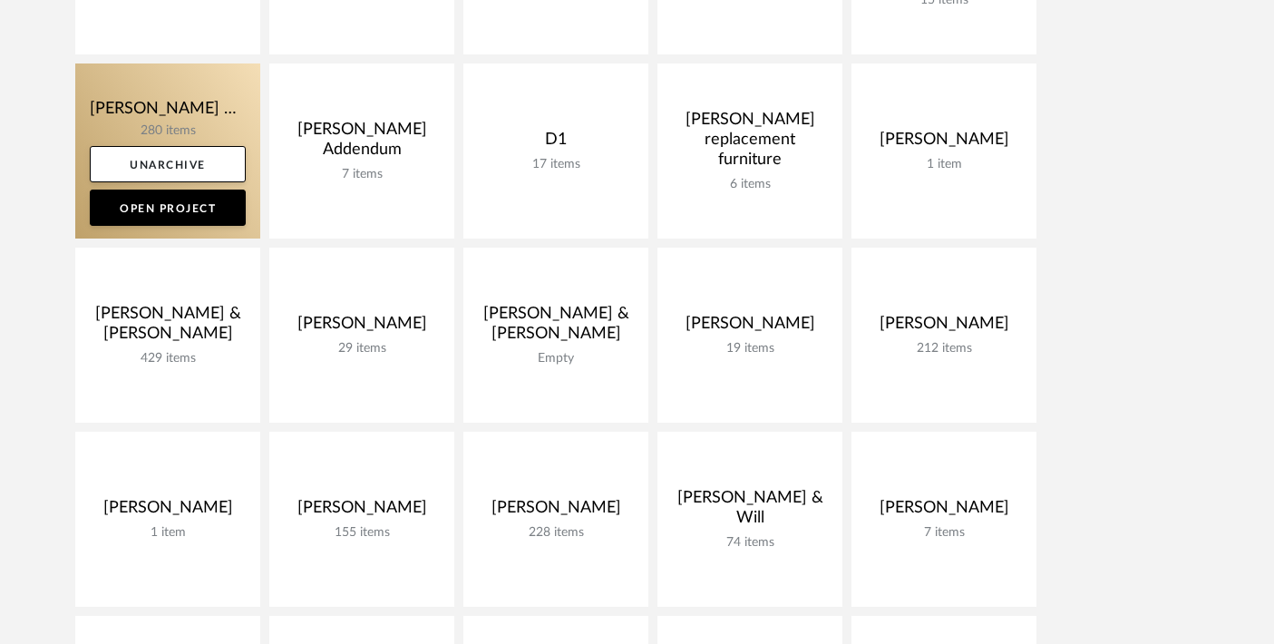
scroll to position [515, 0]
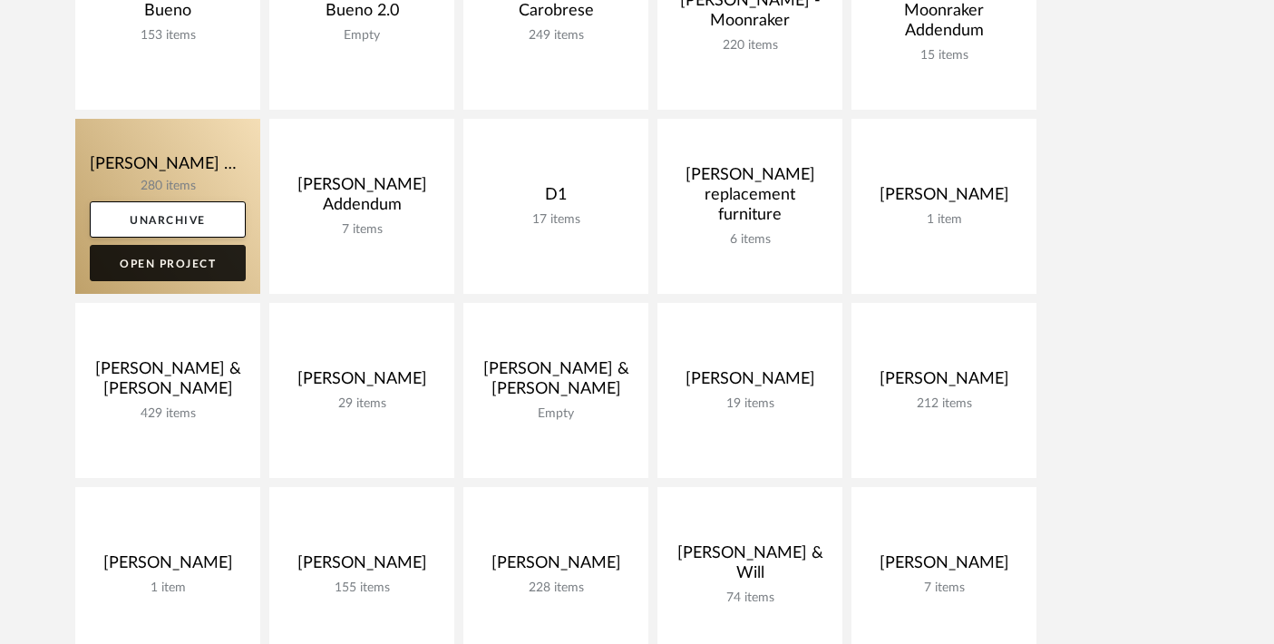
click at [161, 256] on link "Open Project" at bounding box center [168, 263] width 156 height 36
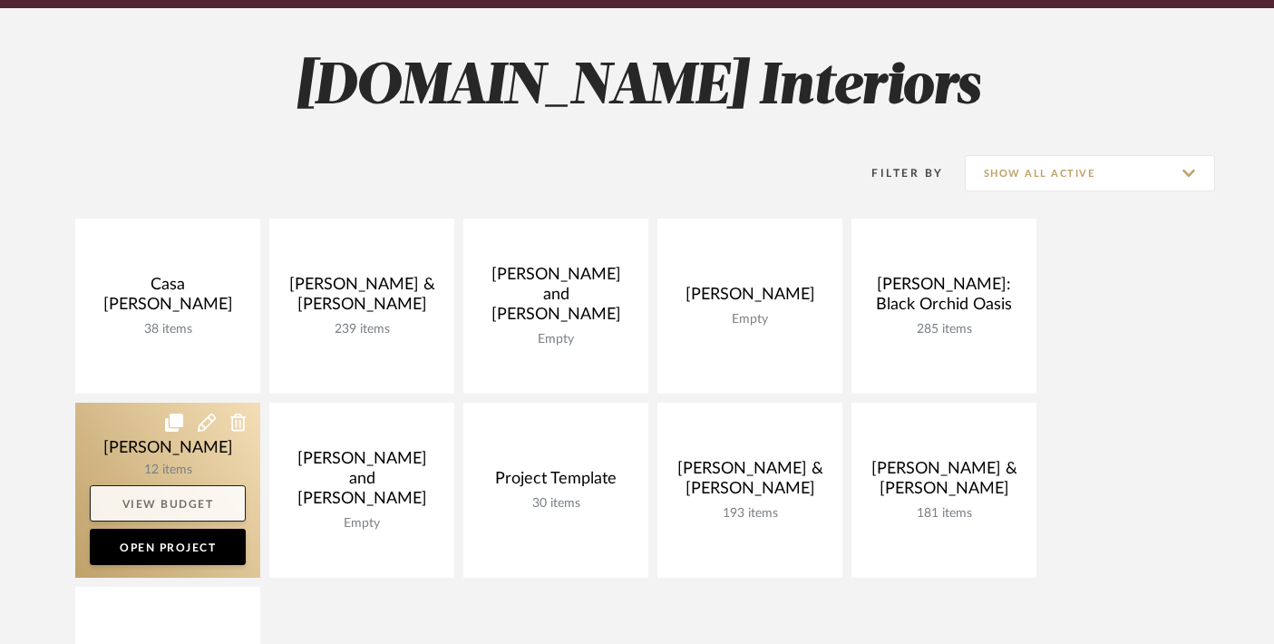
scroll to position [171, 0]
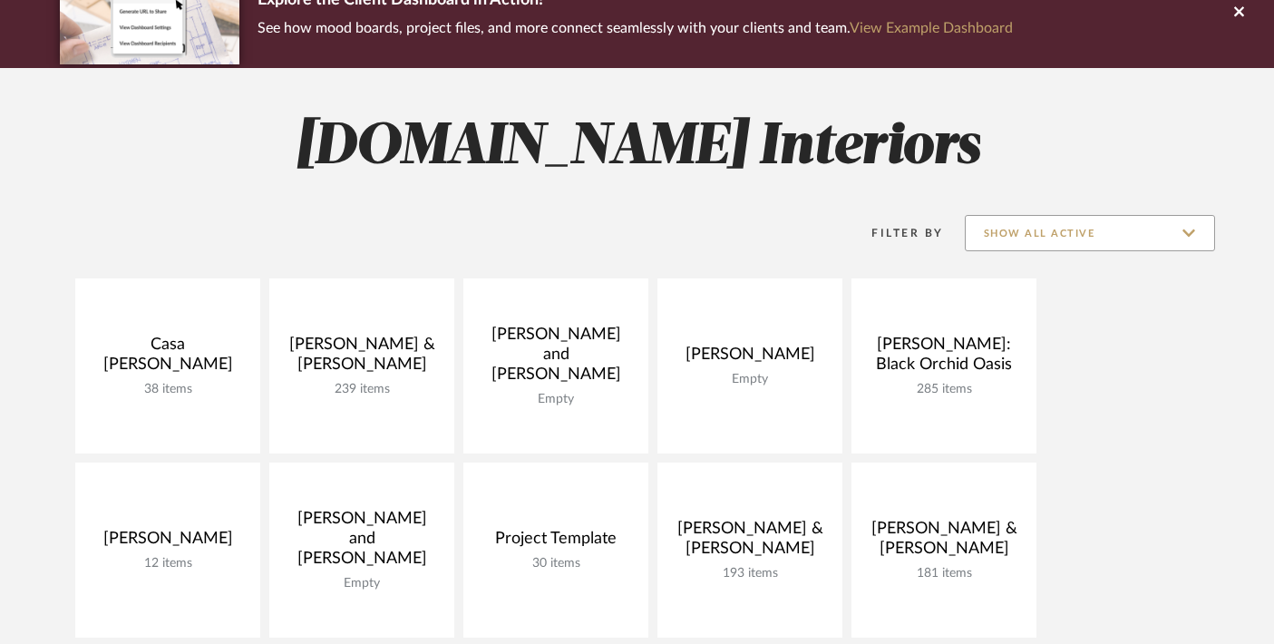
click at [1119, 220] on input "Show All Active" at bounding box center [1090, 233] width 250 height 36
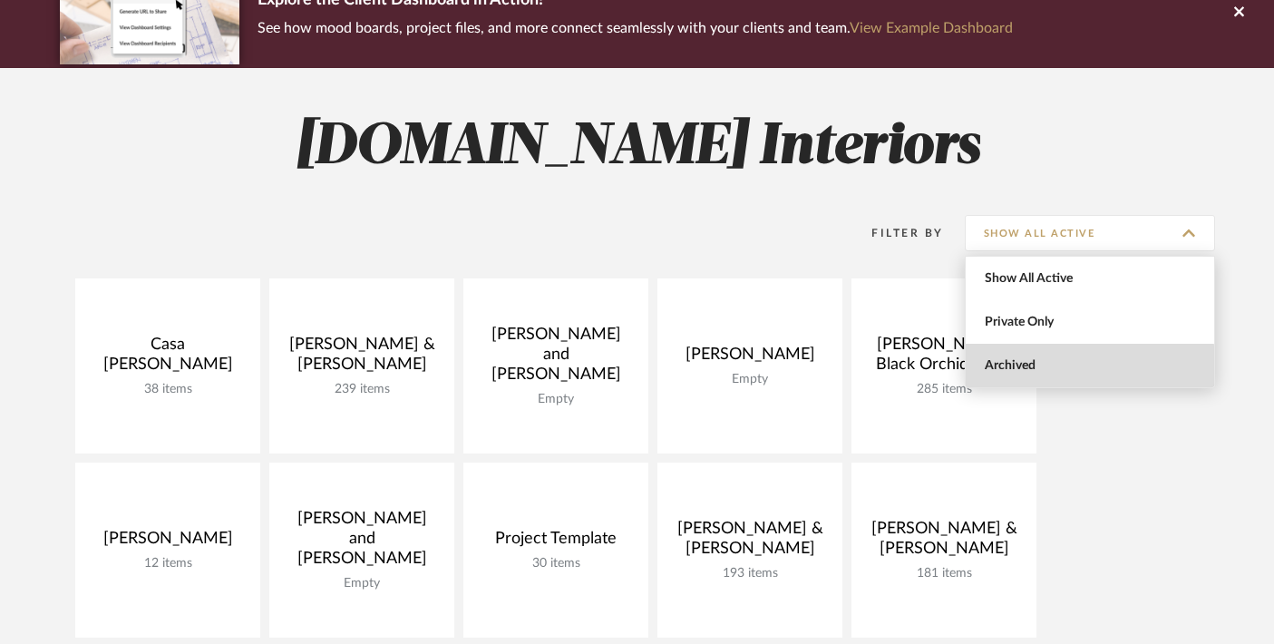
click at [1062, 367] on span "Archived" at bounding box center [1092, 365] width 215 height 15
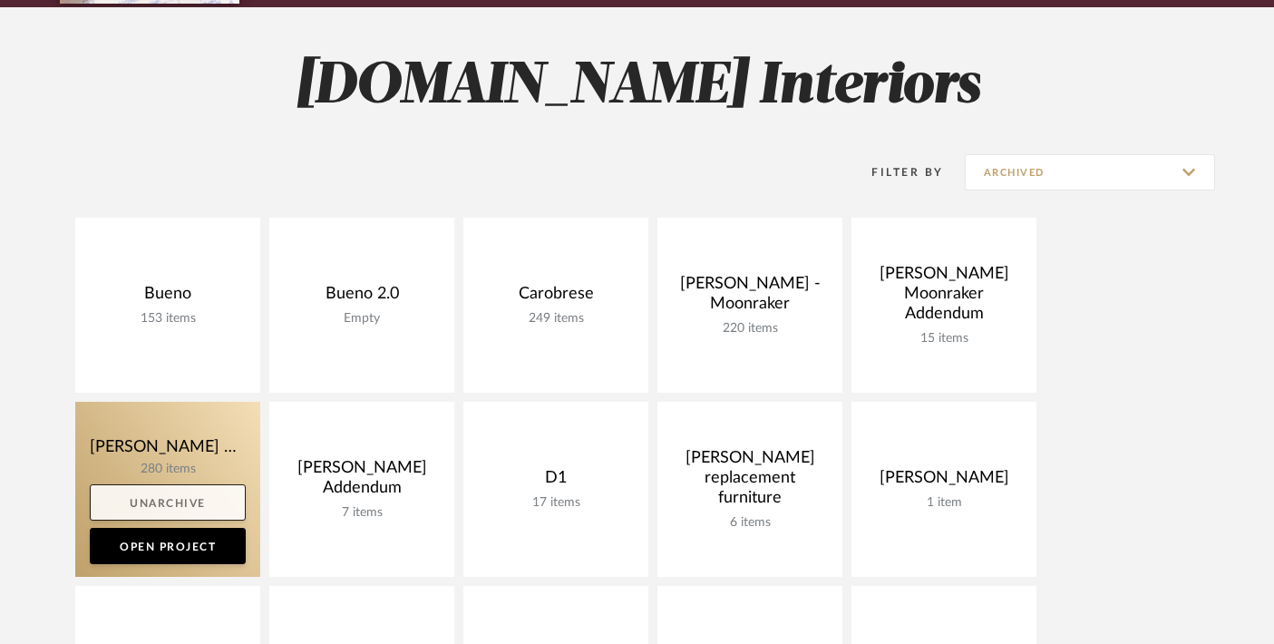
scroll to position [243, 0]
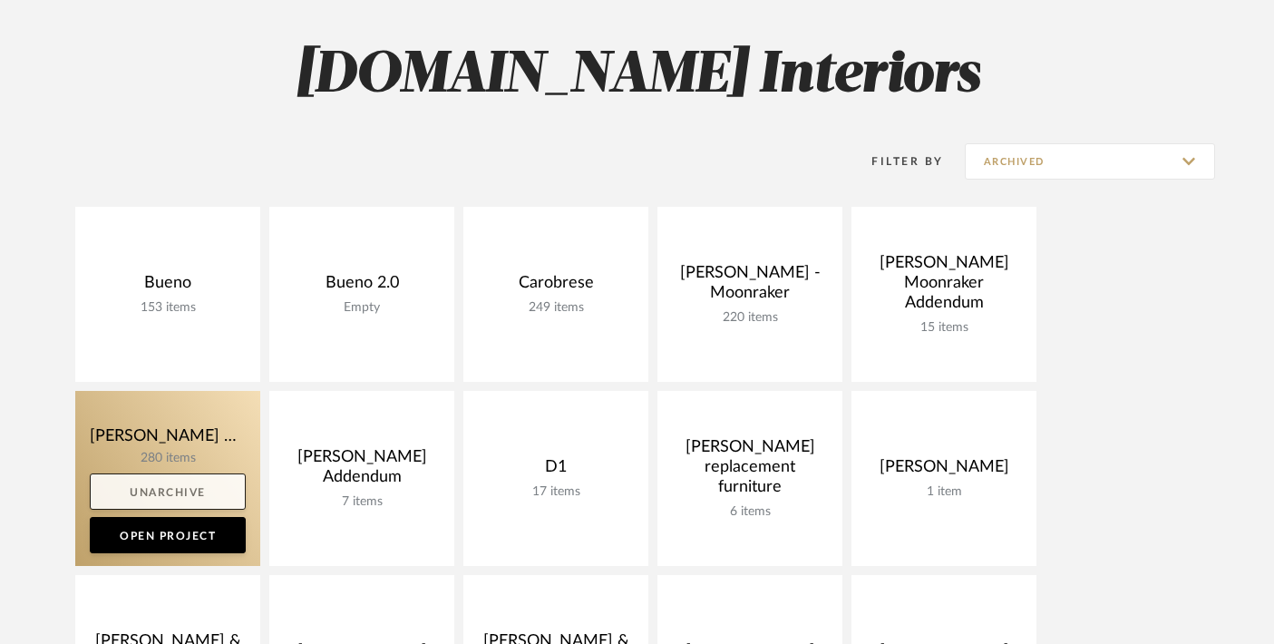
click at [156, 485] on link "Unarchive" at bounding box center [168, 491] width 156 height 36
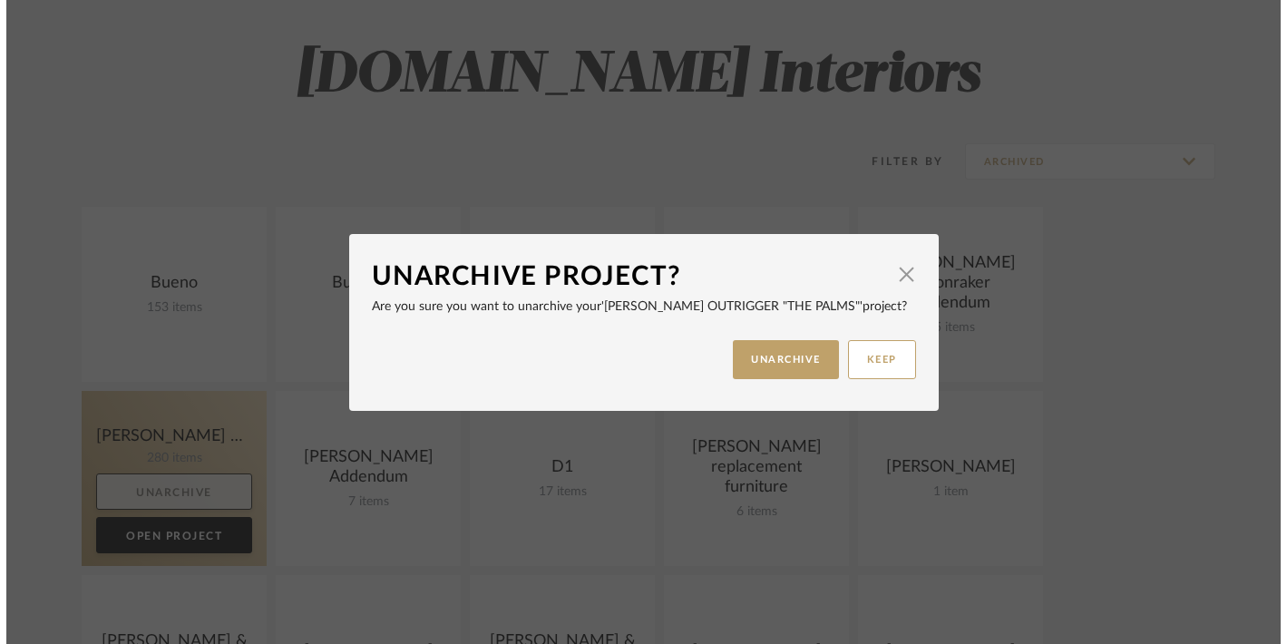
scroll to position [0, 0]
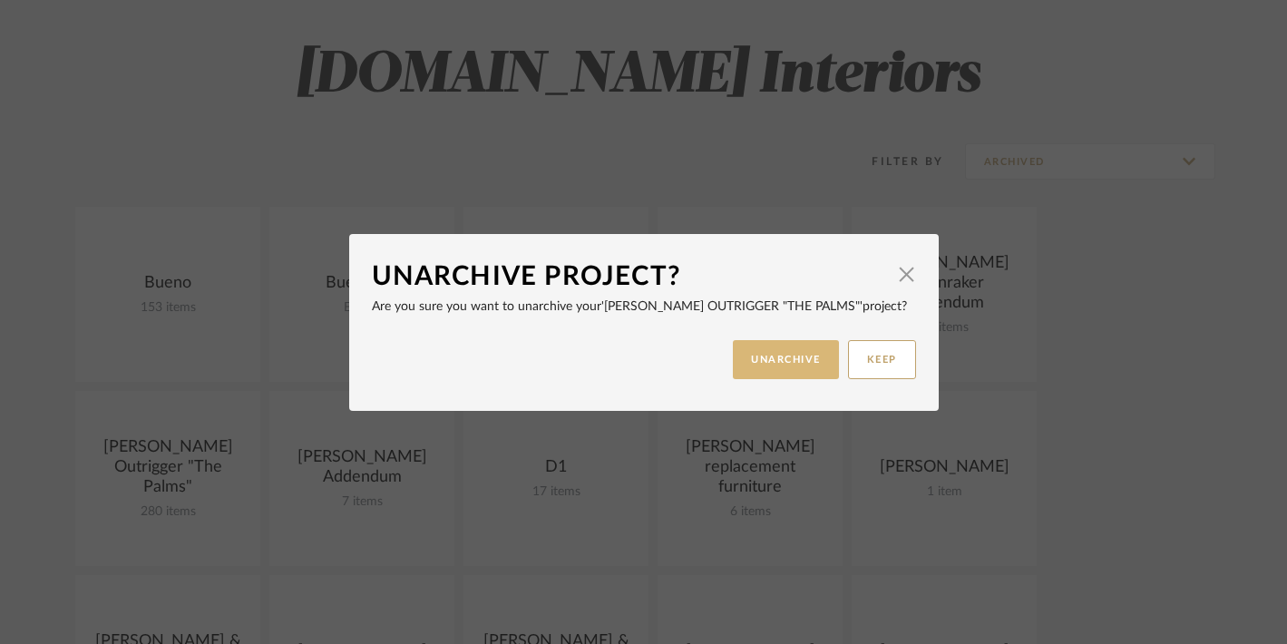
click at [761, 351] on button "UNARCHIVE" at bounding box center [786, 359] width 106 height 39
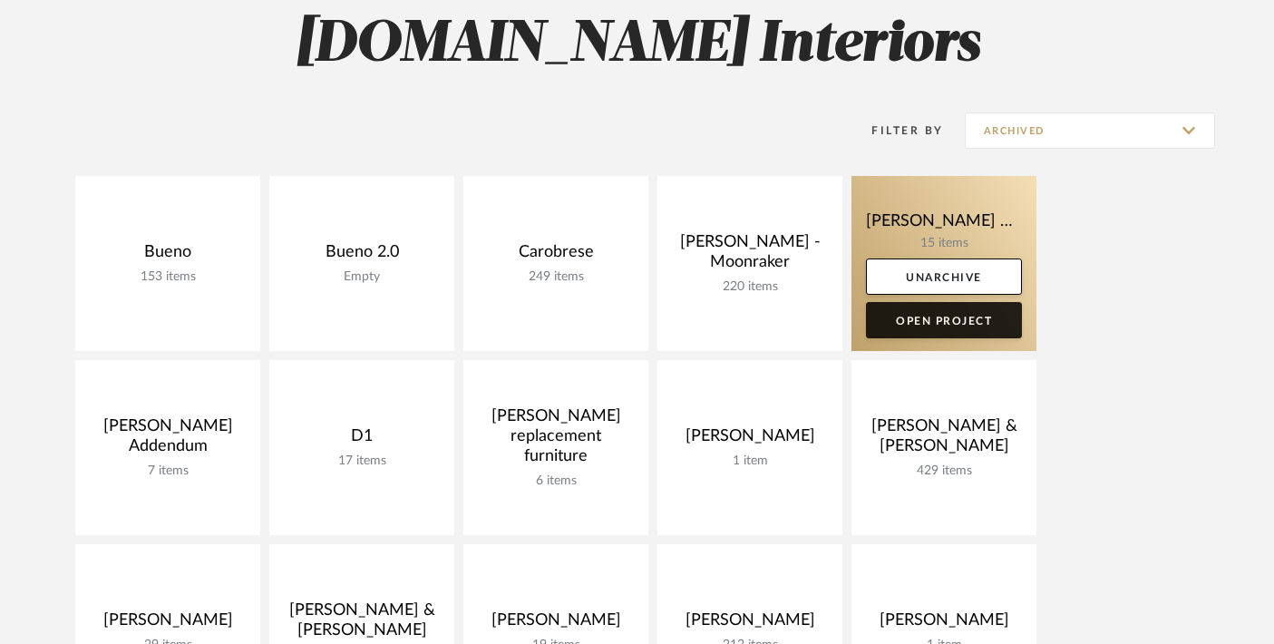
scroll to position [276, 0]
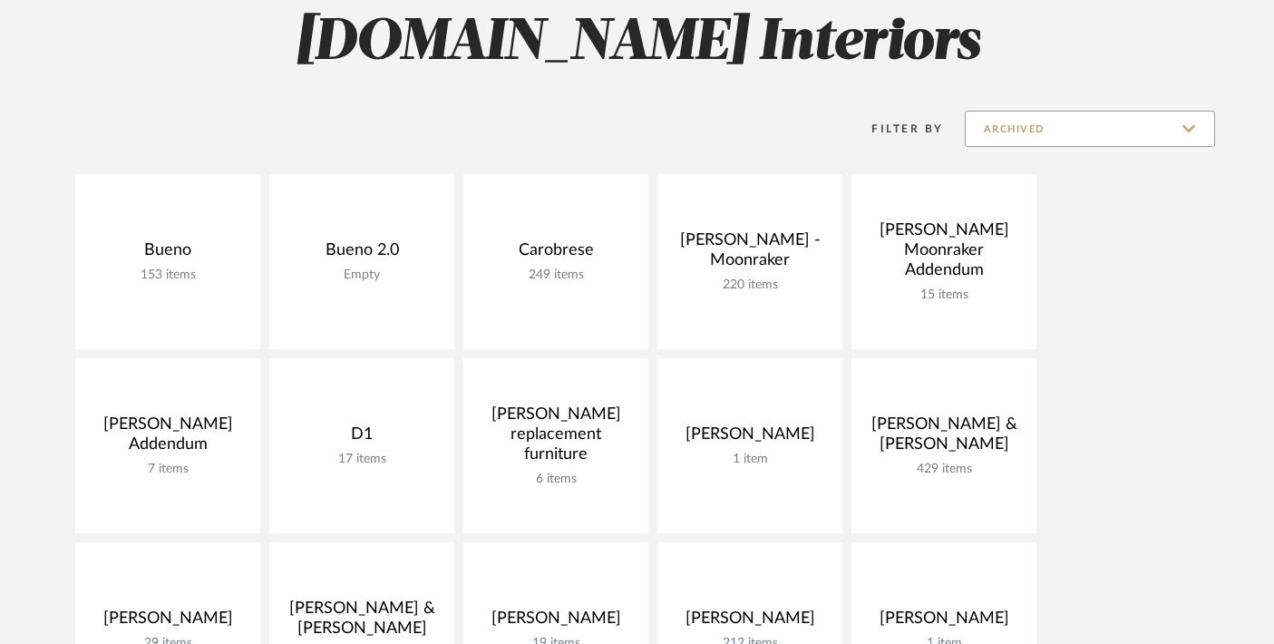
click at [985, 133] on input "Archived" at bounding box center [1090, 129] width 250 height 36
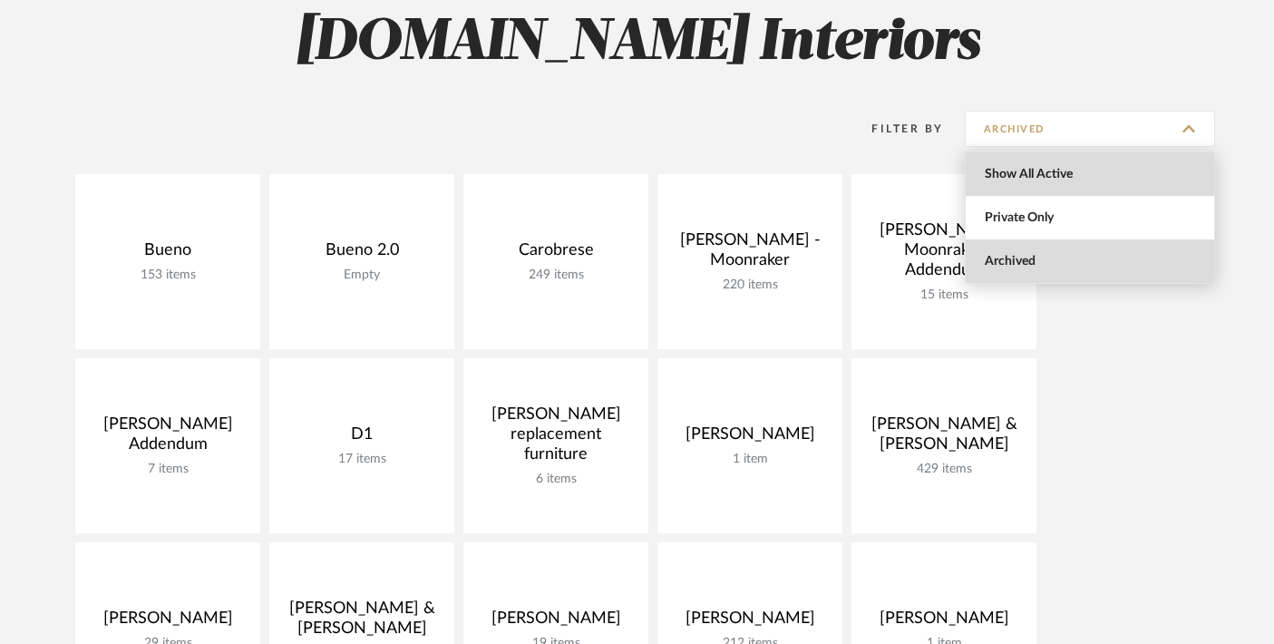
click at [985, 164] on span "Show All Active" at bounding box center [1090, 174] width 248 height 44
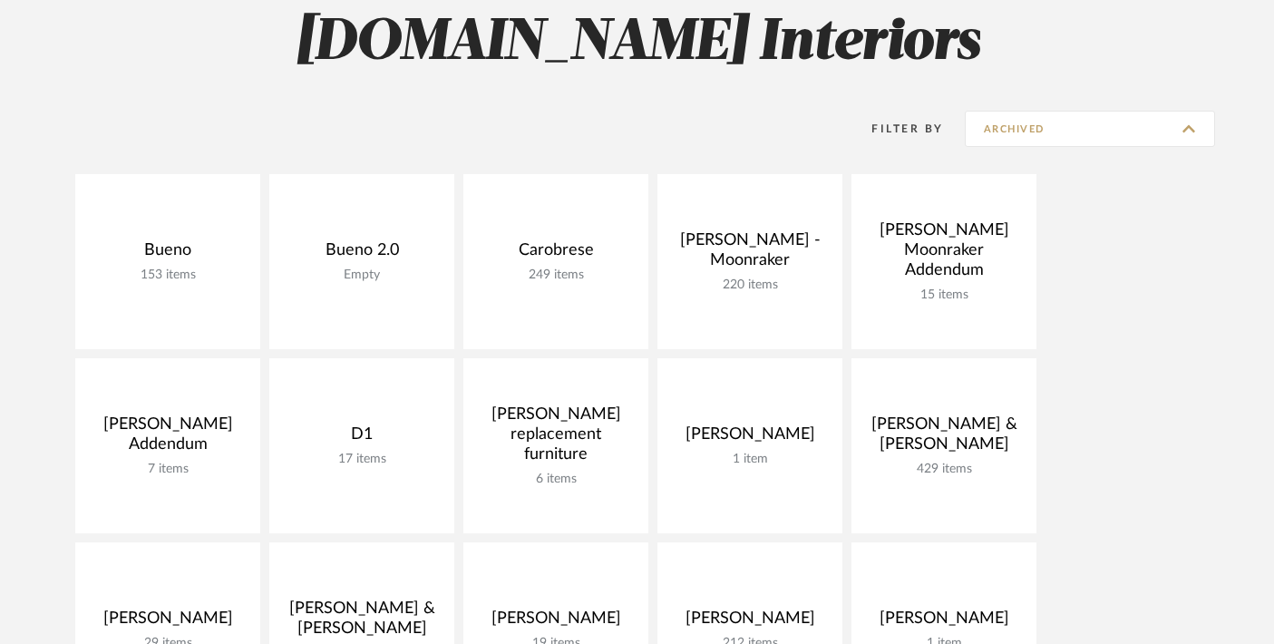
type input "Show All Active"
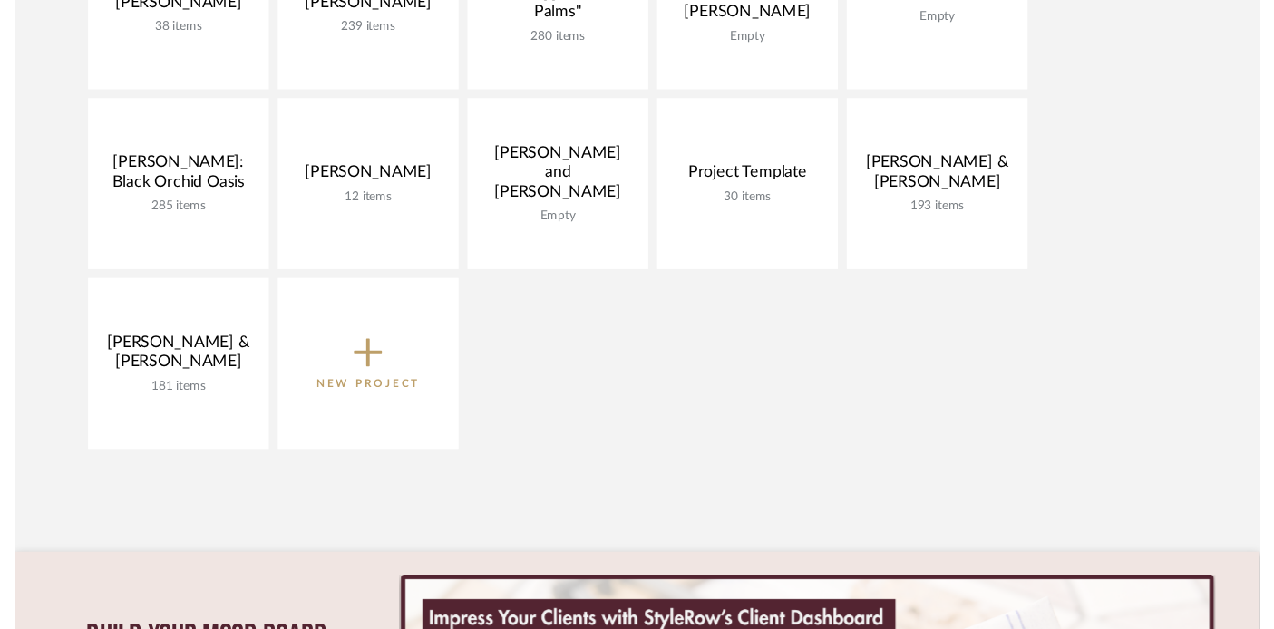
scroll to position [398, 0]
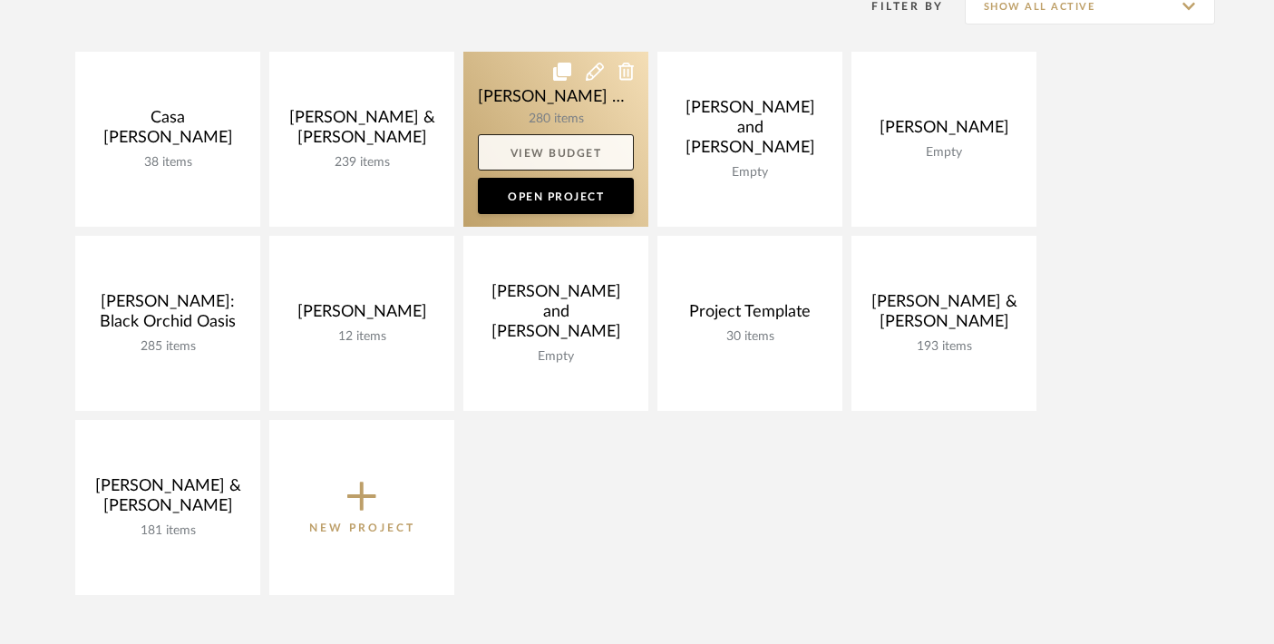
click at [534, 152] on link "View Budget" at bounding box center [556, 152] width 156 height 36
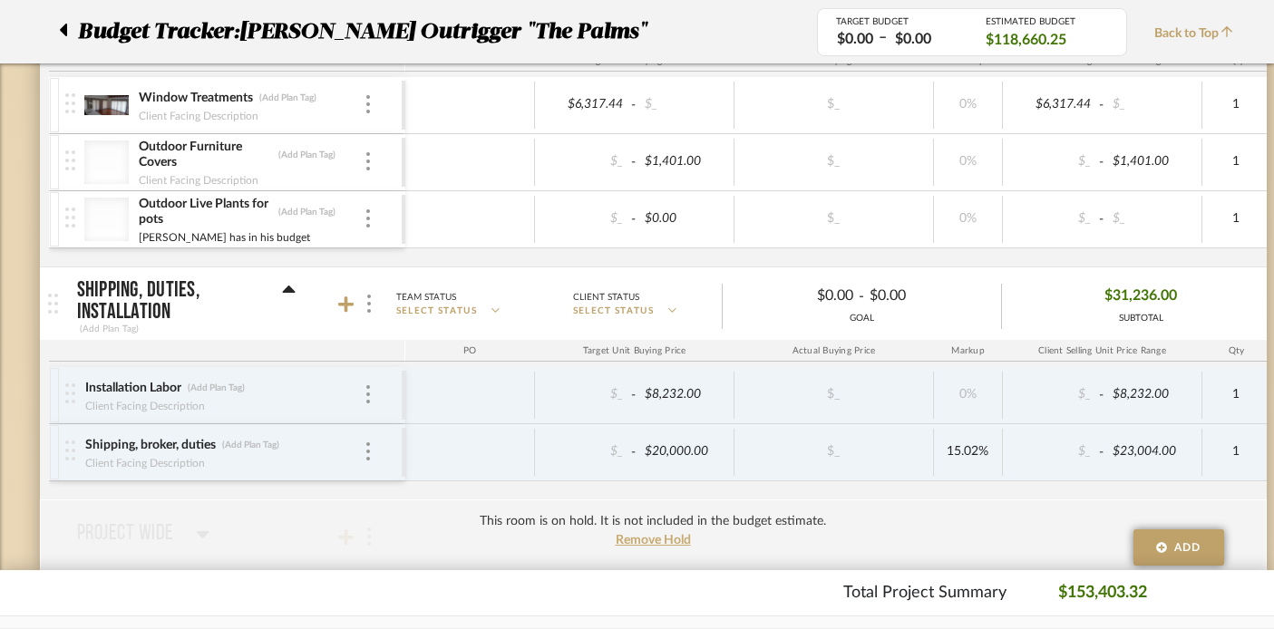
scroll to position [4368, 0]
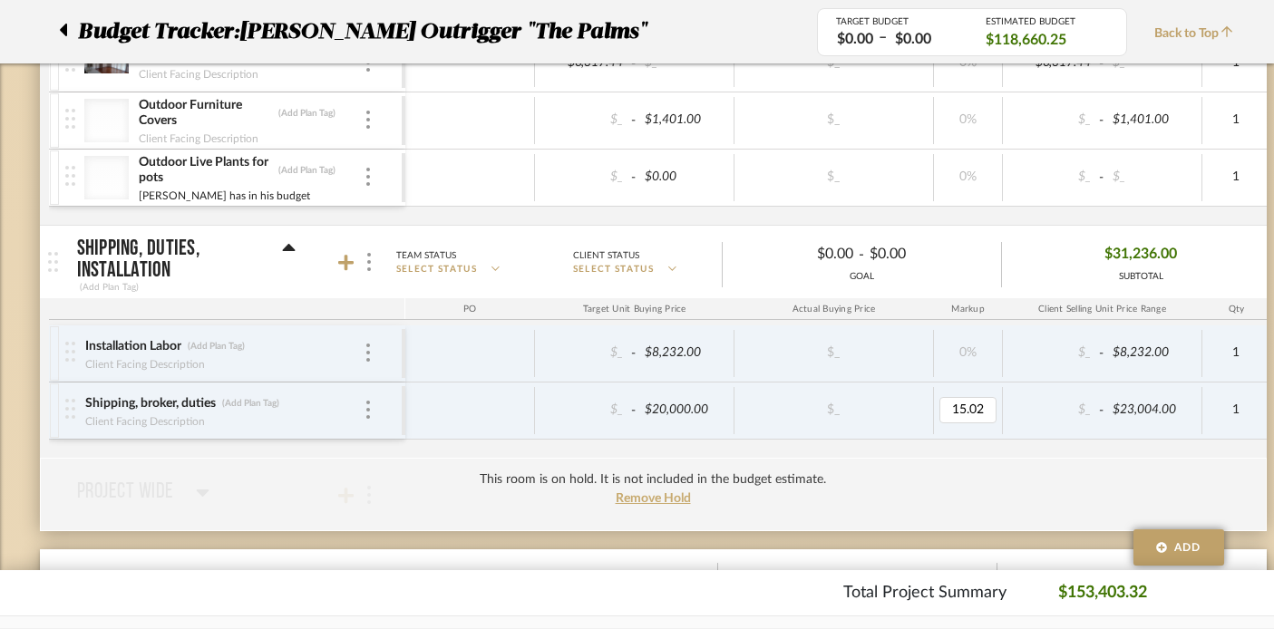
type input "0.02"
click at [986, 414] on input "0.02" at bounding box center [968, 410] width 57 height 26
click at [864, 440] on div "Installation Labor (Add Plan Tag) Client Facing Description $_ - $8,232.00 $_ 0…" at bounding box center [986, 392] width 1875 height 132
click at [968, 409] on input "15.02" at bounding box center [968, 410] width 57 height 26
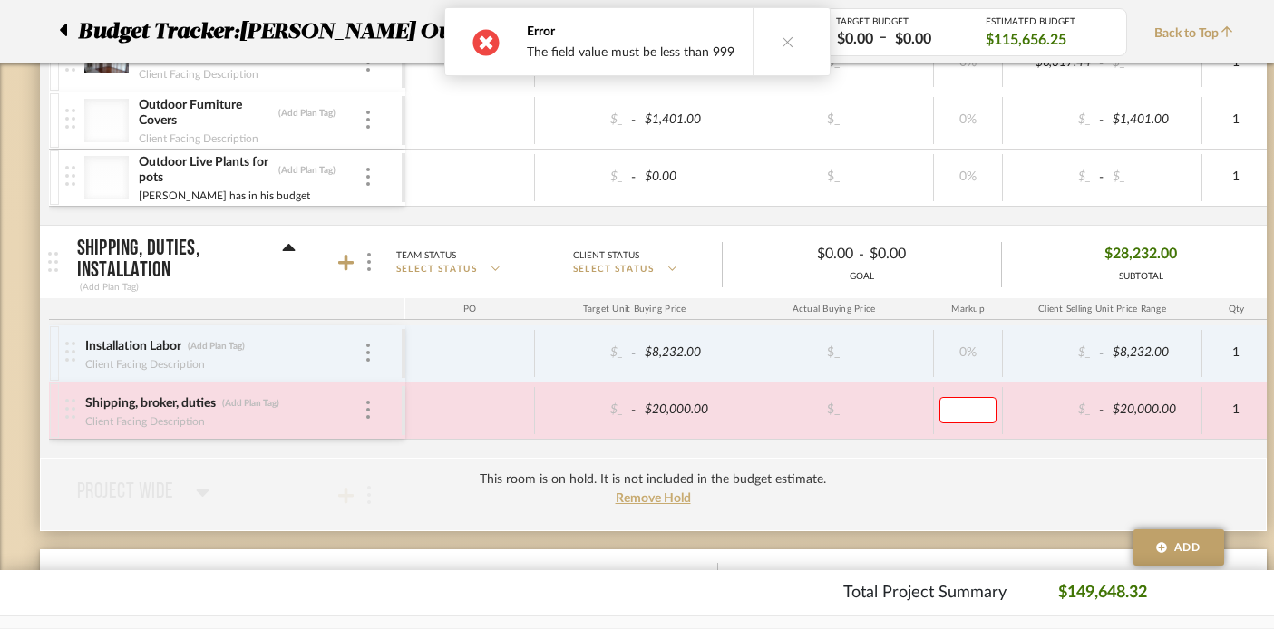
type input "0"
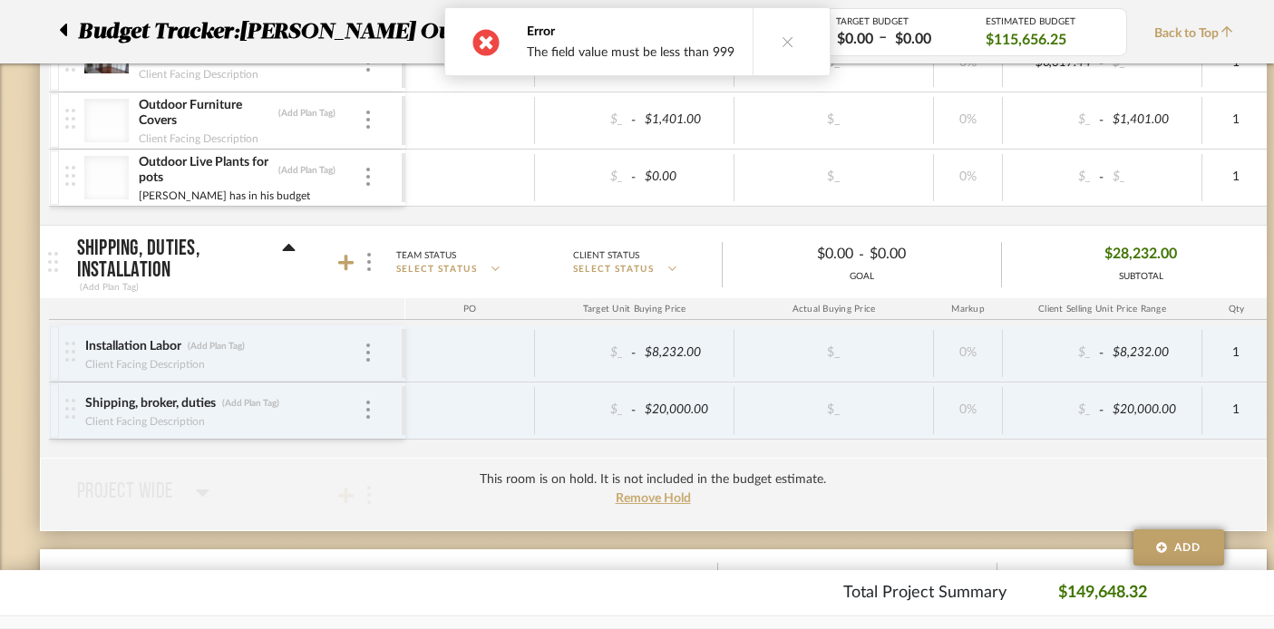
click at [964, 464] on div "This room is on hold. It is not included in the budget estimate. Remove Hold" at bounding box center [653, 494] width 1227 height 73
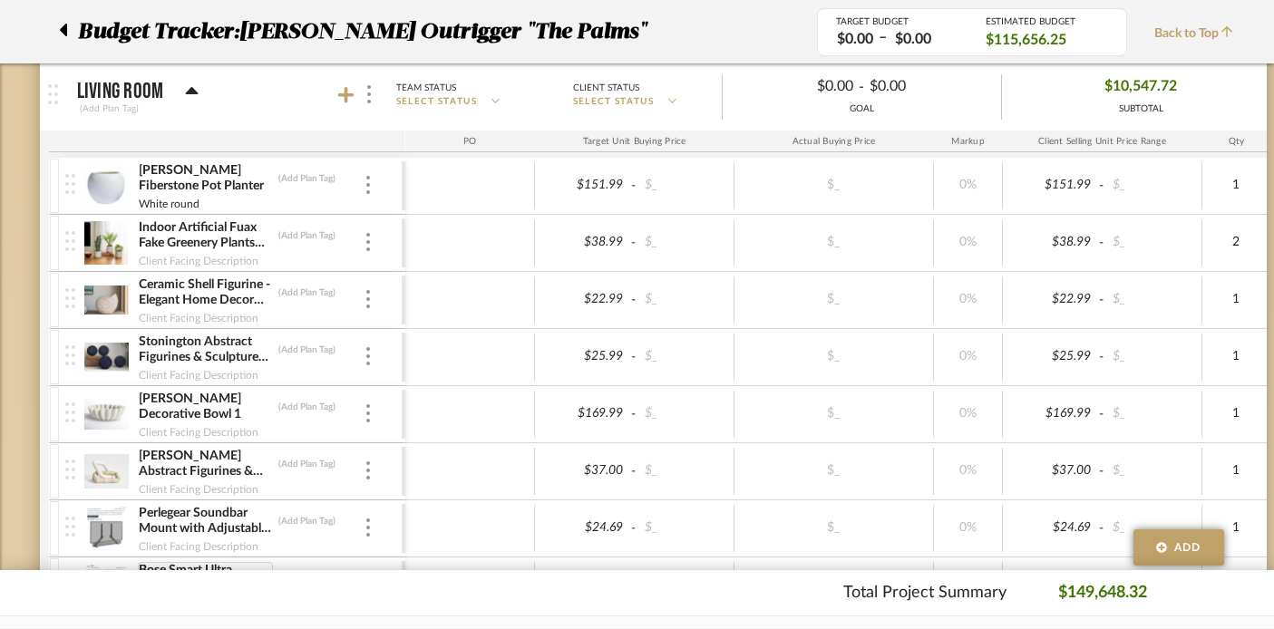
scroll to position [1343, 0]
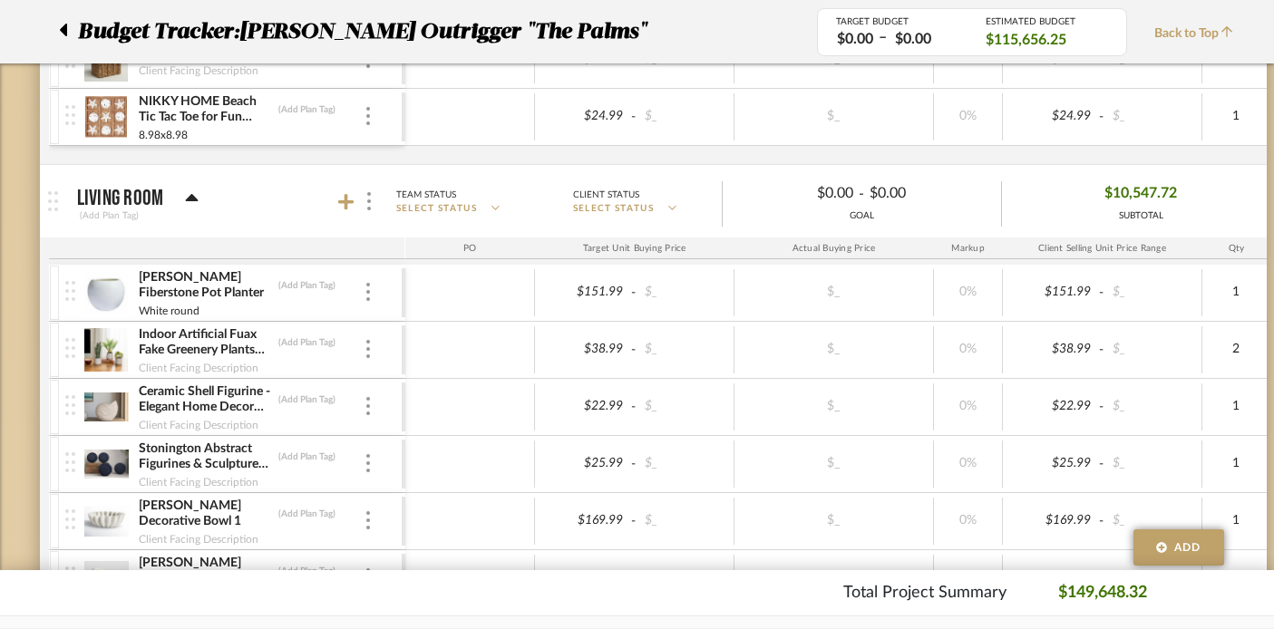
click at [193, 194] on icon at bounding box center [192, 199] width 14 height 22
